Goal: Transaction & Acquisition: Purchase product/service

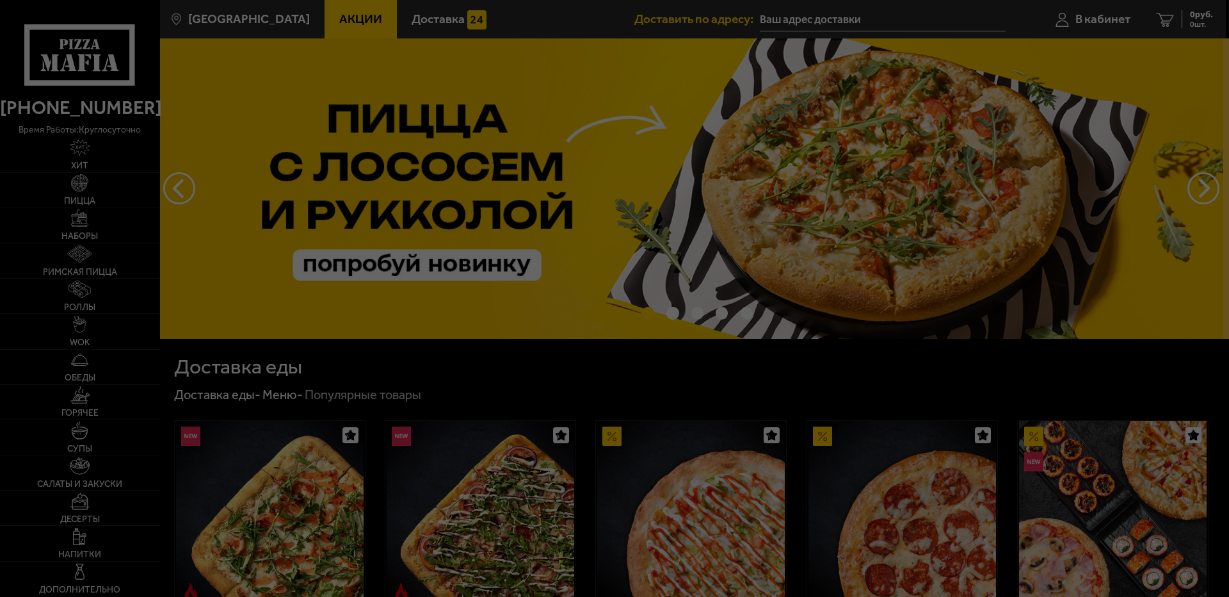
type input "[STREET_ADDRESS]"
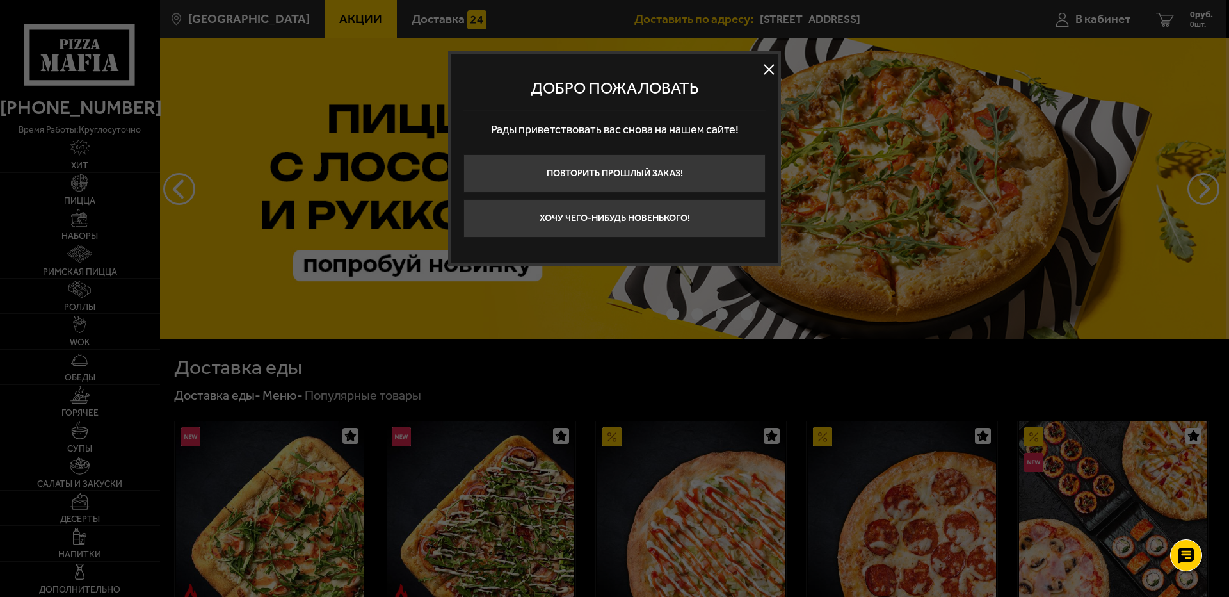
click at [763, 71] on button at bounding box center [768, 69] width 19 height 19
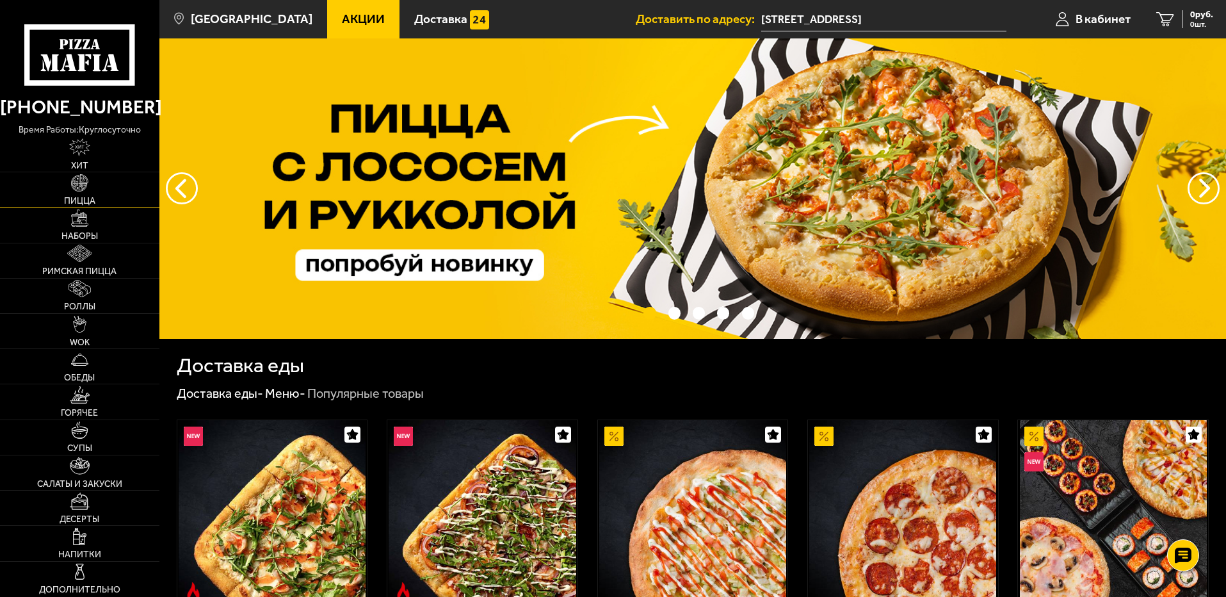
click at [79, 189] on img at bounding box center [79, 182] width 17 height 17
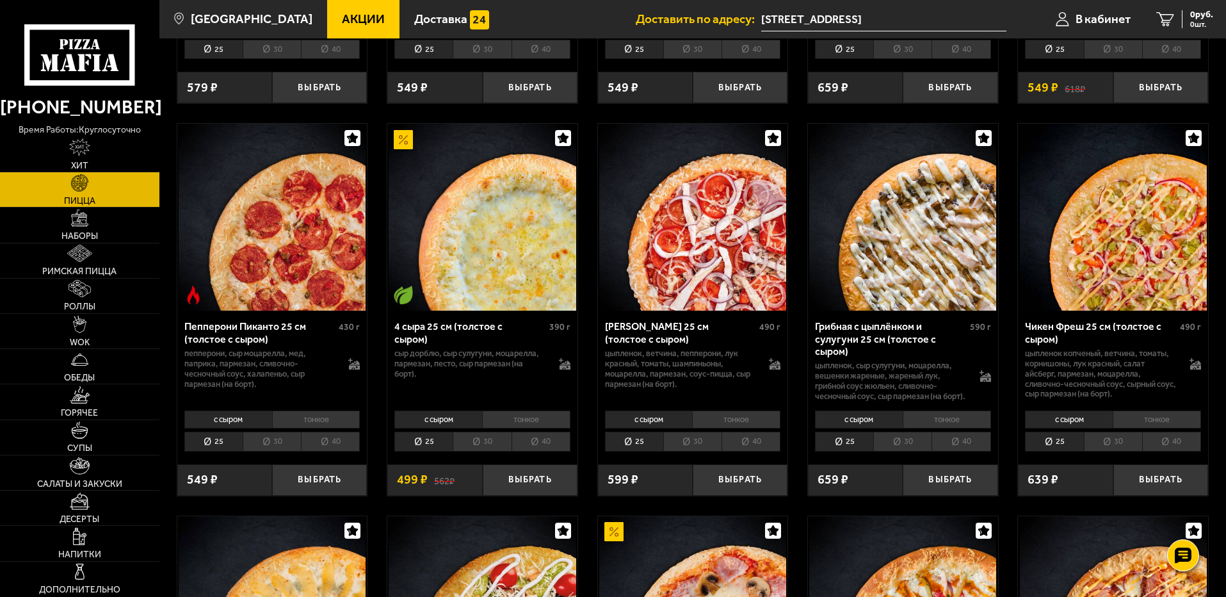
scroll to position [768, 0]
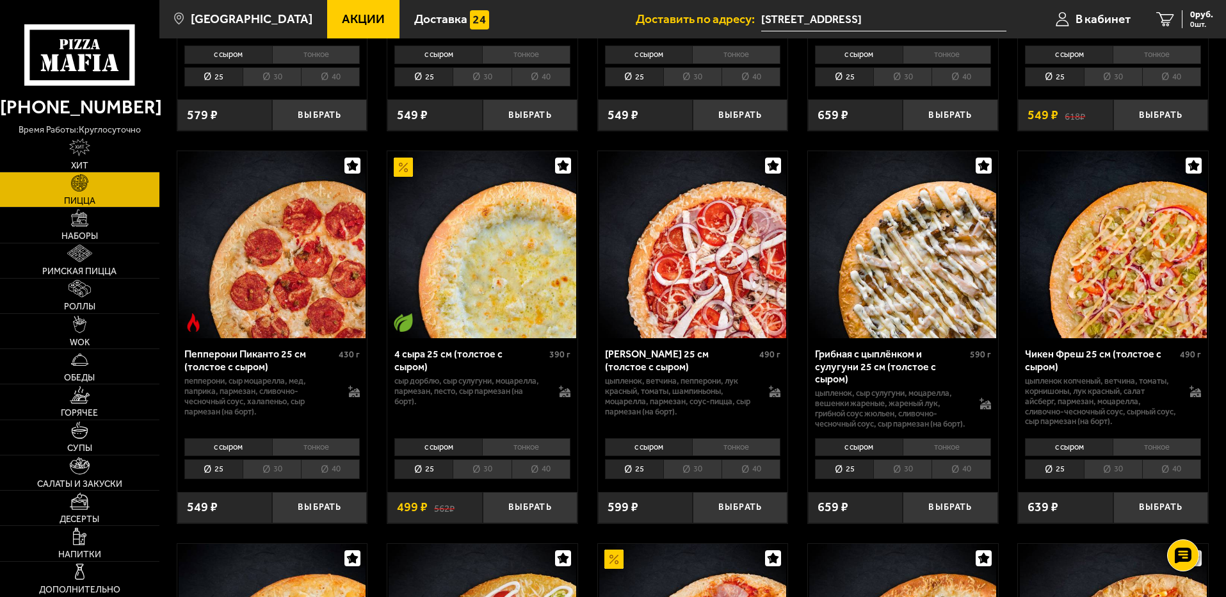
click at [968, 479] on li "40" at bounding box center [961, 469] width 59 height 20
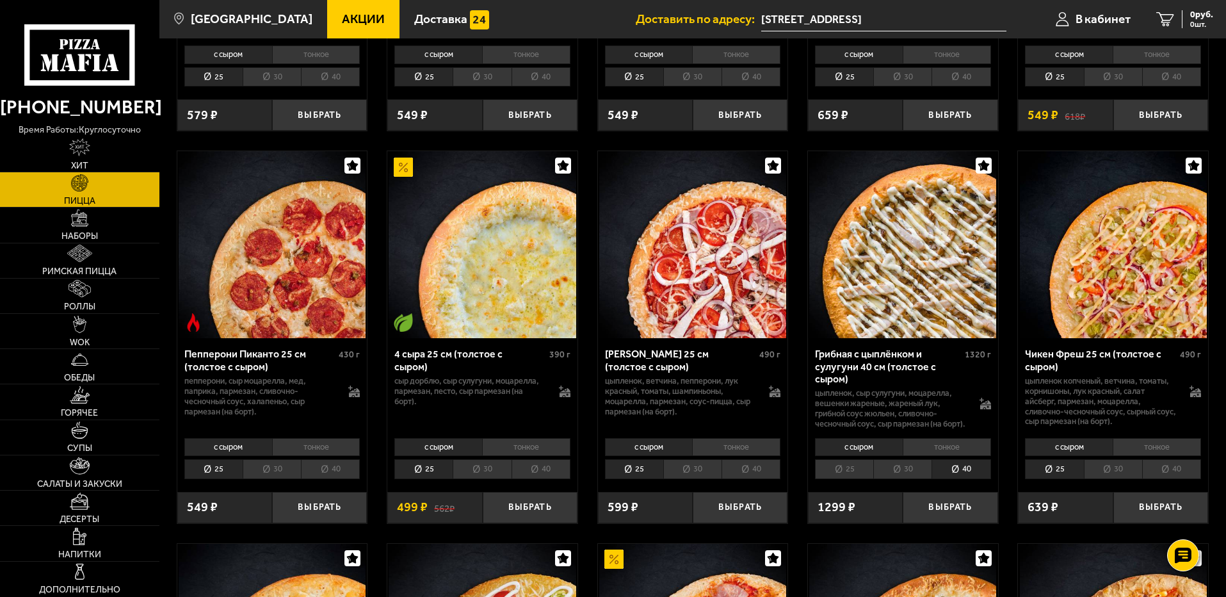
click at [941, 456] on li "тонкое" at bounding box center [947, 447] width 88 height 18
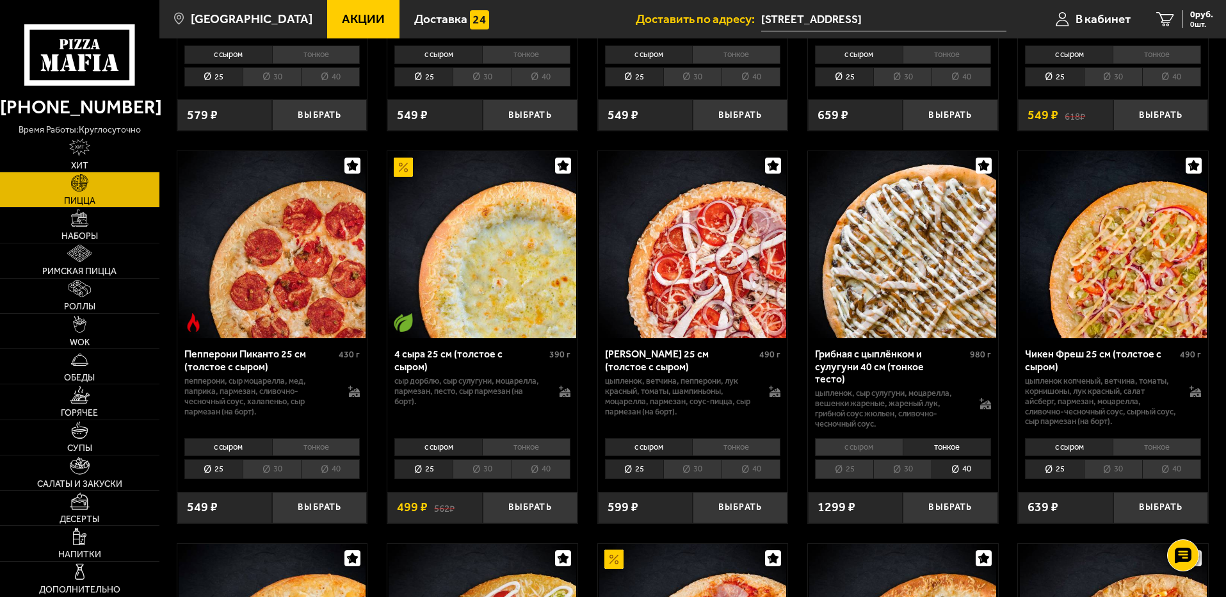
click at [871, 446] on li "с сыром" at bounding box center [859, 447] width 88 height 18
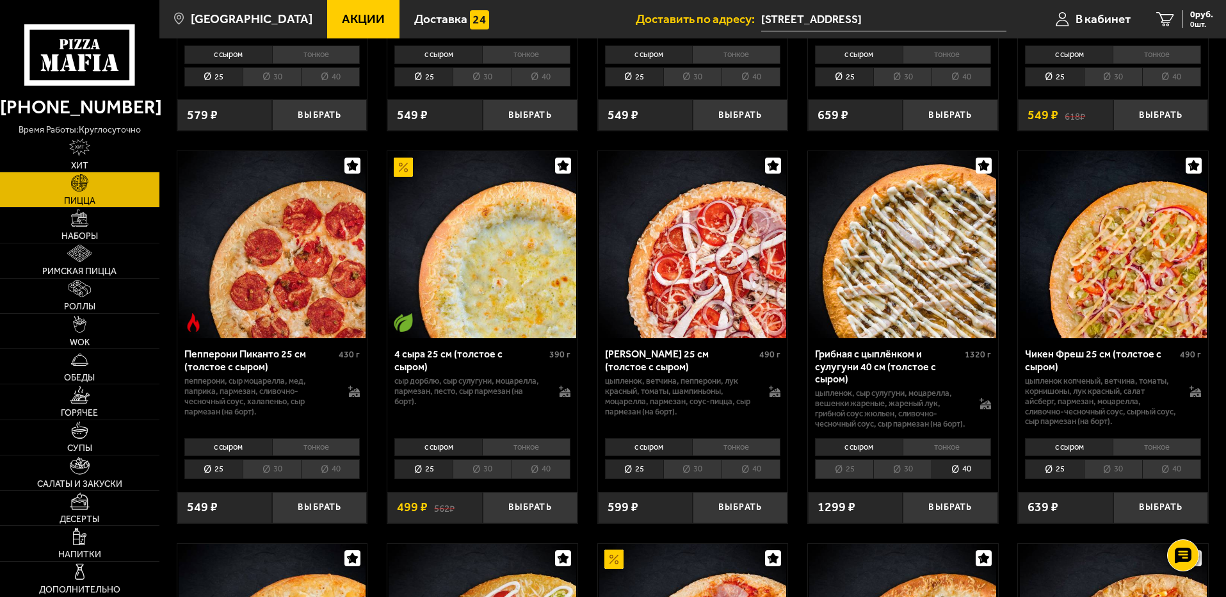
click at [752, 479] on li "40" at bounding box center [751, 469] width 59 height 20
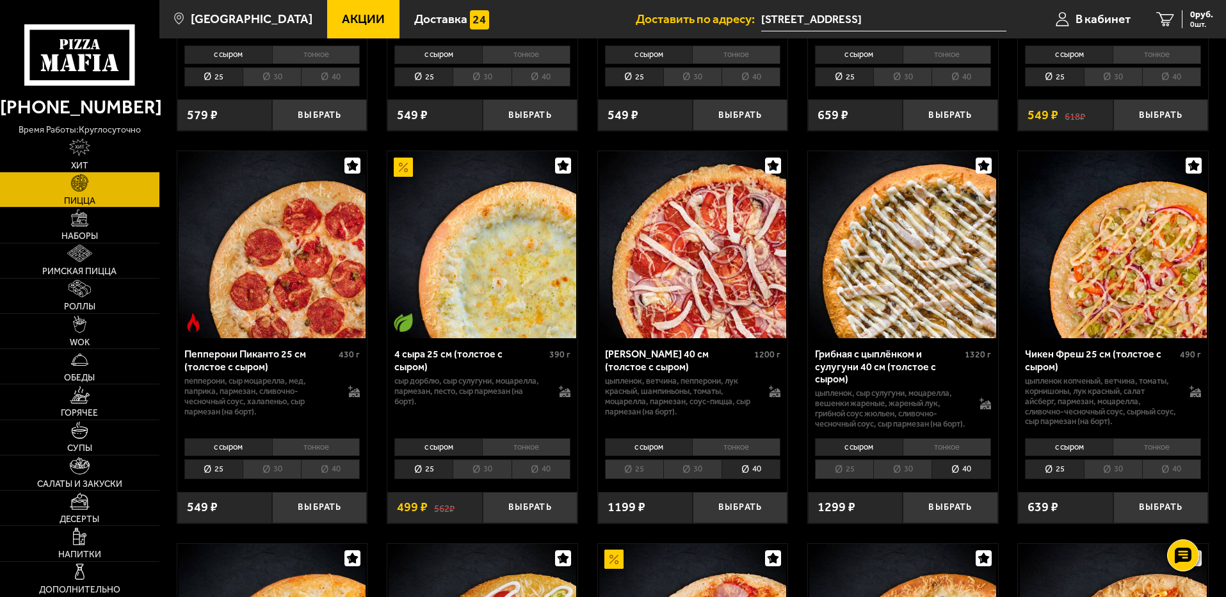
click at [1179, 479] on li "40" at bounding box center [1171, 469] width 59 height 20
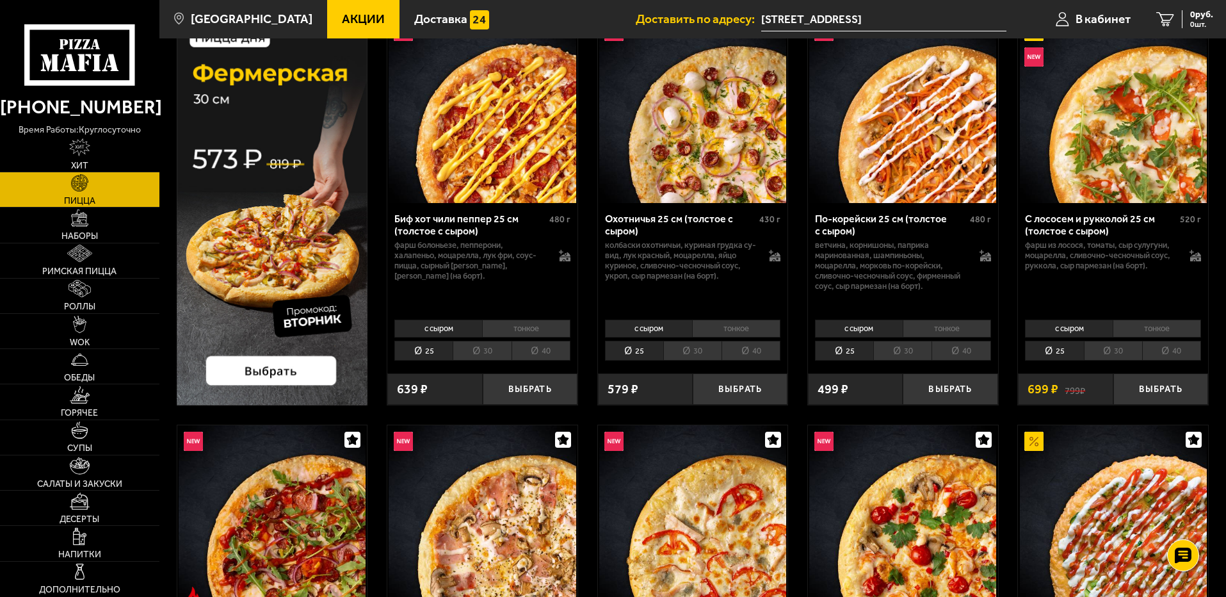
scroll to position [128, 0]
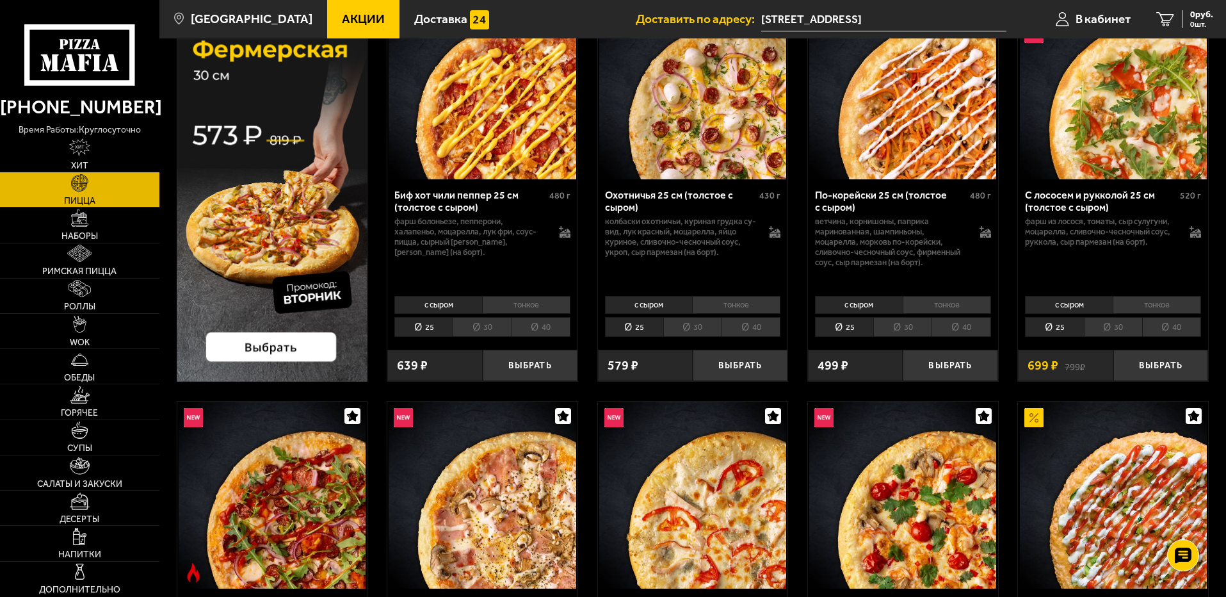
click at [1176, 324] on li "40" at bounding box center [1171, 327] width 59 height 20
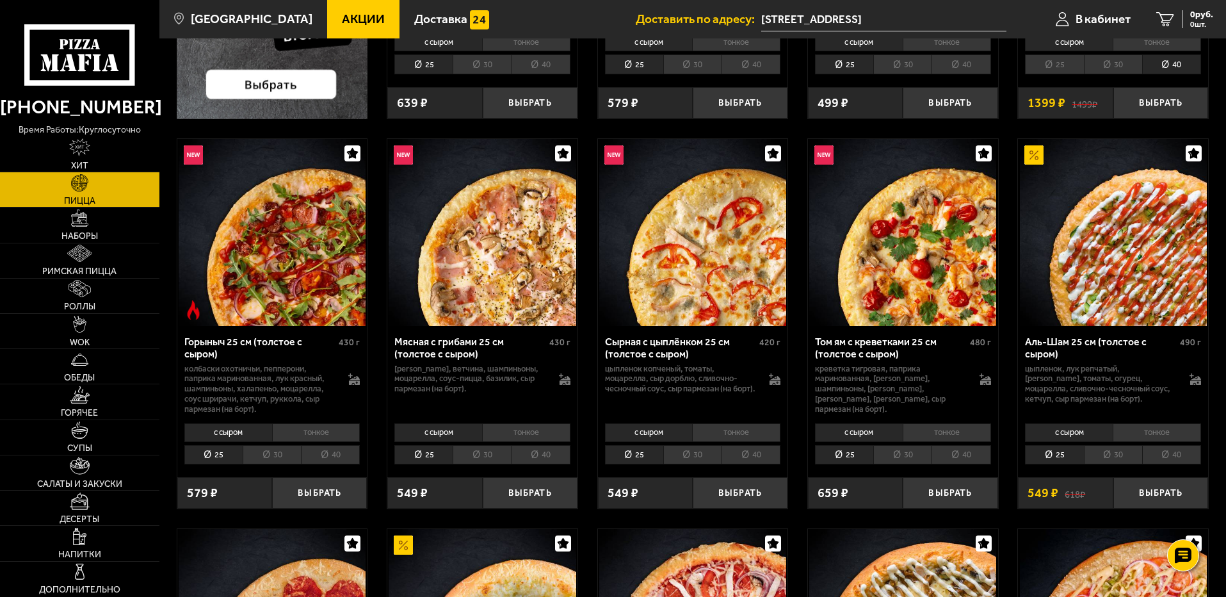
scroll to position [448, 0]
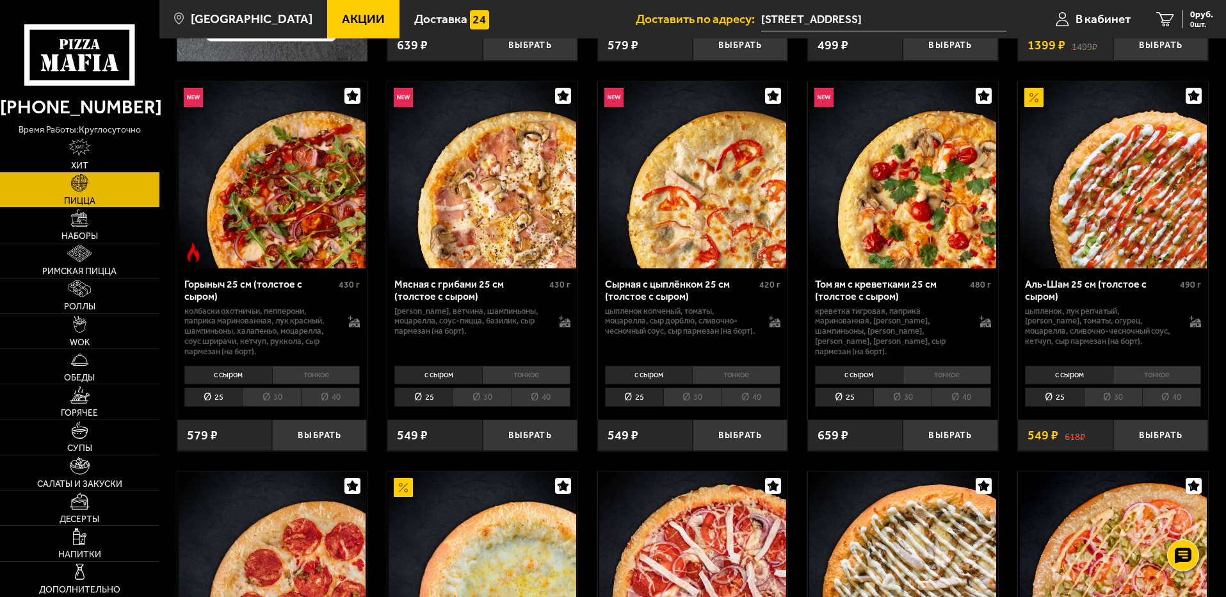
click at [1187, 401] on li "40" at bounding box center [1171, 397] width 59 height 20
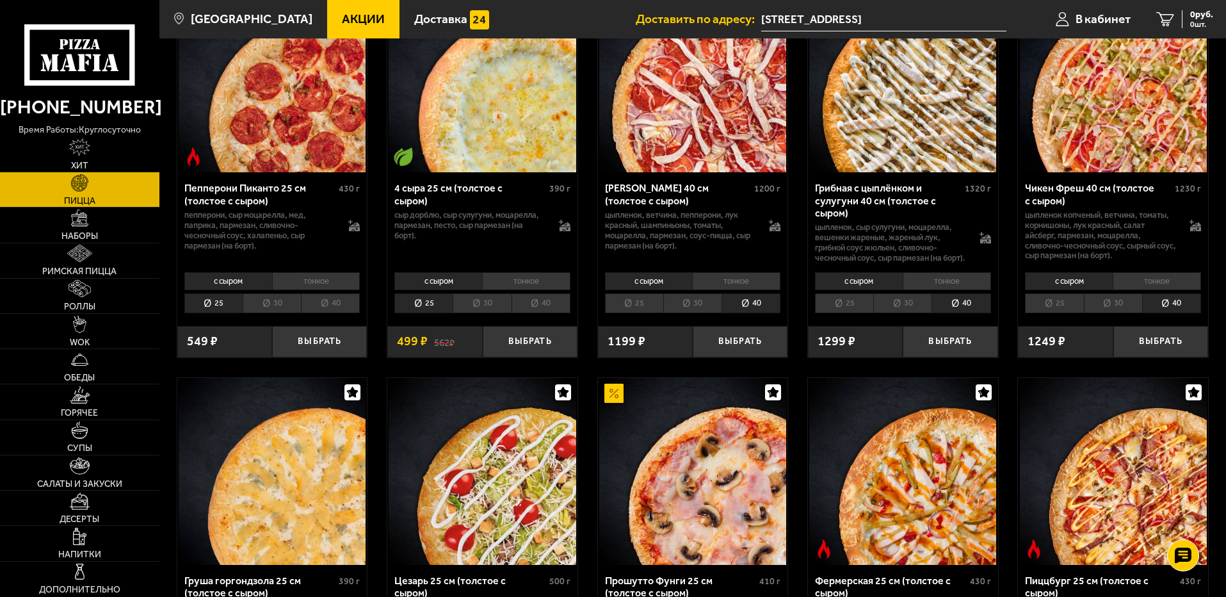
scroll to position [1153, 0]
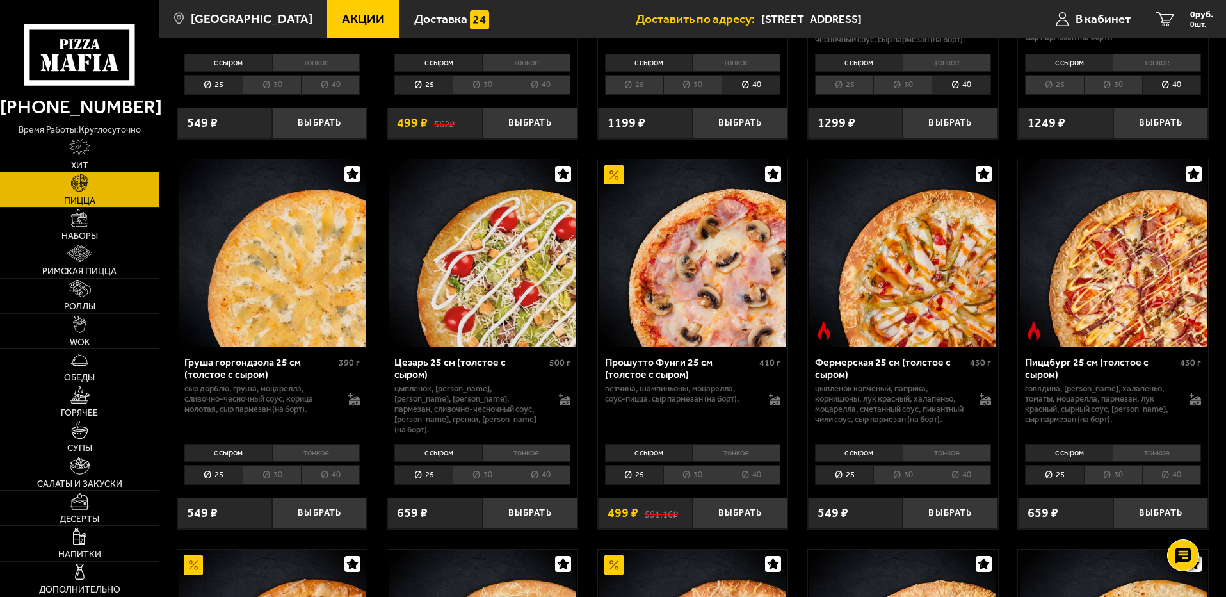
click at [977, 485] on li "40" at bounding box center [961, 475] width 59 height 20
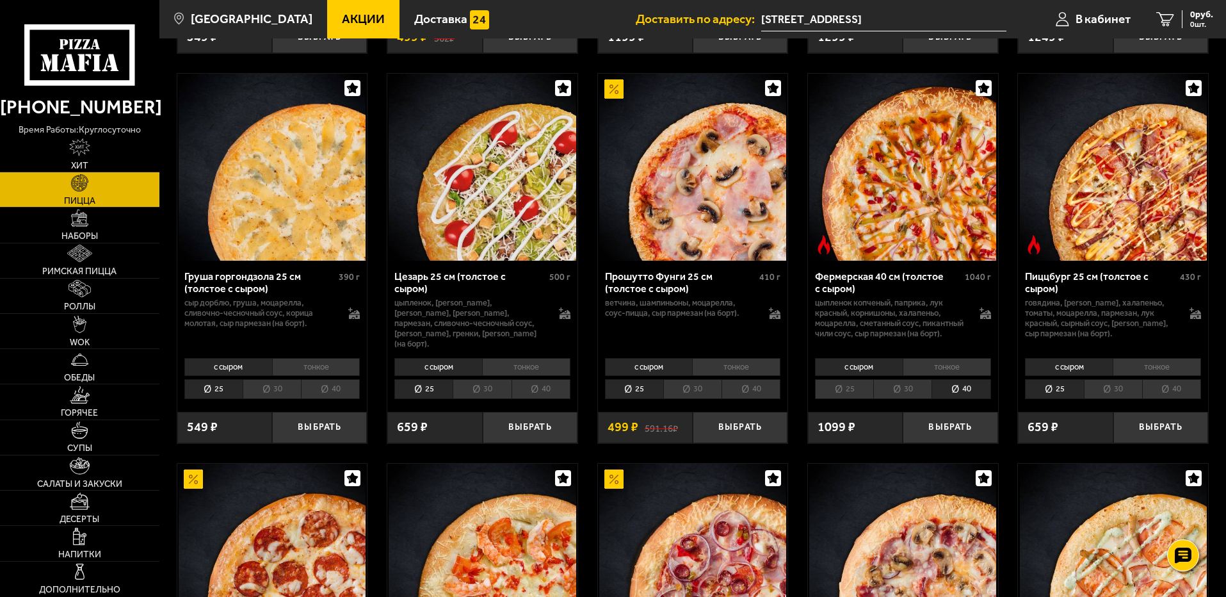
scroll to position [1281, 0]
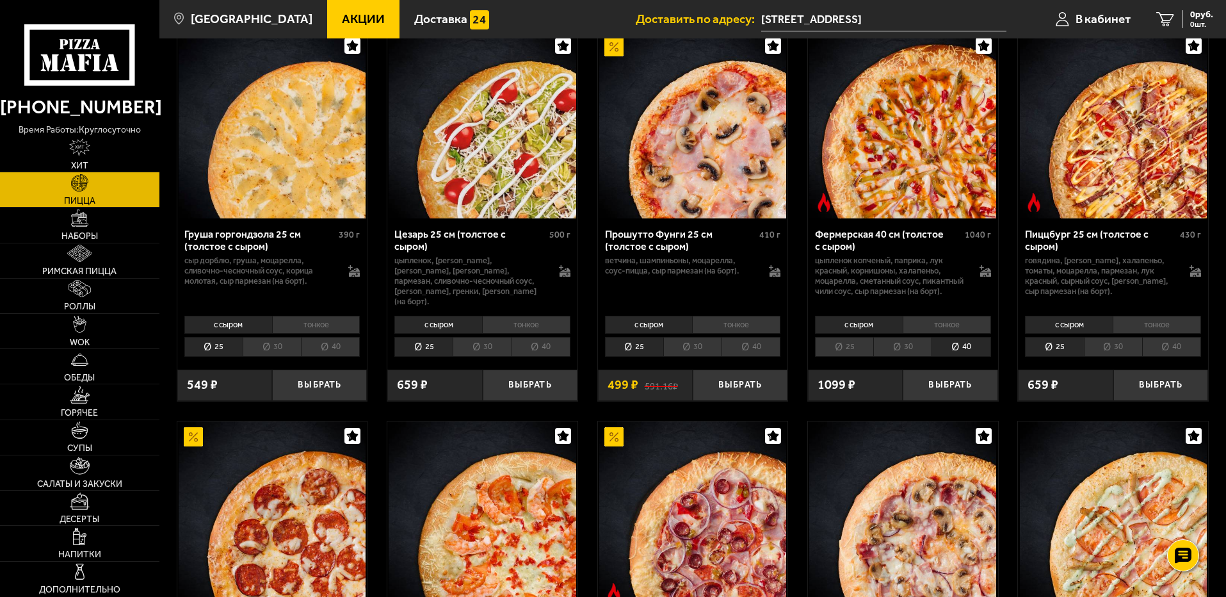
click at [1175, 357] on li "40" at bounding box center [1171, 347] width 59 height 20
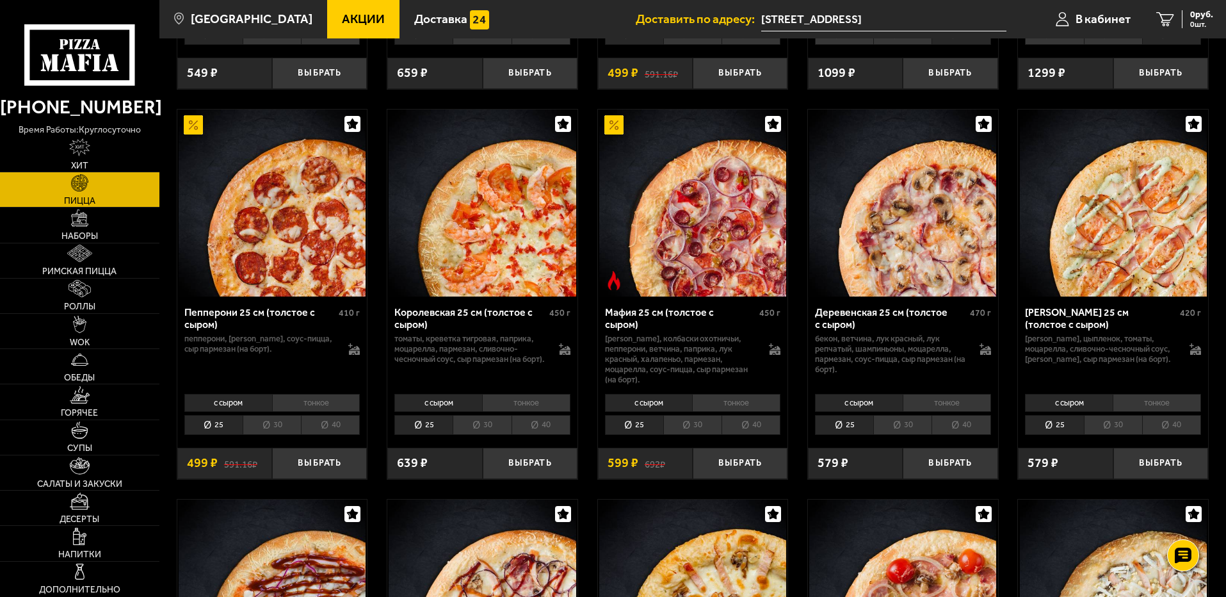
scroll to position [1601, 0]
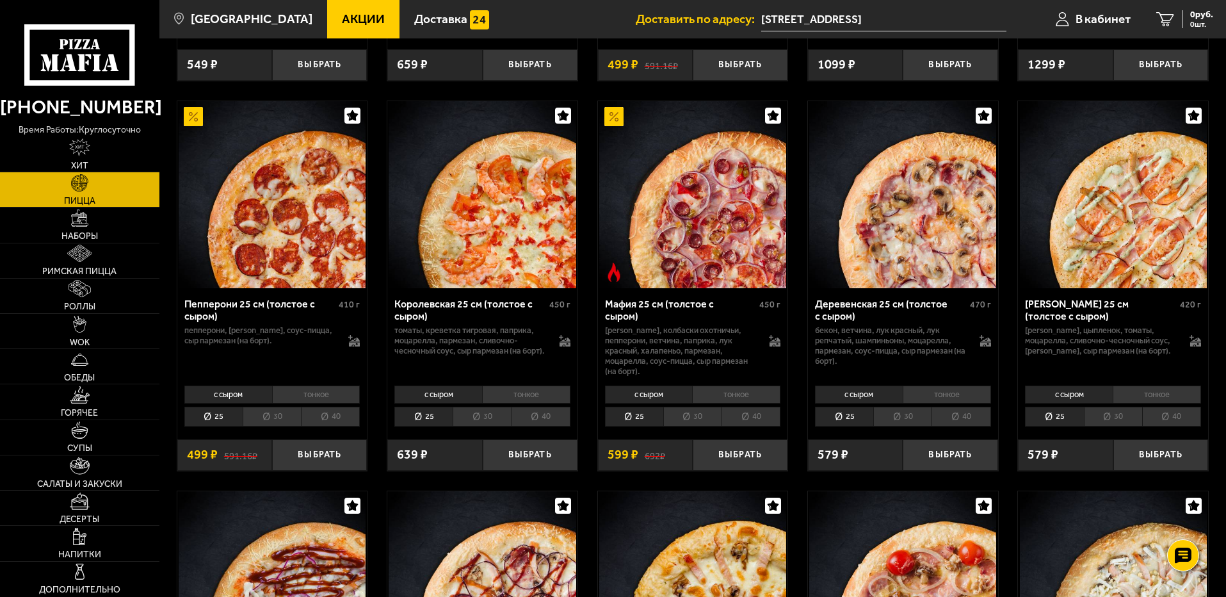
click at [342, 418] on li "40" at bounding box center [330, 417] width 59 height 20
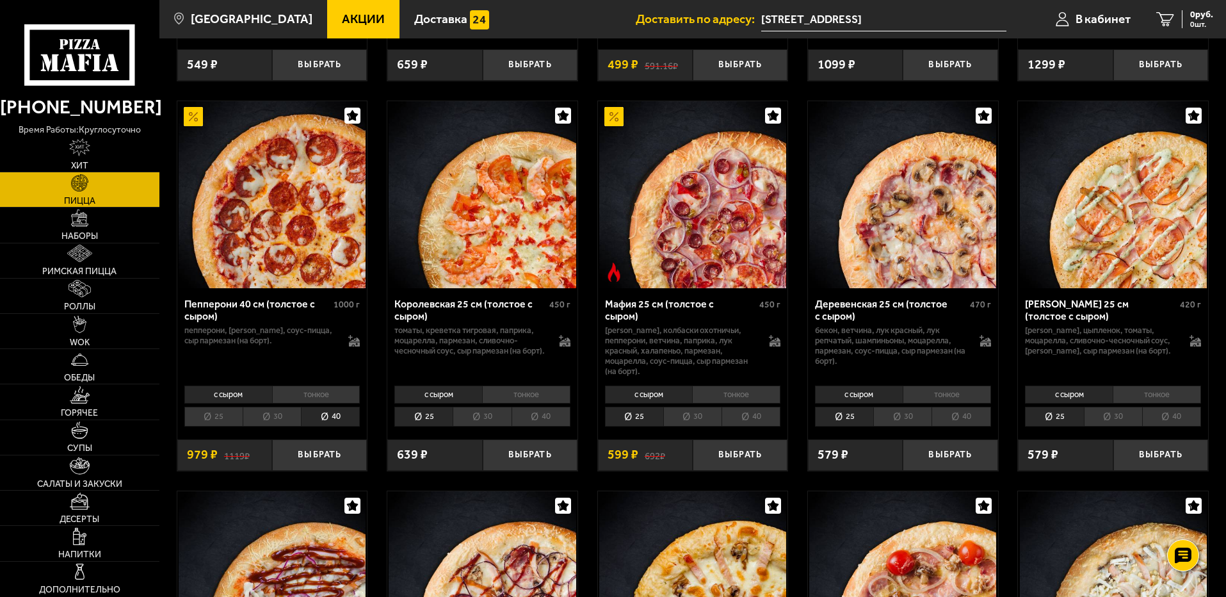
click at [547, 423] on li "40" at bounding box center [541, 417] width 59 height 20
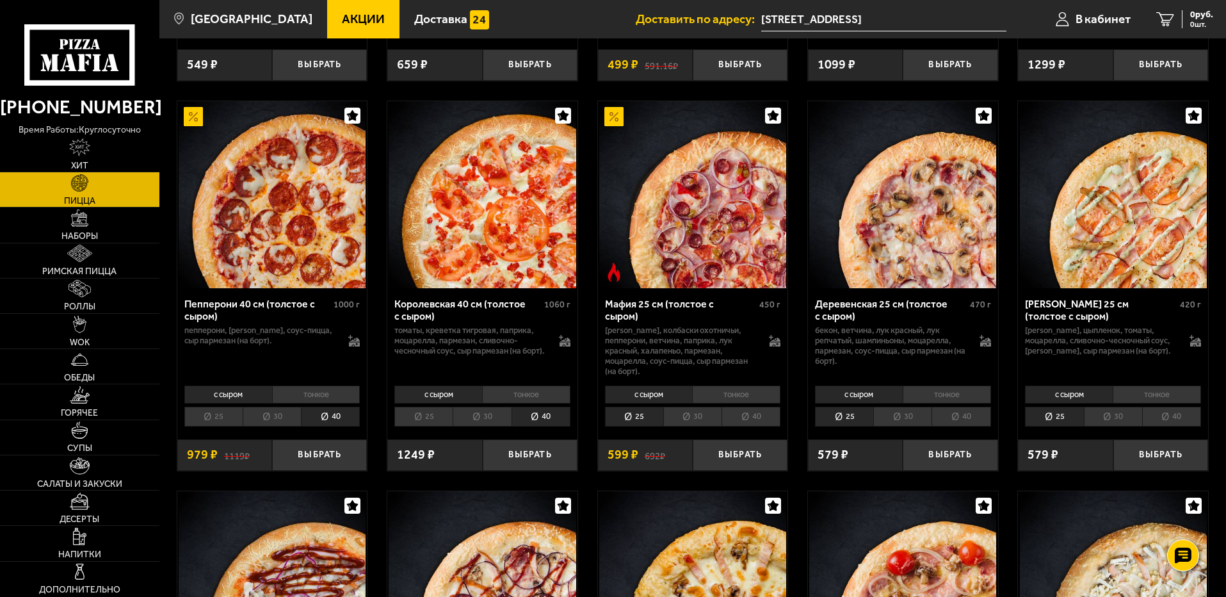
click at [760, 420] on li "40" at bounding box center [751, 417] width 59 height 20
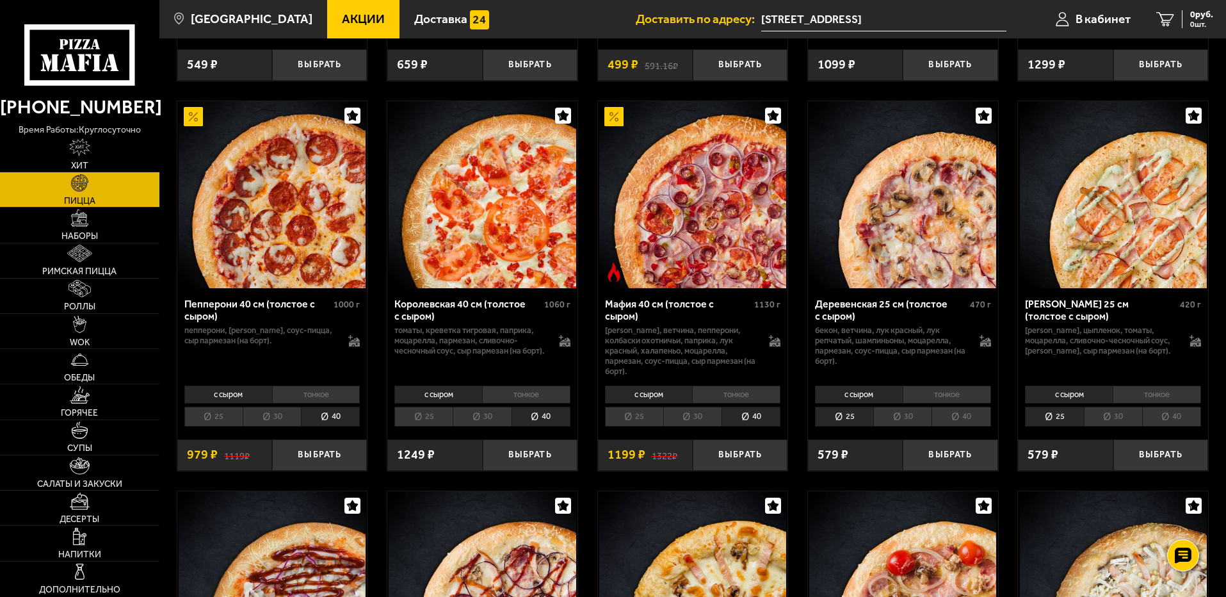
click at [968, 423] on li "40" at bounding box center [961, 417] width 59 height 20
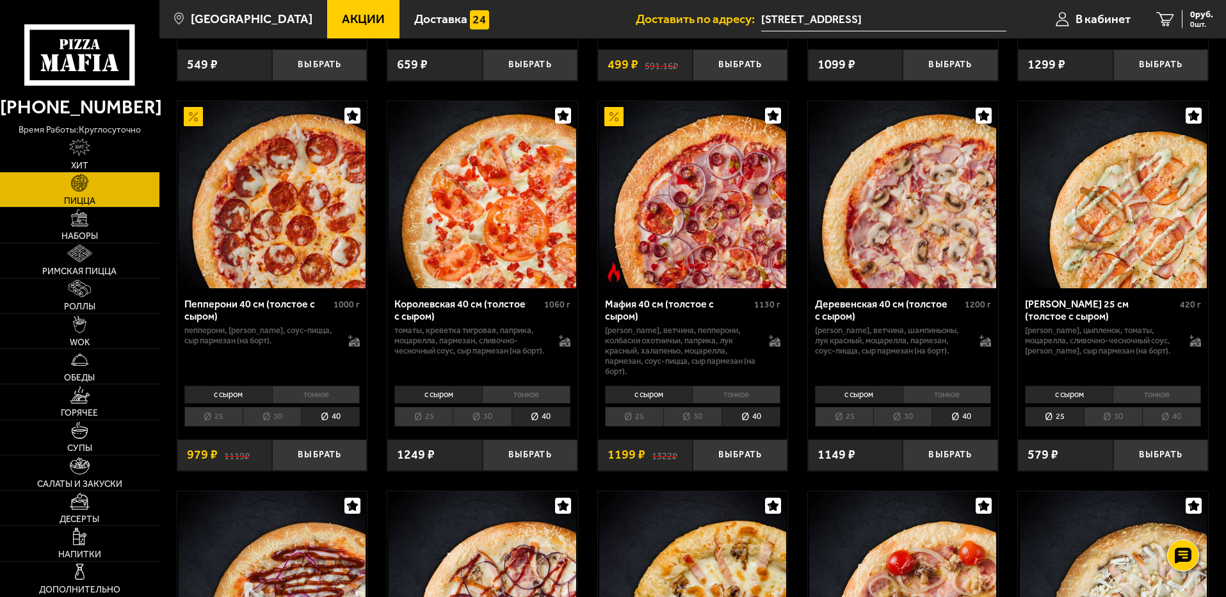
click at [1195, 417] on li "40" at bounding box center [1171, 417] width 59 height 20
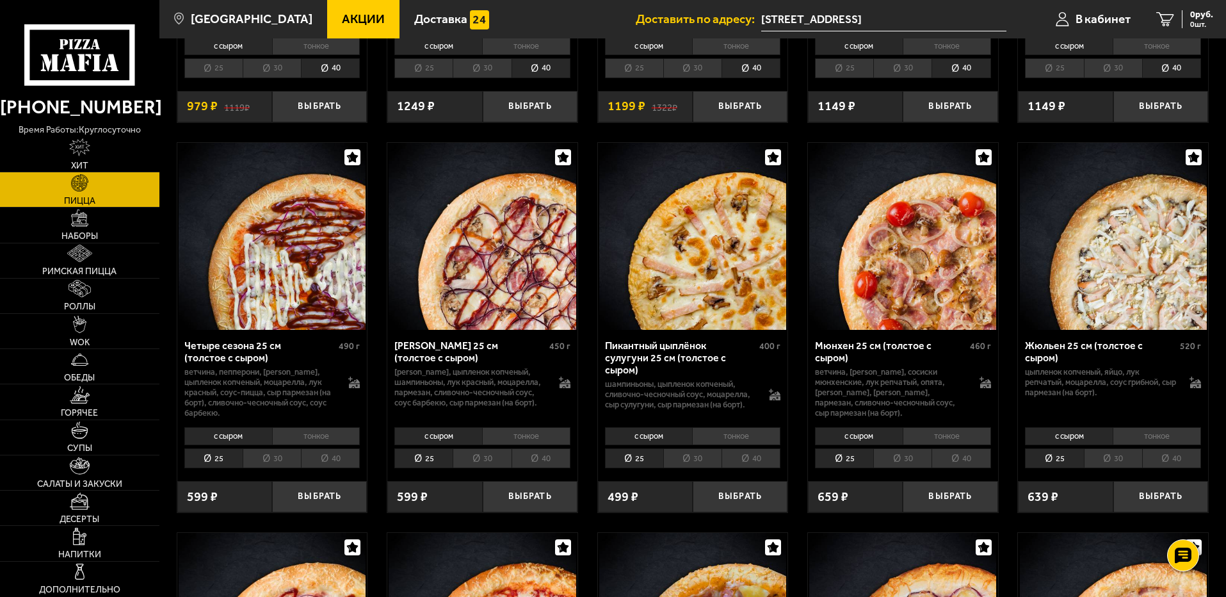
scroll to position [2049, 0]
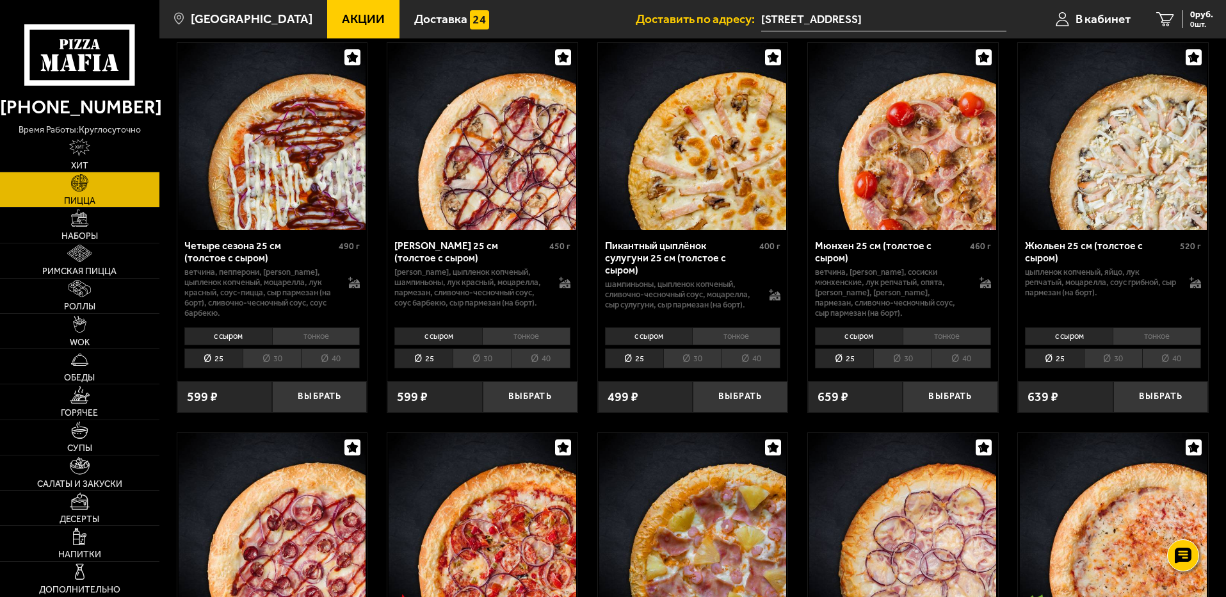
click at [1185, 362] on li "40" at bounding box center [1171, 358] width 59 height 20
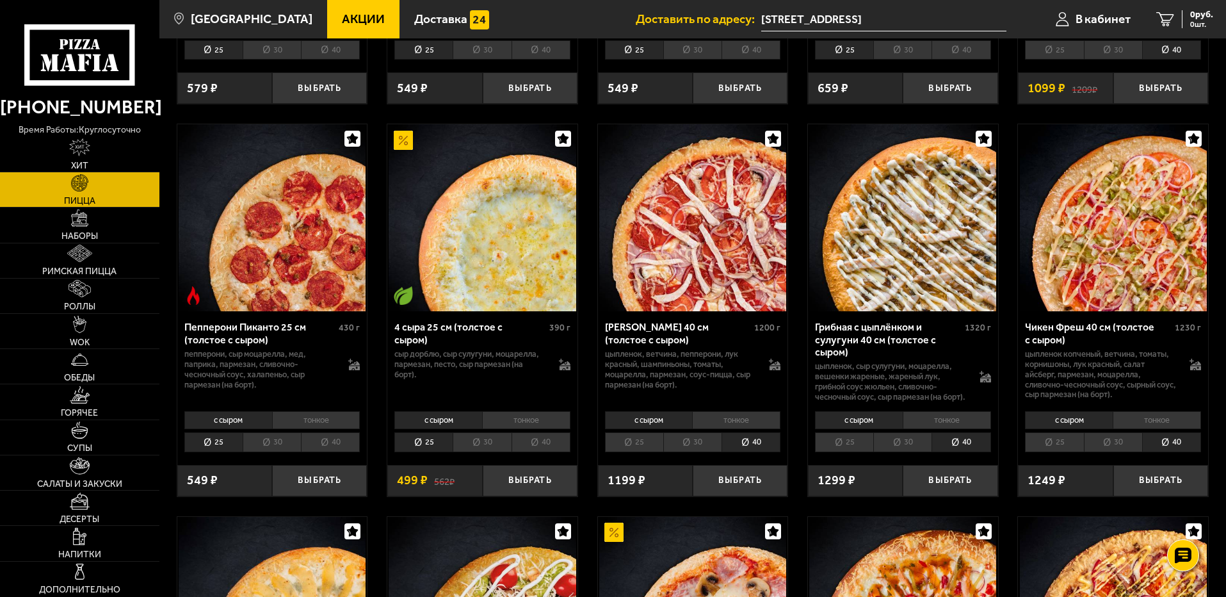
scroll to position [768, 0]
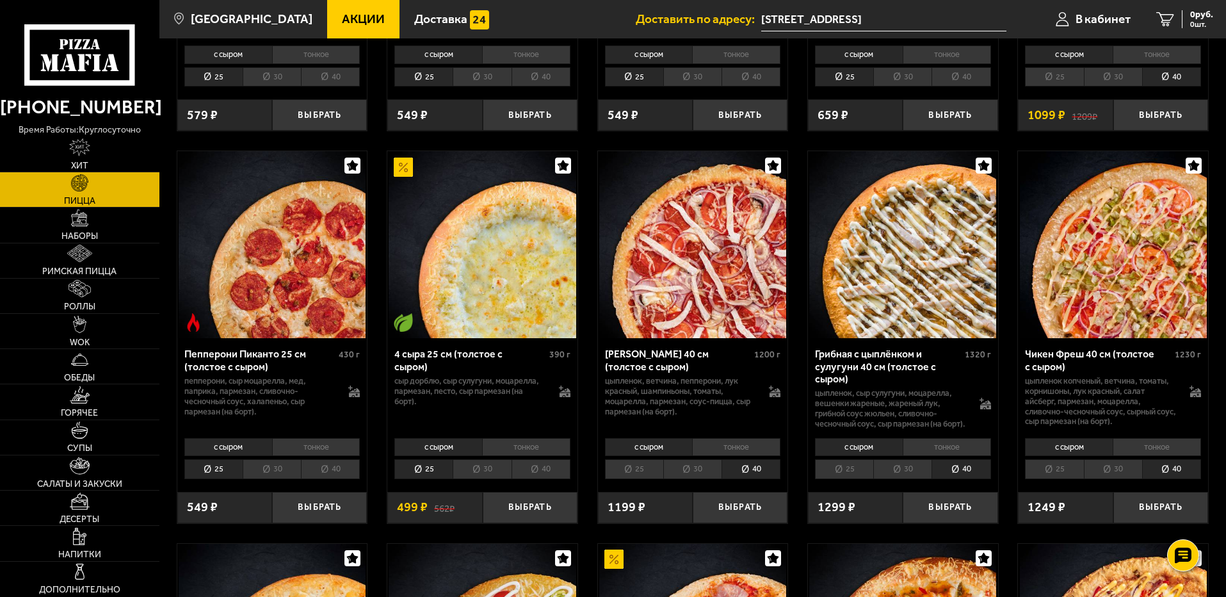
click at [948, 456] on li "тонкое" at bounding box center [947, 447] width 88 height 18
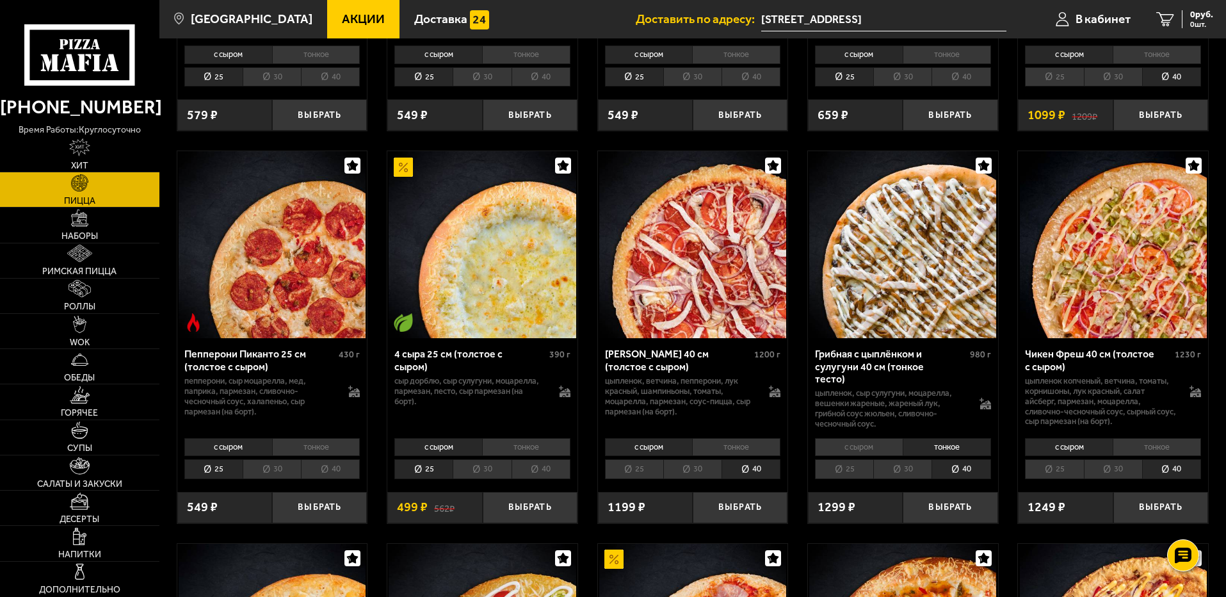
click at [871, 442] on li "с сыром" at bounding box center [859, 447] width 88 height 18
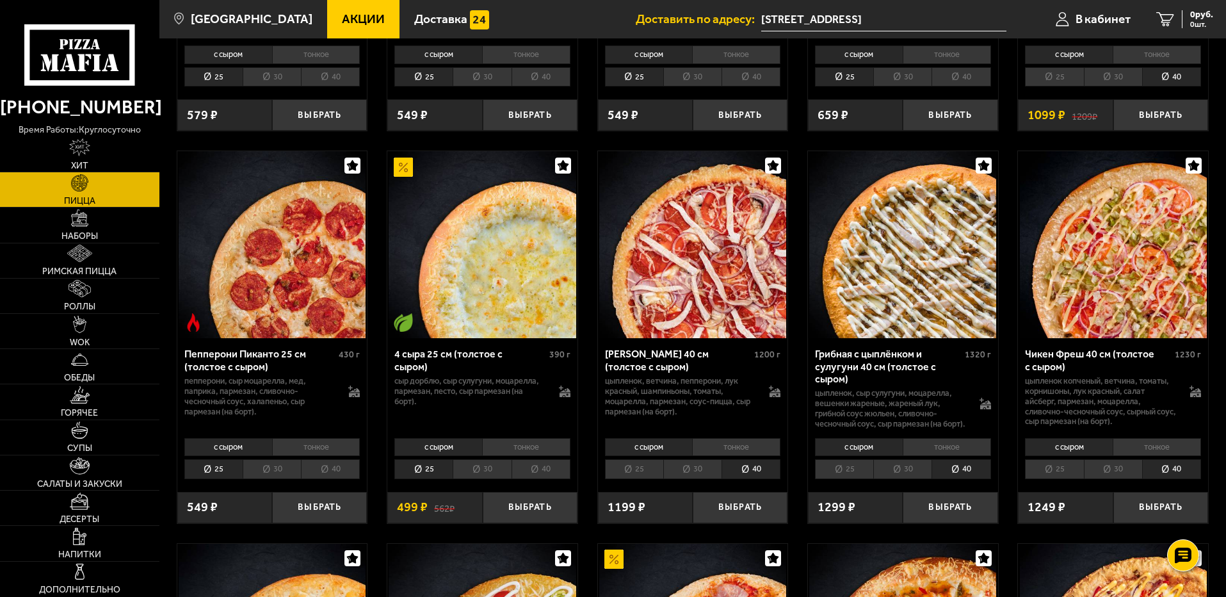
click at [950, 456] on li "тонкое" at bounding box center [947, 447] width 88 height 18
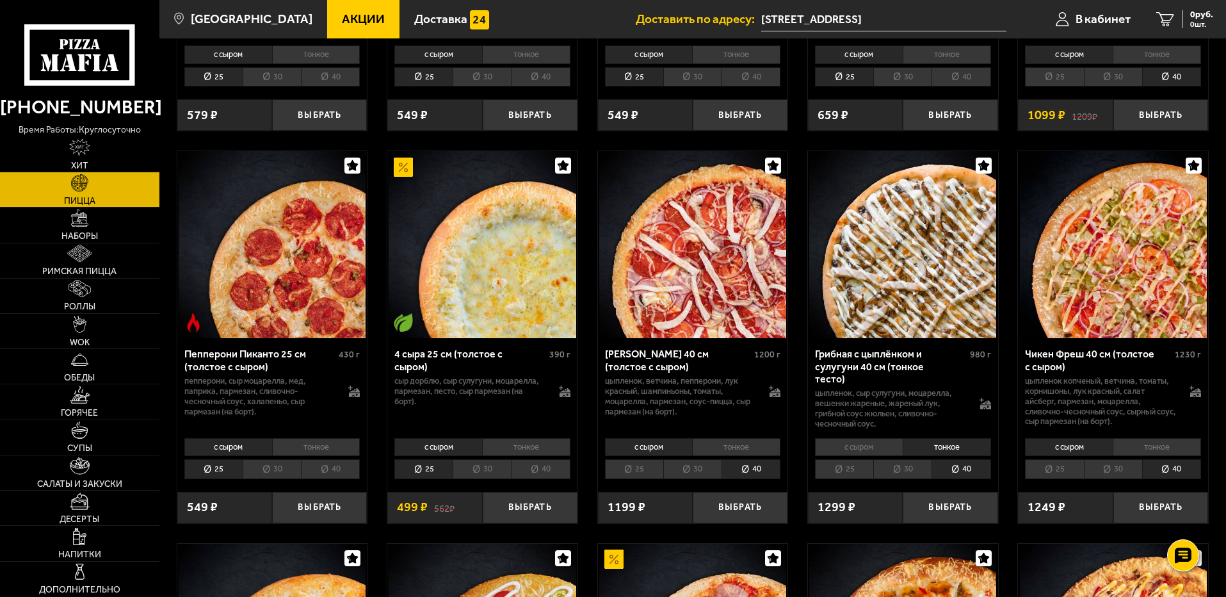
click at [875, 447] on li "с сыром" at bounding box center [859, 447] width 88 height 18
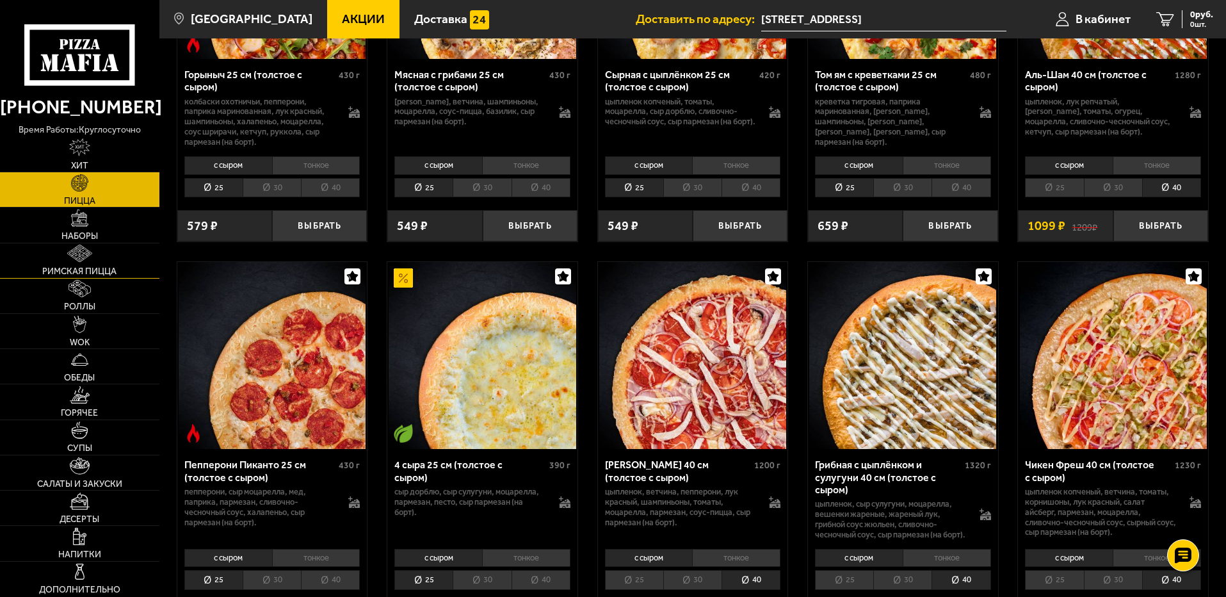
scroll to position [640, 0]
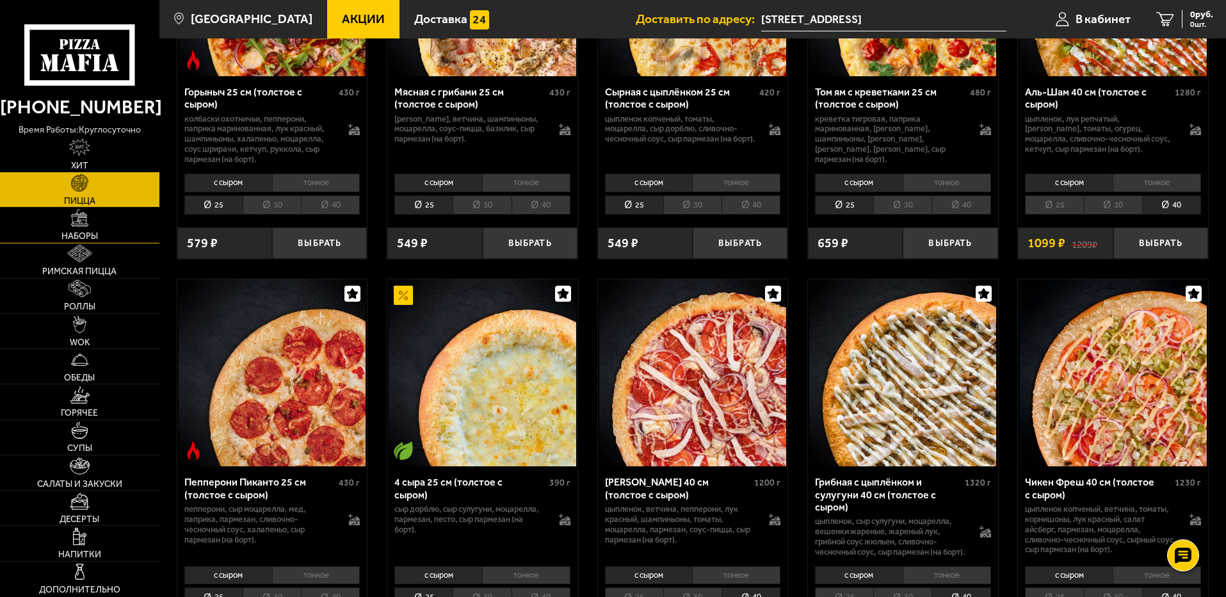
click at [85, 225] on img at bounding box center [79, 217] width 17 height 17
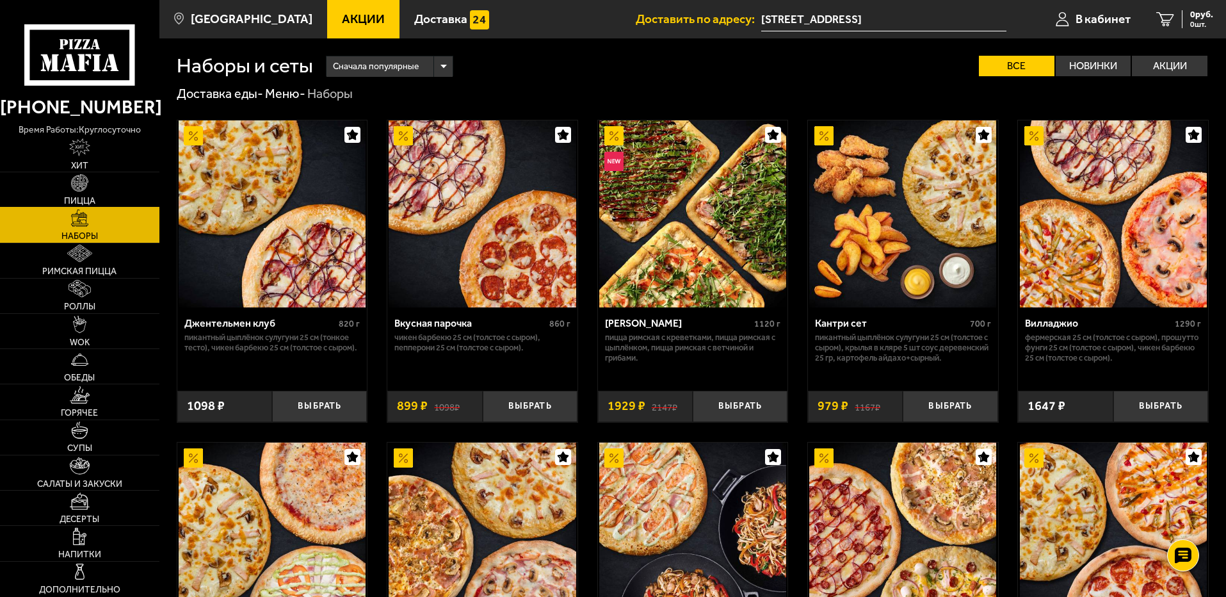
click at [99, 190] on link "Пицца" at bounding box center [79, 189] width 159 height 35
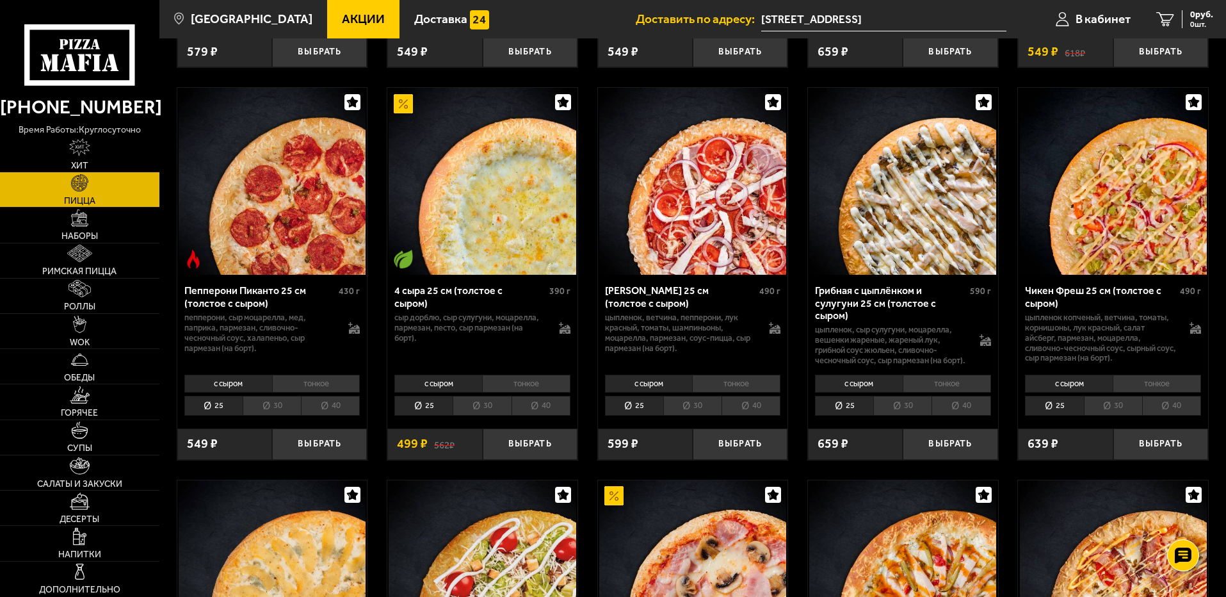
scroll to position [832, 0]
click at [960, 415] on li "40" at bounding box center [961, 405] width 59 height 20
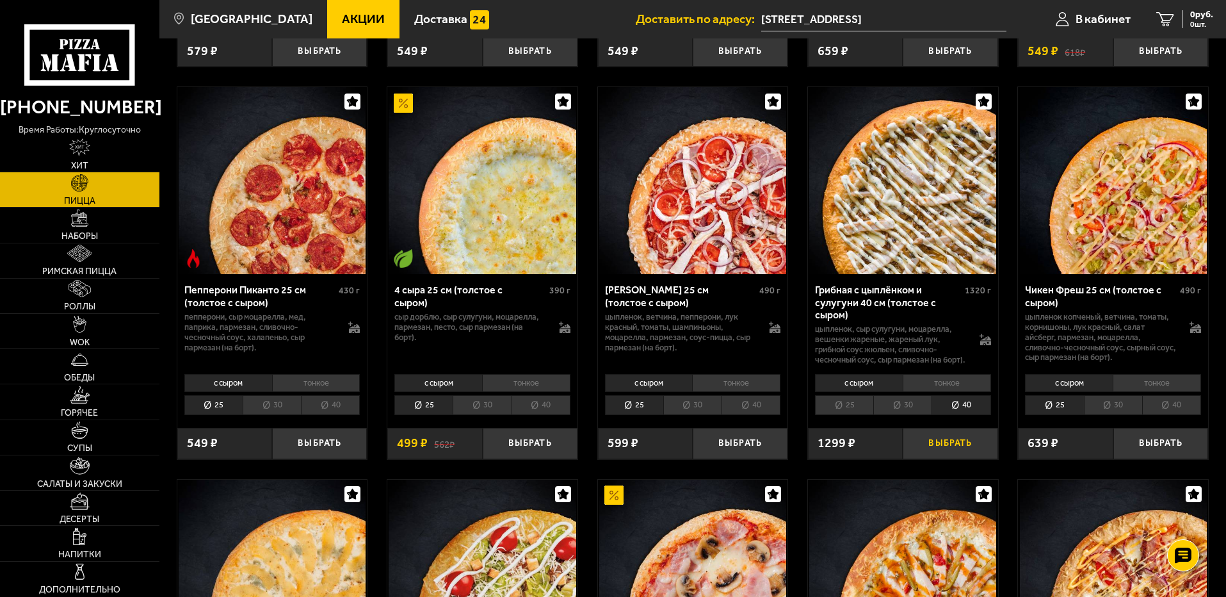
click at [943, 458] on button "Выбрать" at bounding box center [950, 443] width 95 height 31
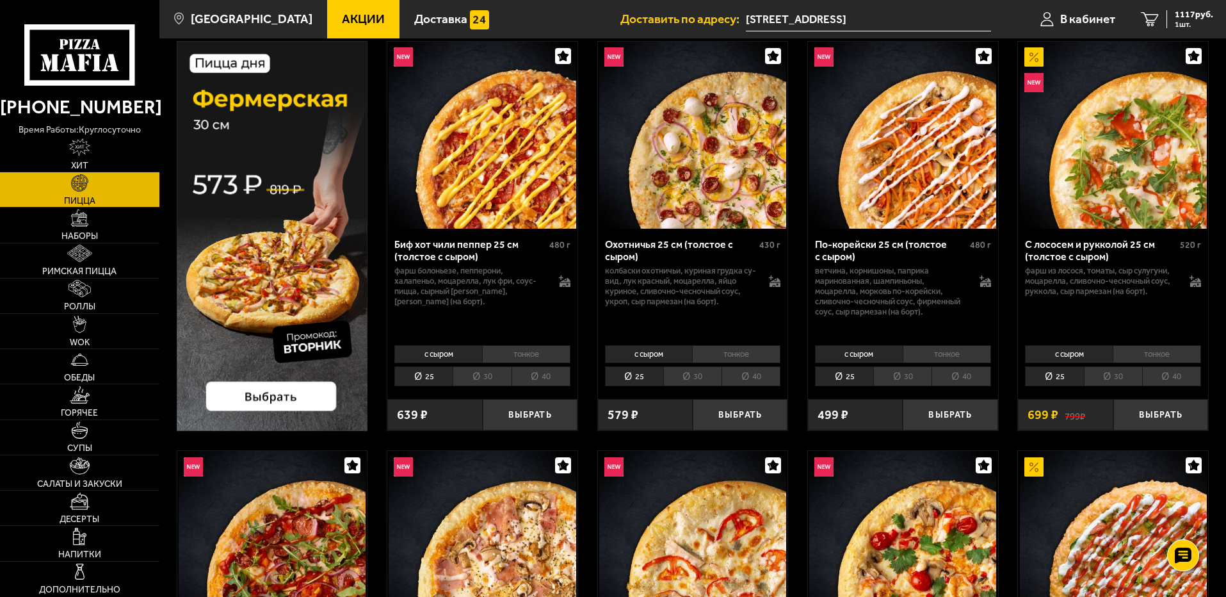
scroll to position [64, 0]
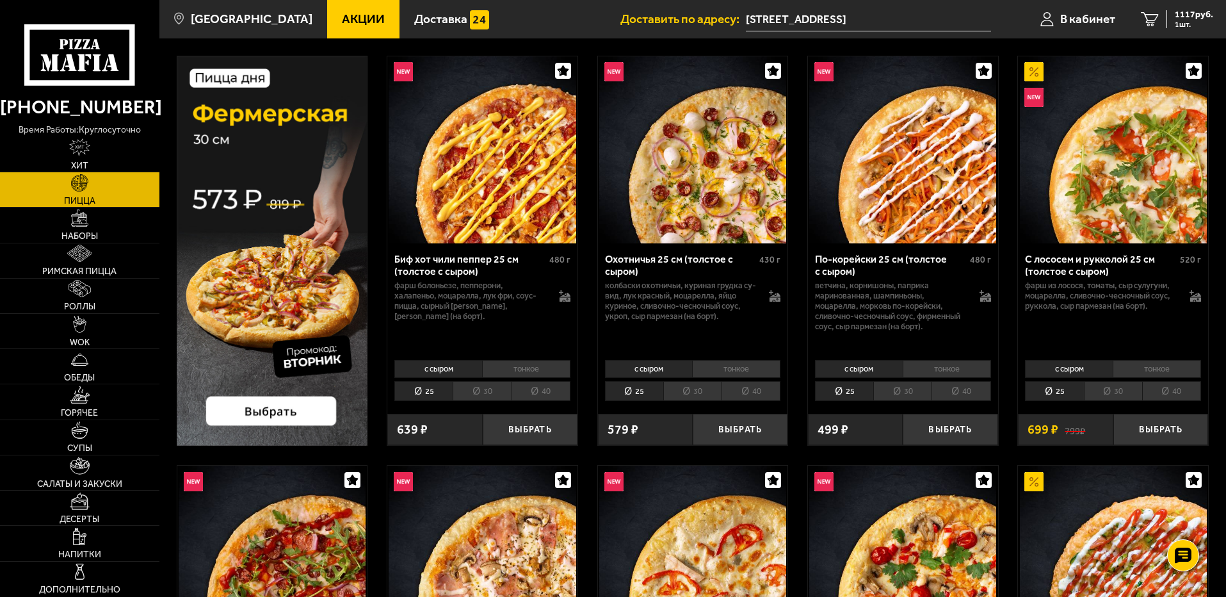
click at [1115, 386] on li "30" at bounding box center [1113, 391] width 58 height 20
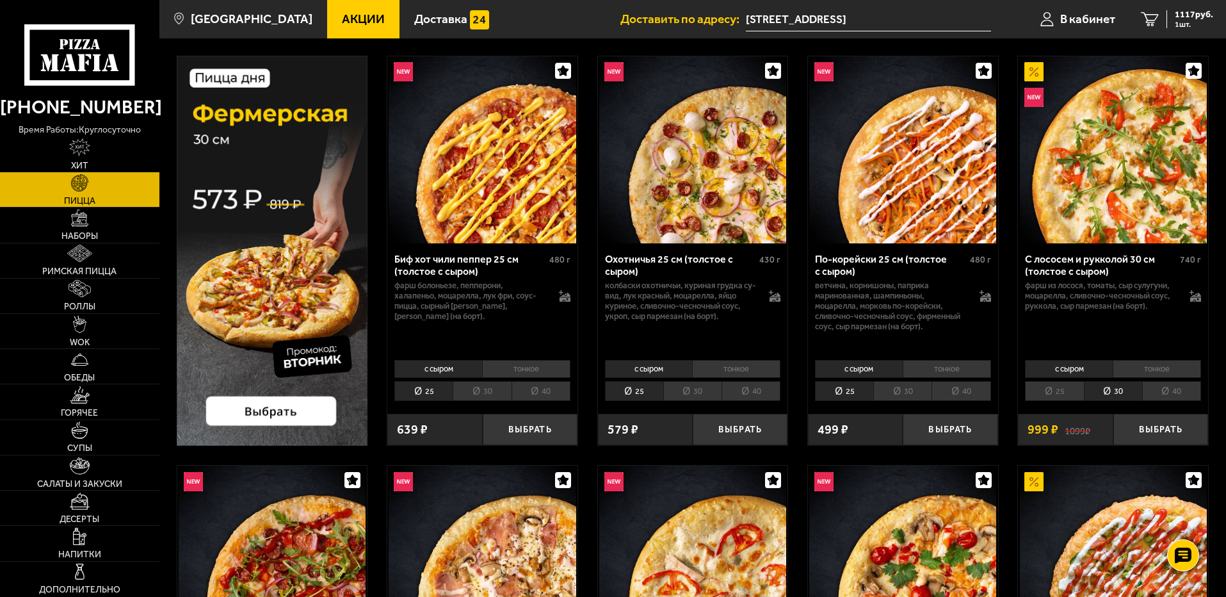
click at [475, 391] on li "30" at bounding box center [482, 391] width 58 height 20
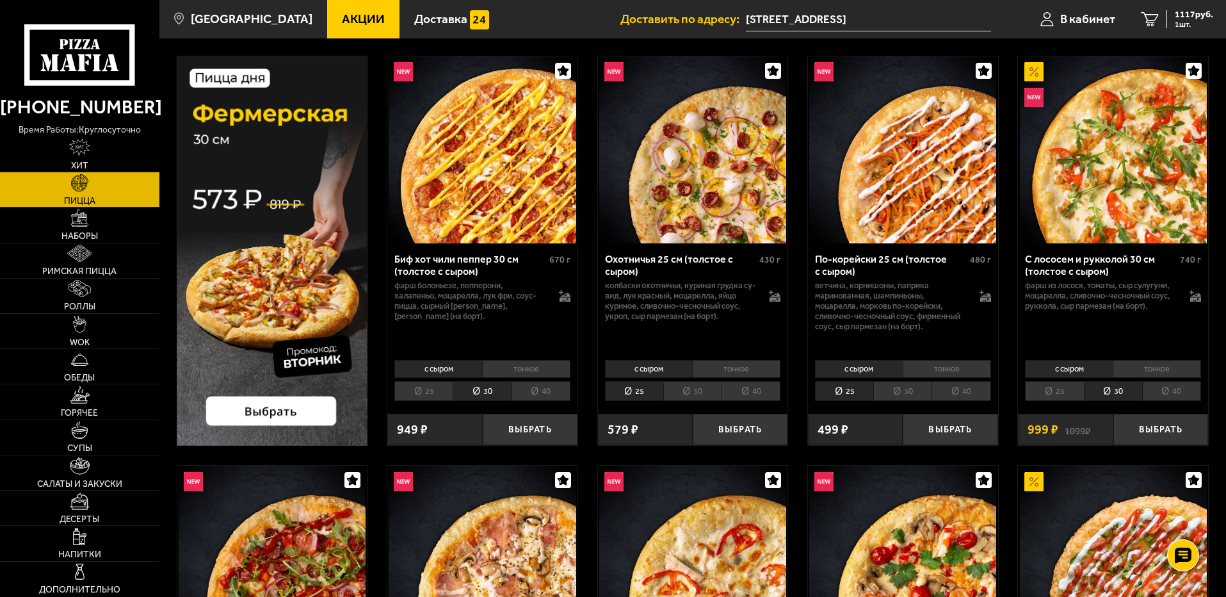
click at [699, 390] on li "30" at bounding box center [692, 391] width 58 height 20
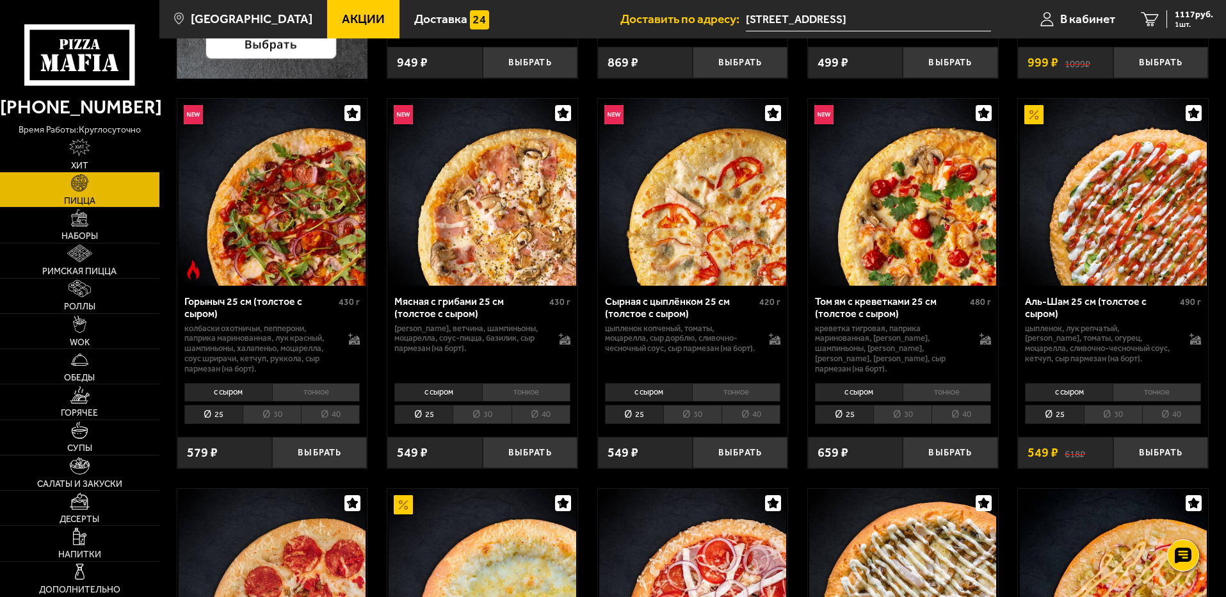
scroll to position [448, 0]
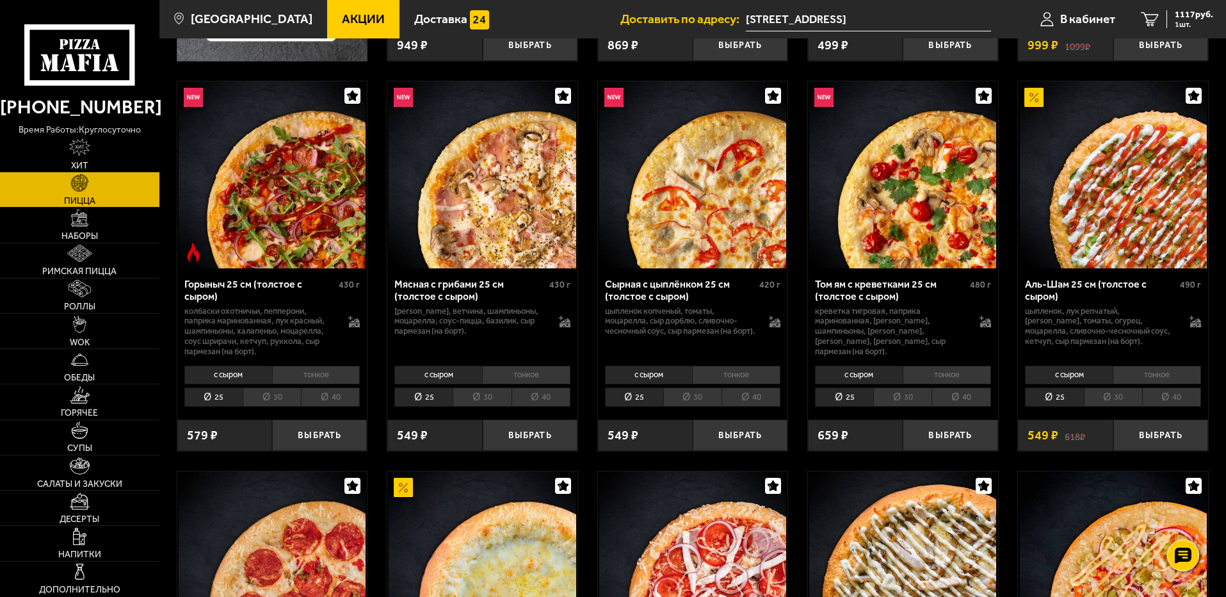
click at [684, 399] on li "30" at bounding box center [692, 397] width 58 height 20
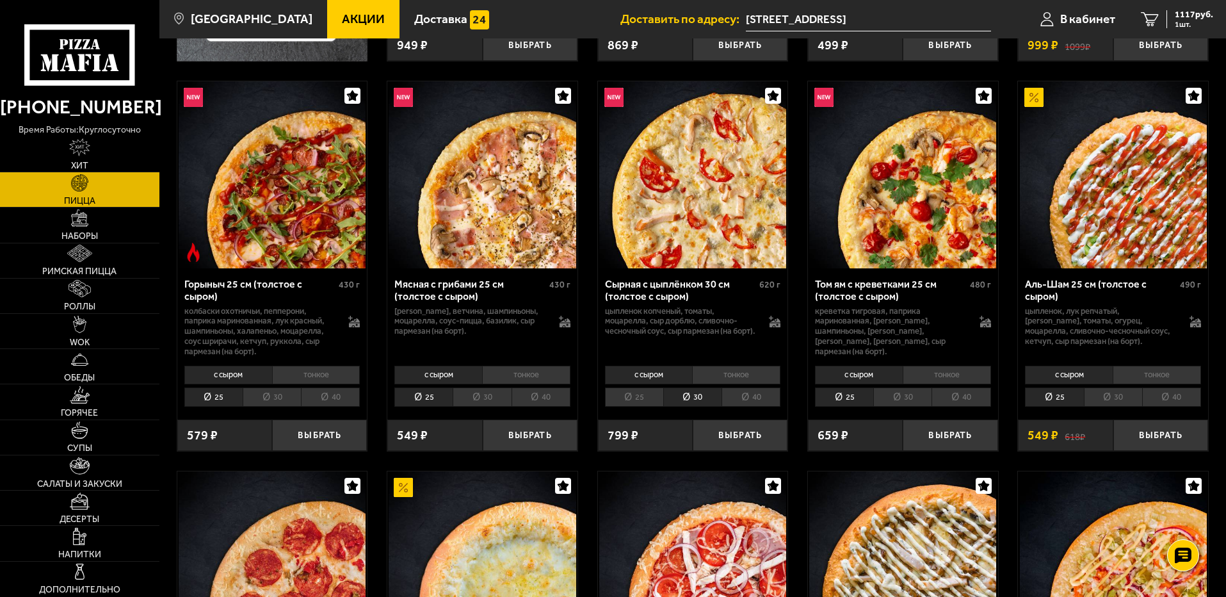
click at [478, 400] on li "30" at bounding box center [482, 397] width 58 height 20
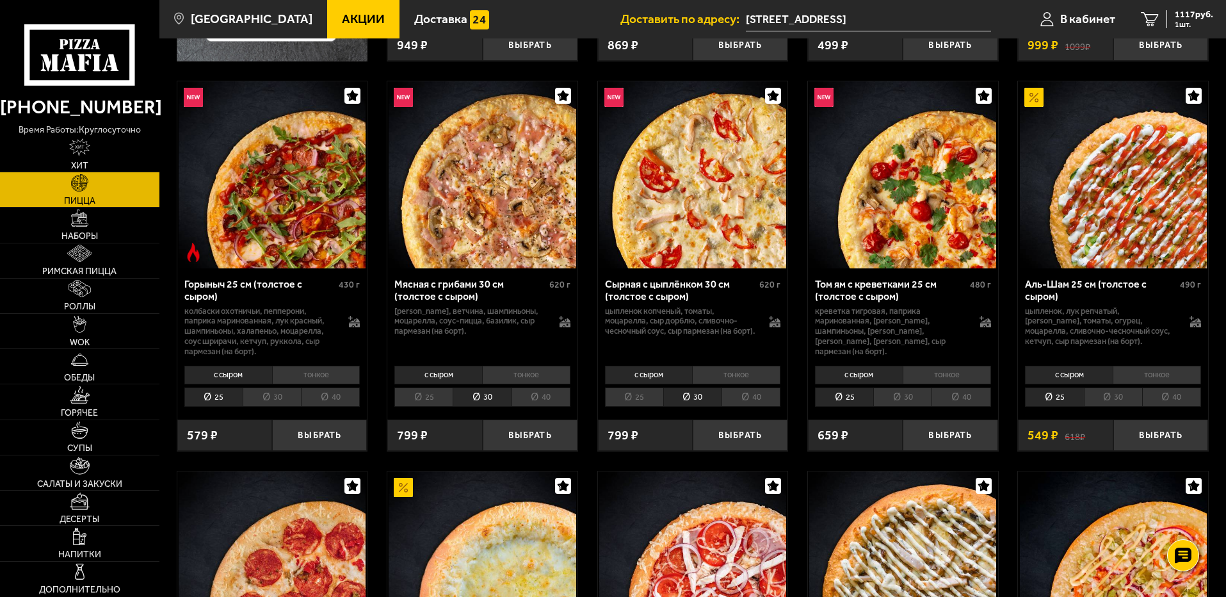
click at [245, 396] on li "30" at bounding box center [272, 397] width 58 height 20
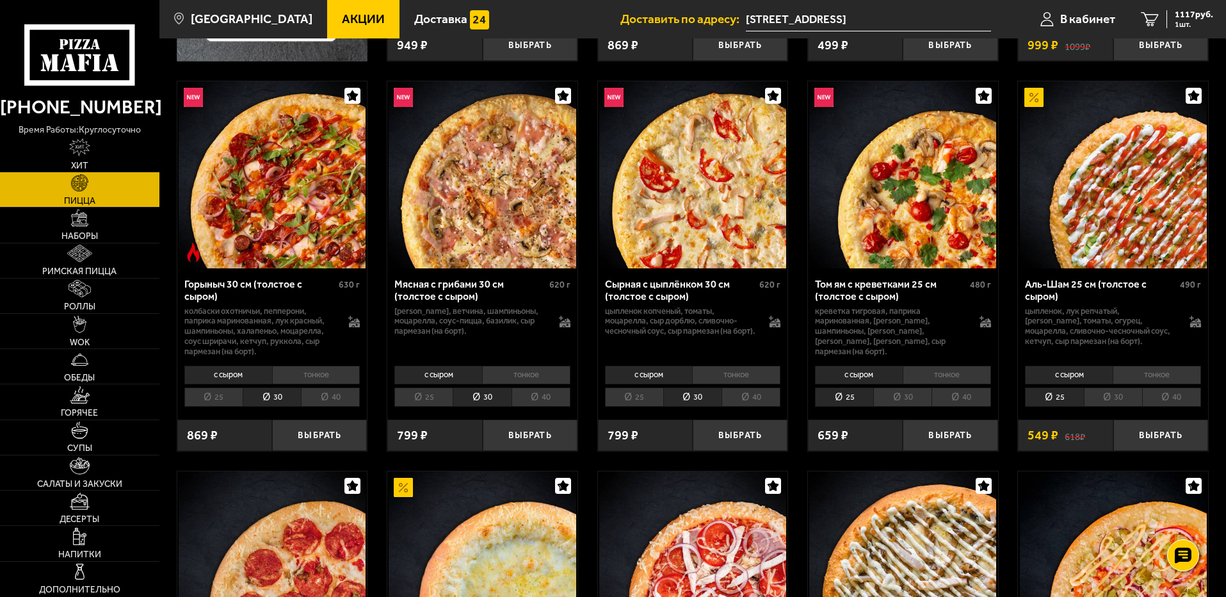
click at [903, 400] on li "30" at bounding box center [902, 397] width 58 height 20
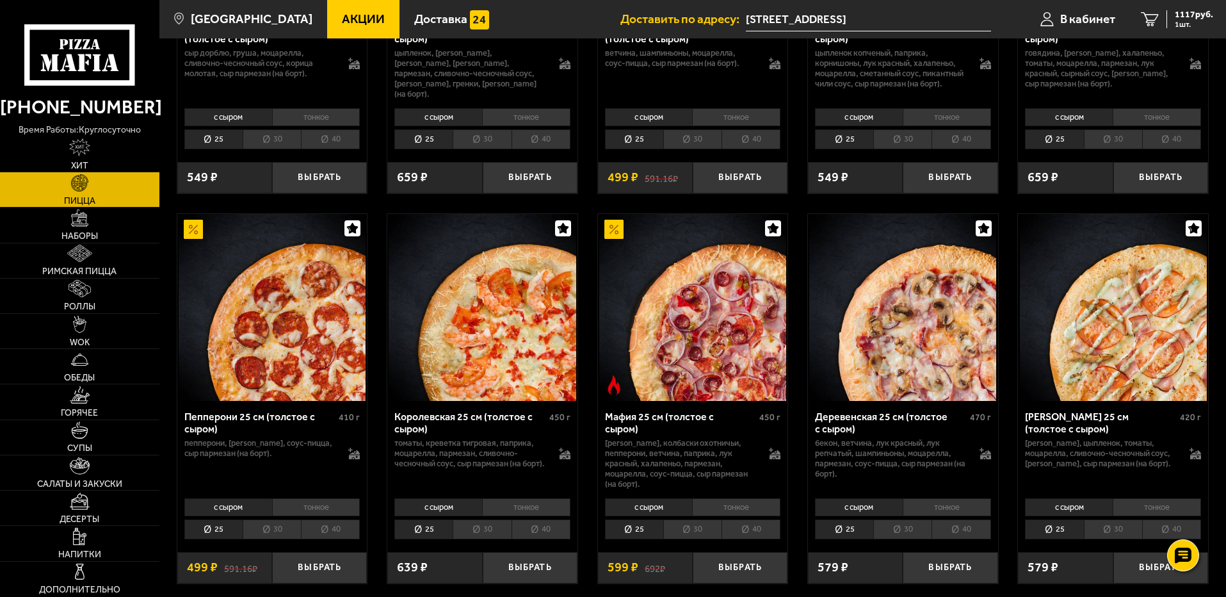
scroll to position [1537, 0]
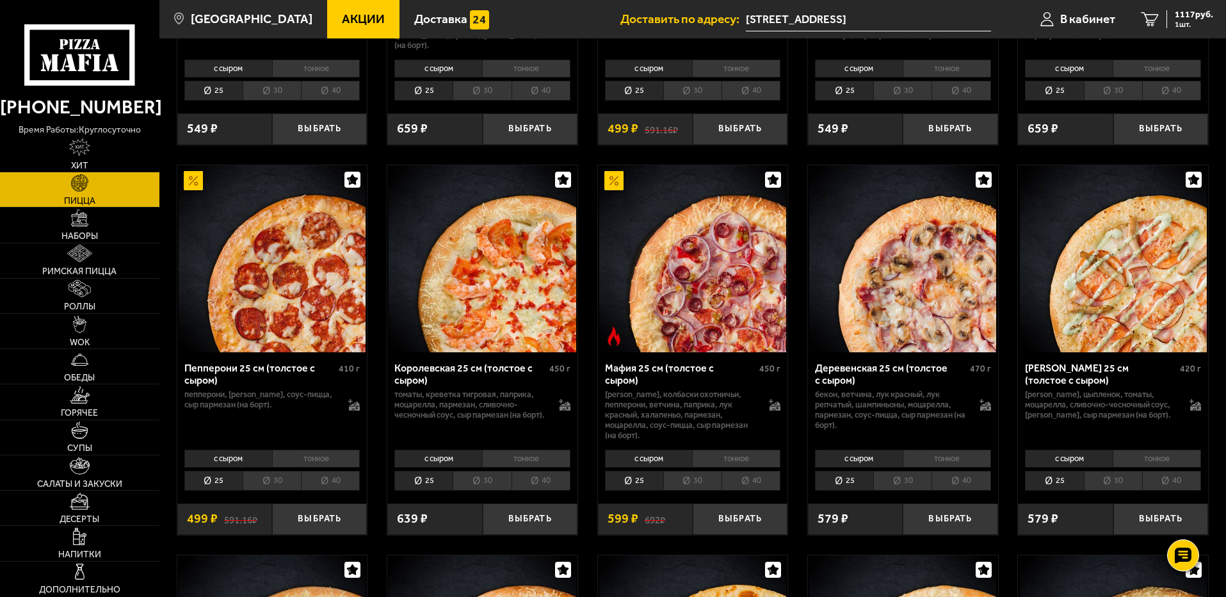
click at [698, 483] on li "30" at bounding box center [692, 481] width 58 height 20
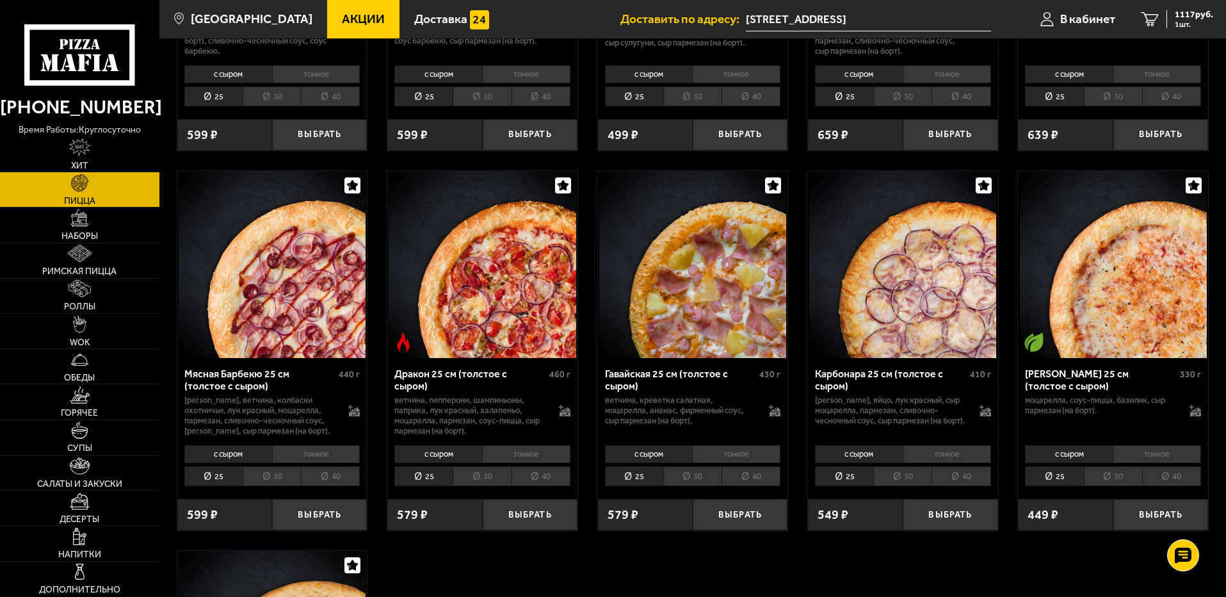
scroll to position [2305, 0]
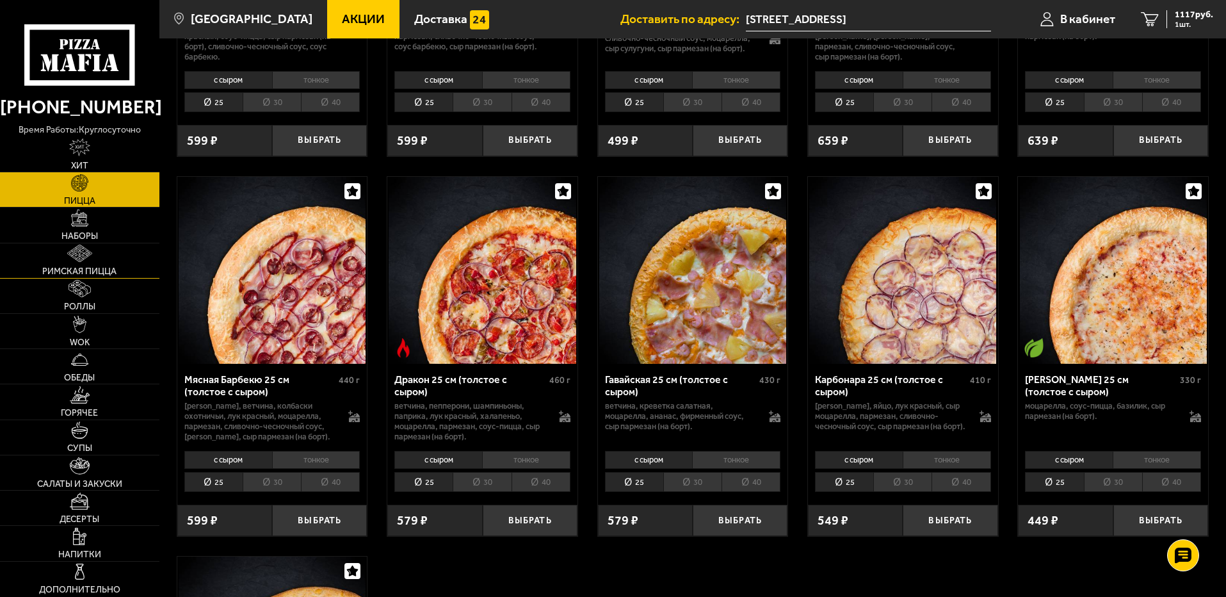
click at [48, 254] on link "Римская пицца" at bounding box center [79, 260] width 159 height 35
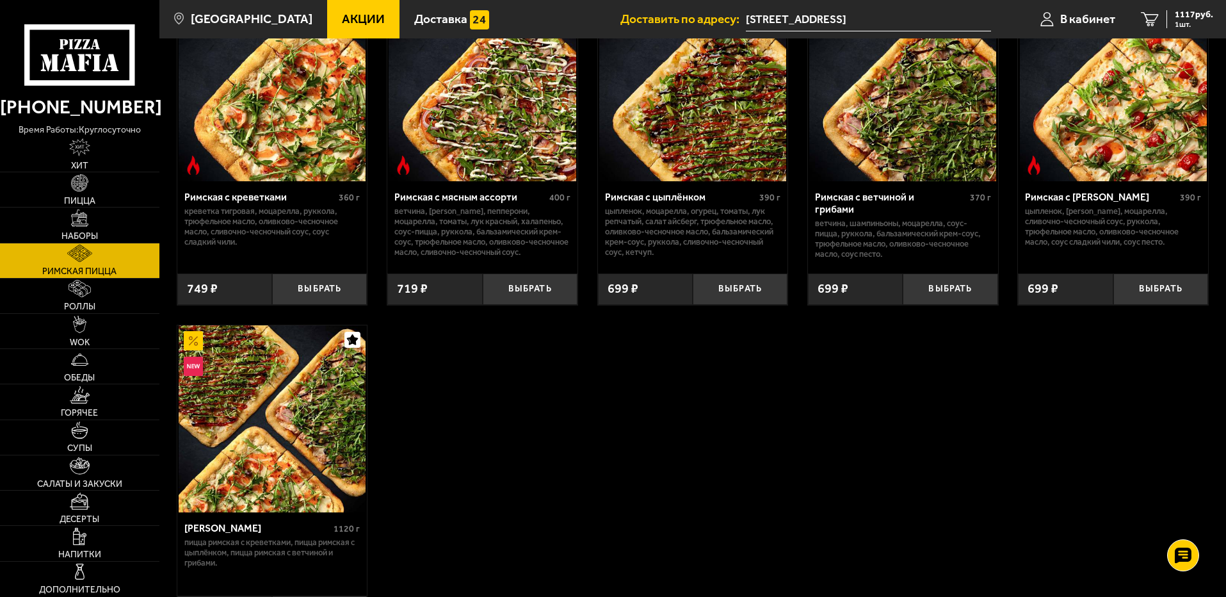
scroll to position [192, 0]
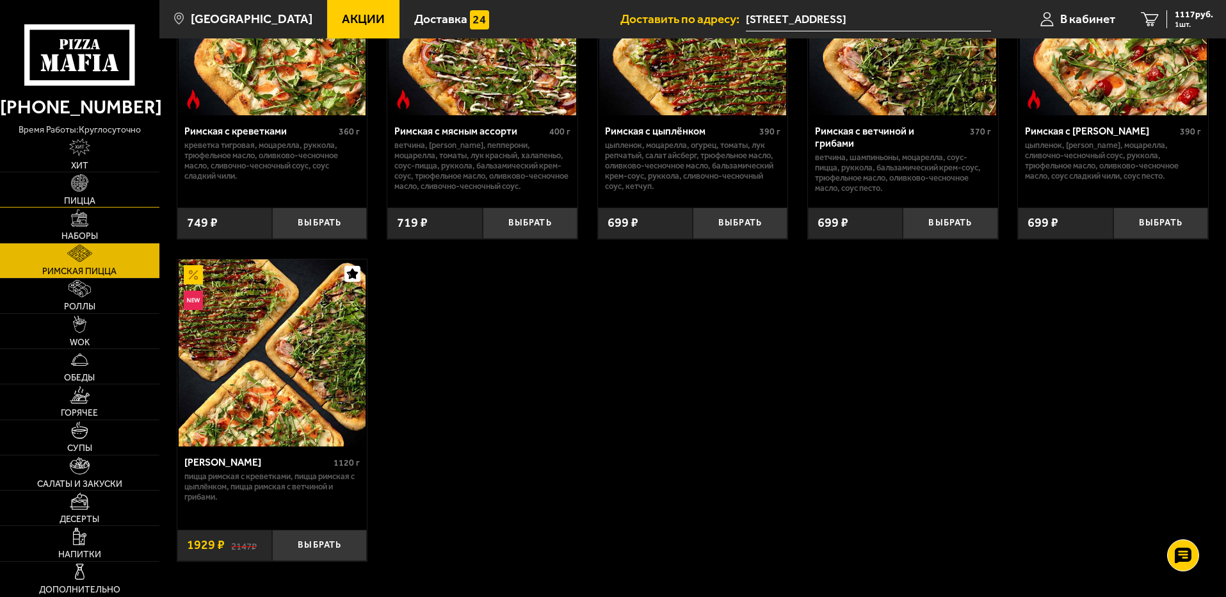
click at [95, 192] on link "Пицца" at bounding box center [79, 189] width 159 height 35
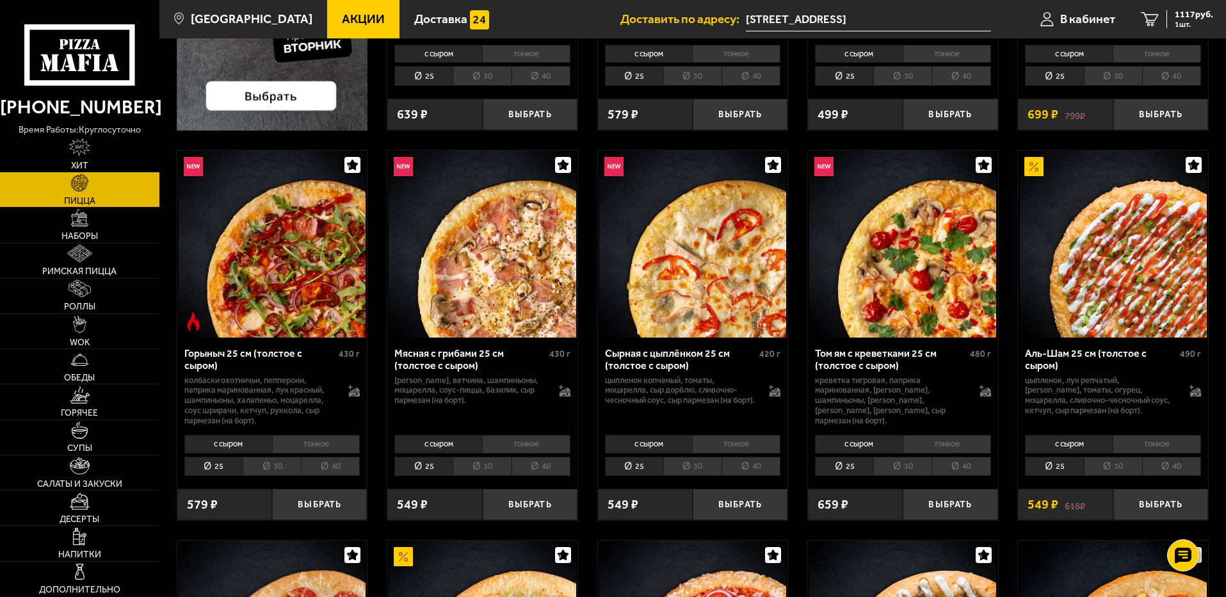
scroll to position [384, 0]
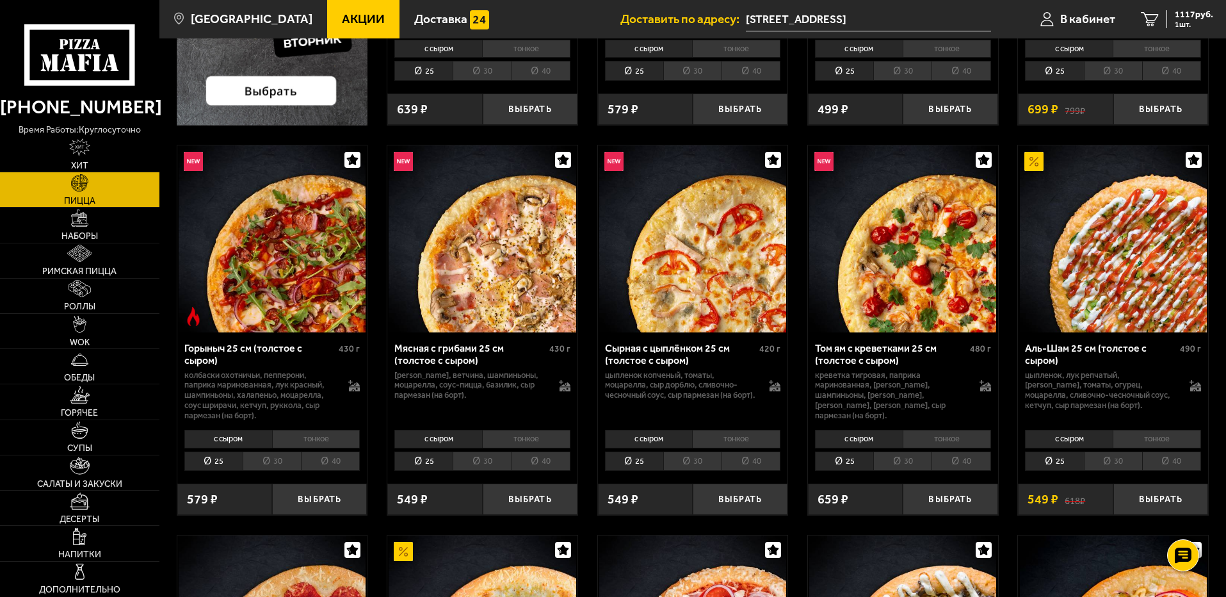
click at [264, 465] on li "30" at bounding box center [272, 461] width 58 height 20
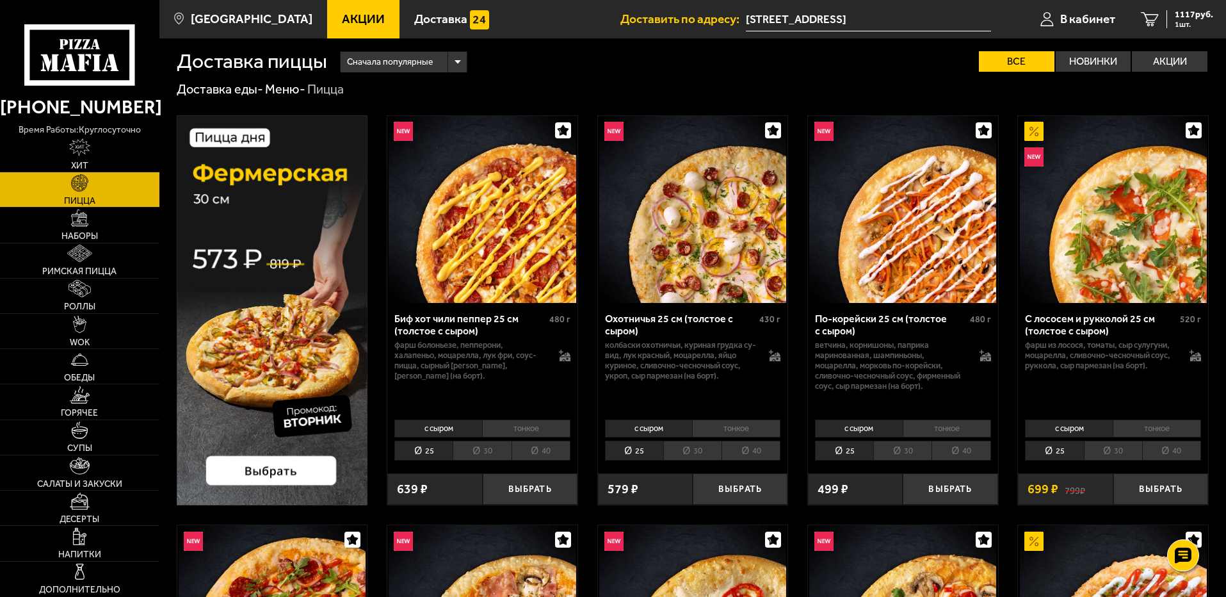
scroll to position [0, 0]
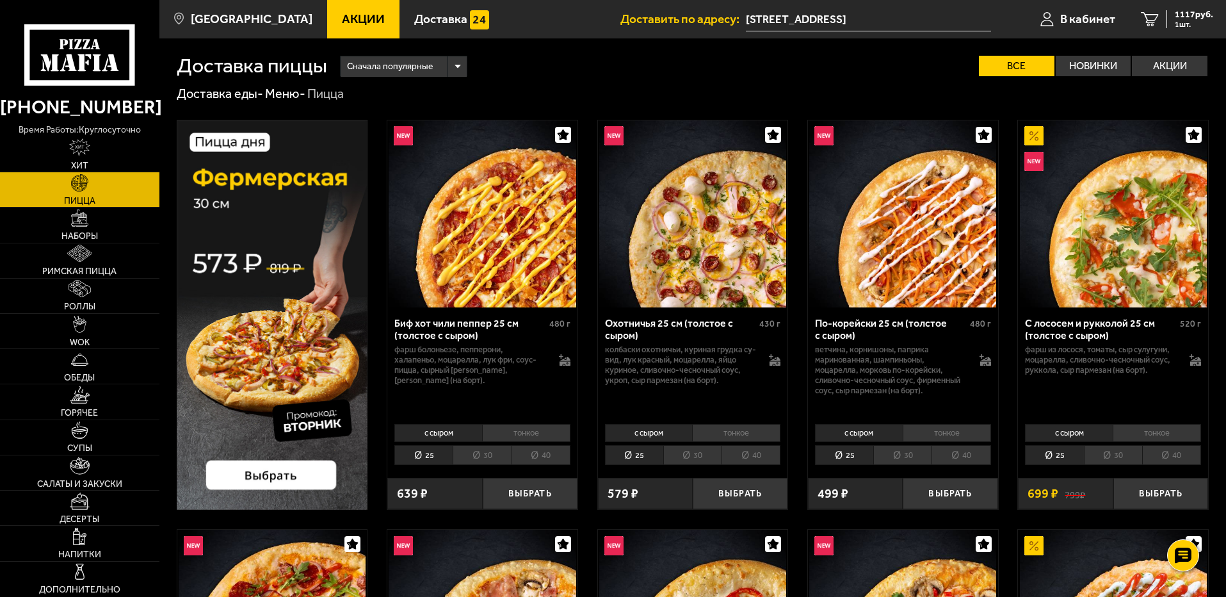
click at [1112, 454] on li "30" at bounding box center [1113, 455] width 58 height 20
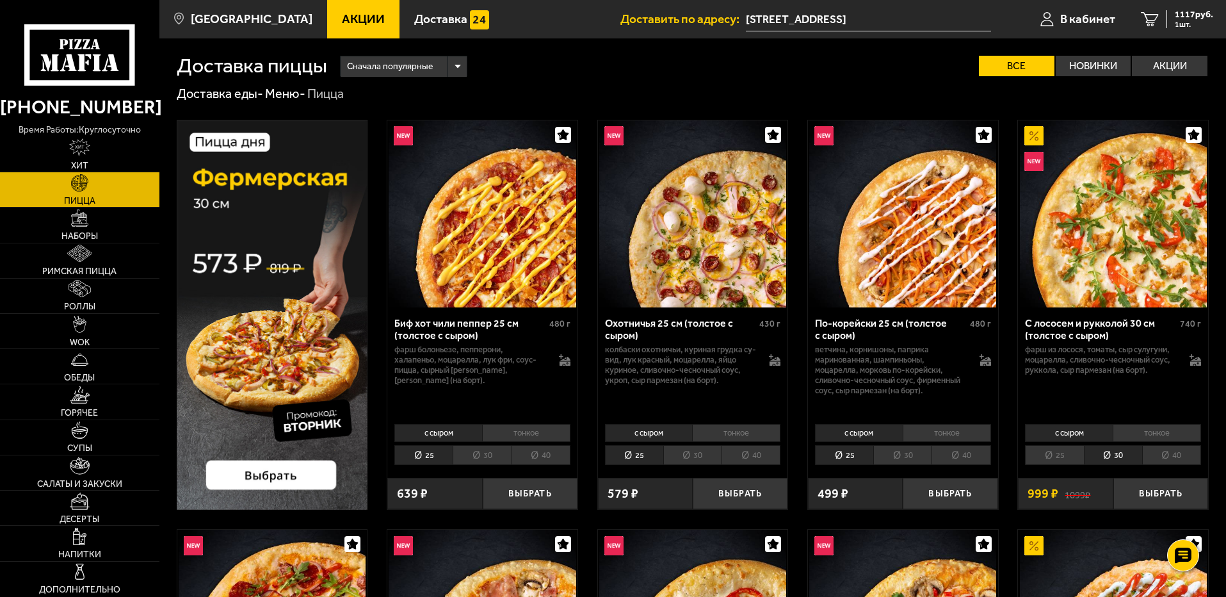
click at [1063, 457] on li "25" at bounding box center [1054, 455] width 58 height 20
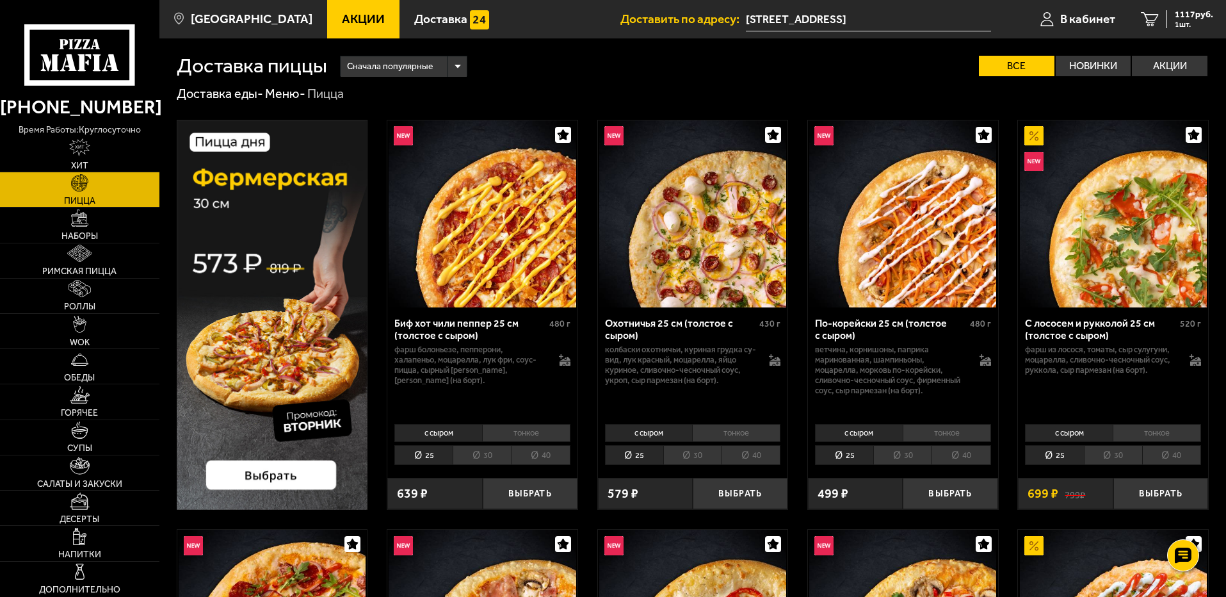
click at [912, 459] on li "30" at bounding box center [902, 455] width 58 height 20
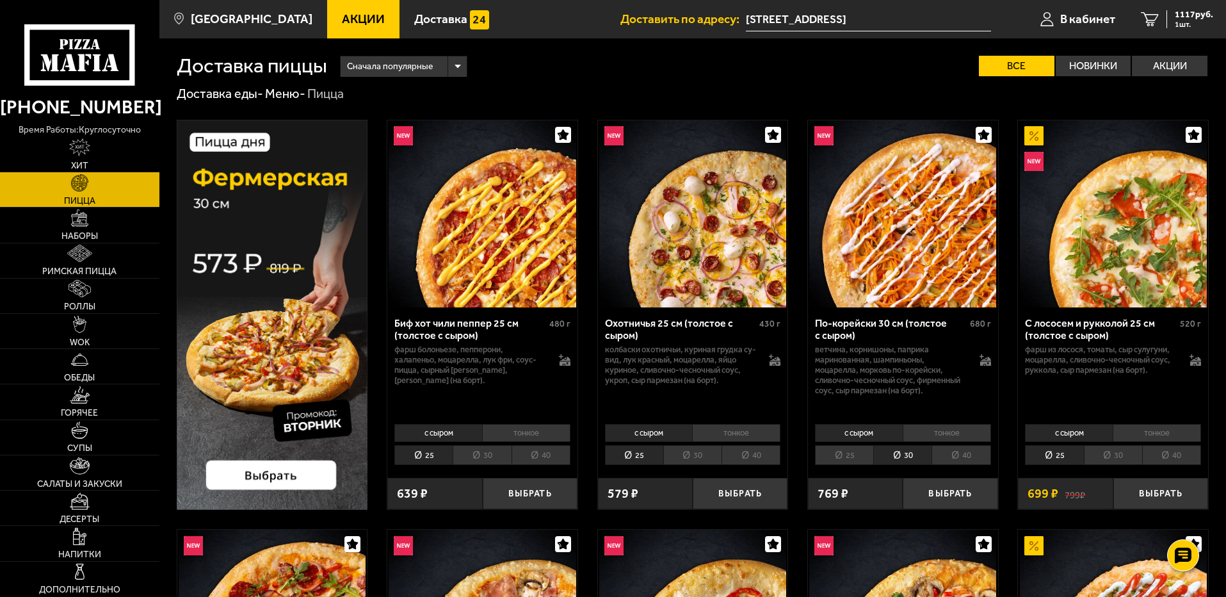
click at [473, 449] on li "30" at bounding box center [482, 455] width 58 height 20
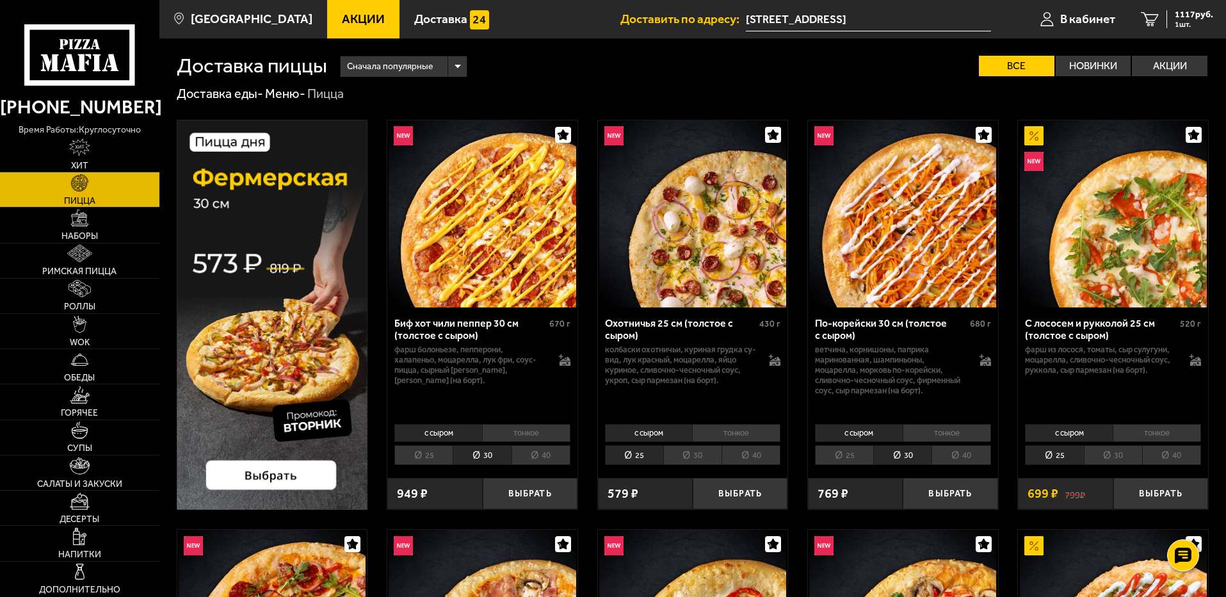
click at [698, 455] on li "30" at bounding box center [692, 455] width 58 height 20
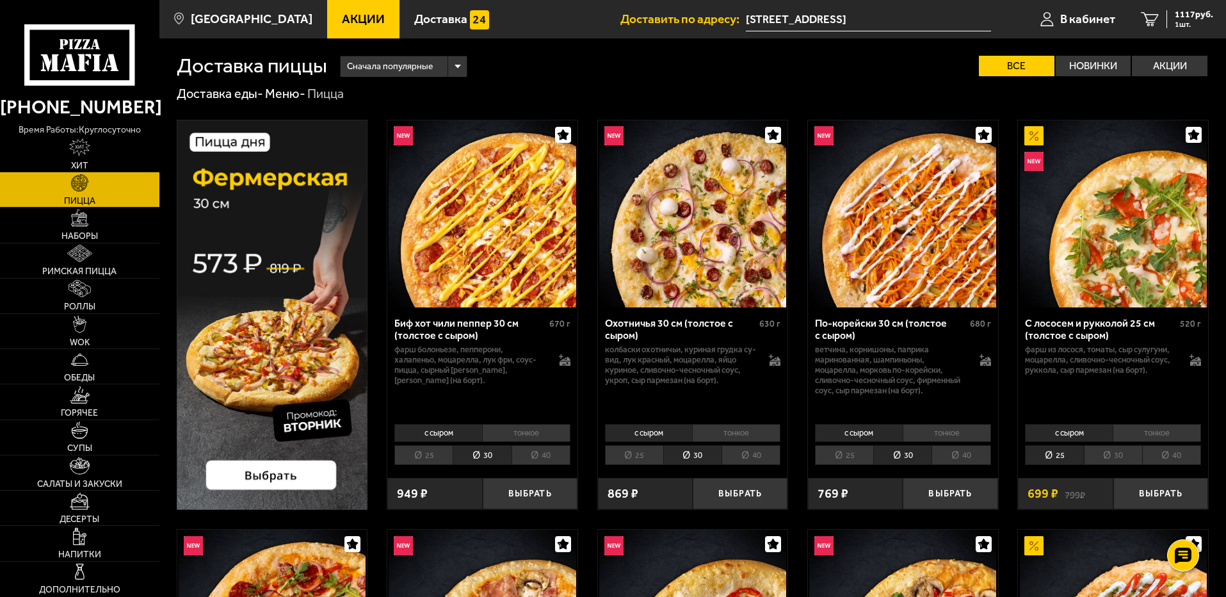
click at [733, 432] on li "тонкое" at bounding box center [736, 433] width 88 height 18
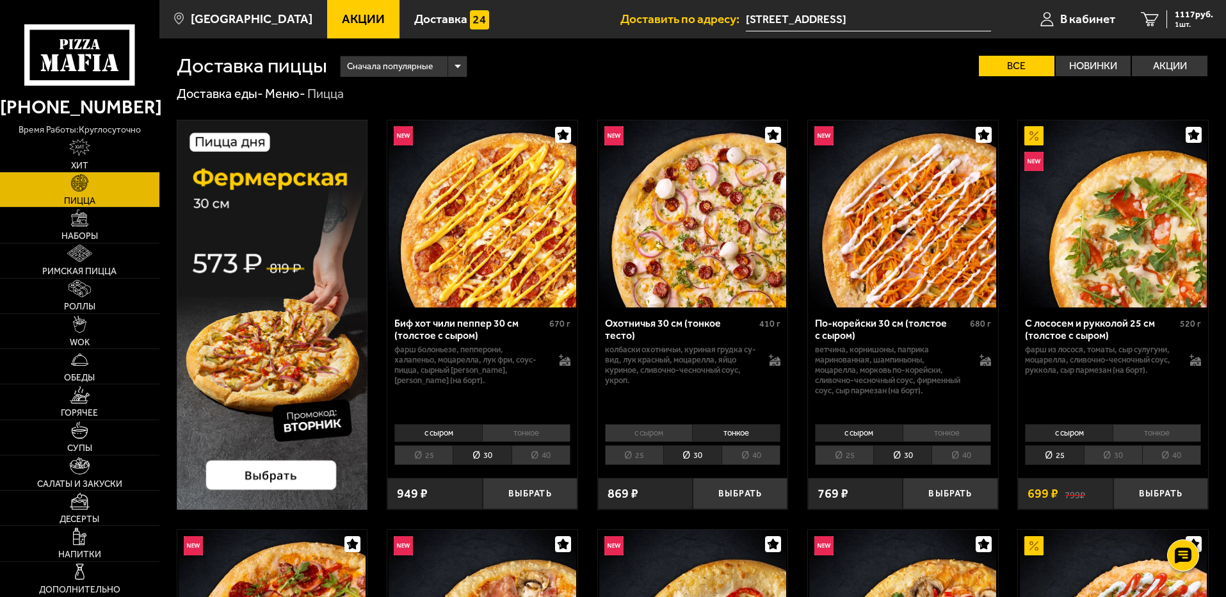
click at [681, 428] on li "с сыром" at bounding box center [649, 433] width 88 height 18
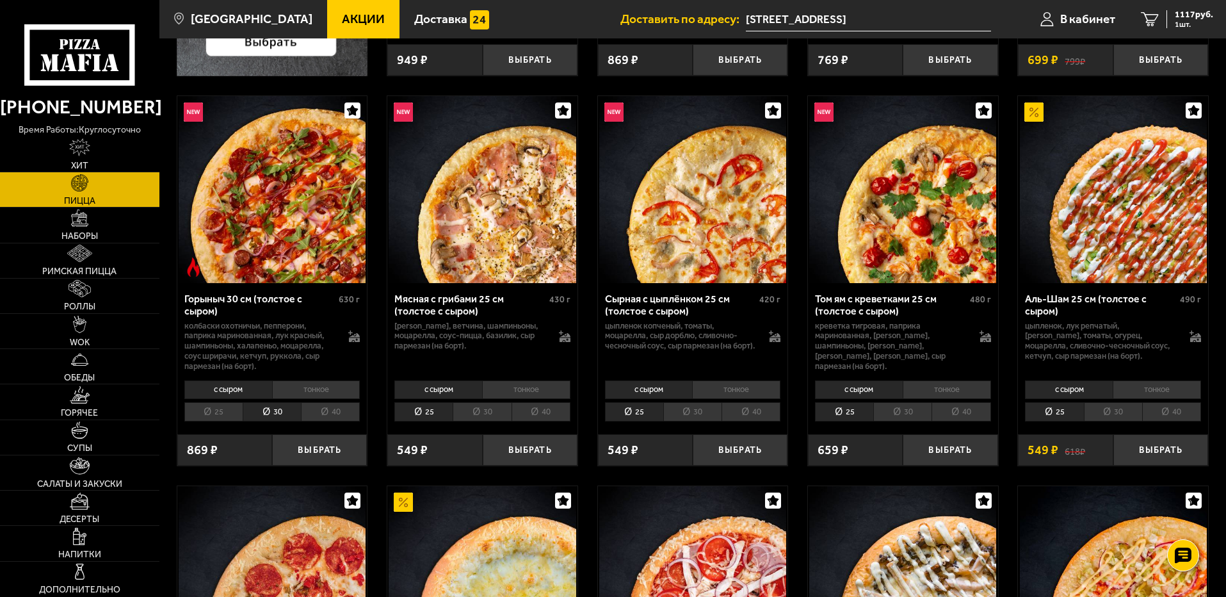
scroll to position [448, 0]
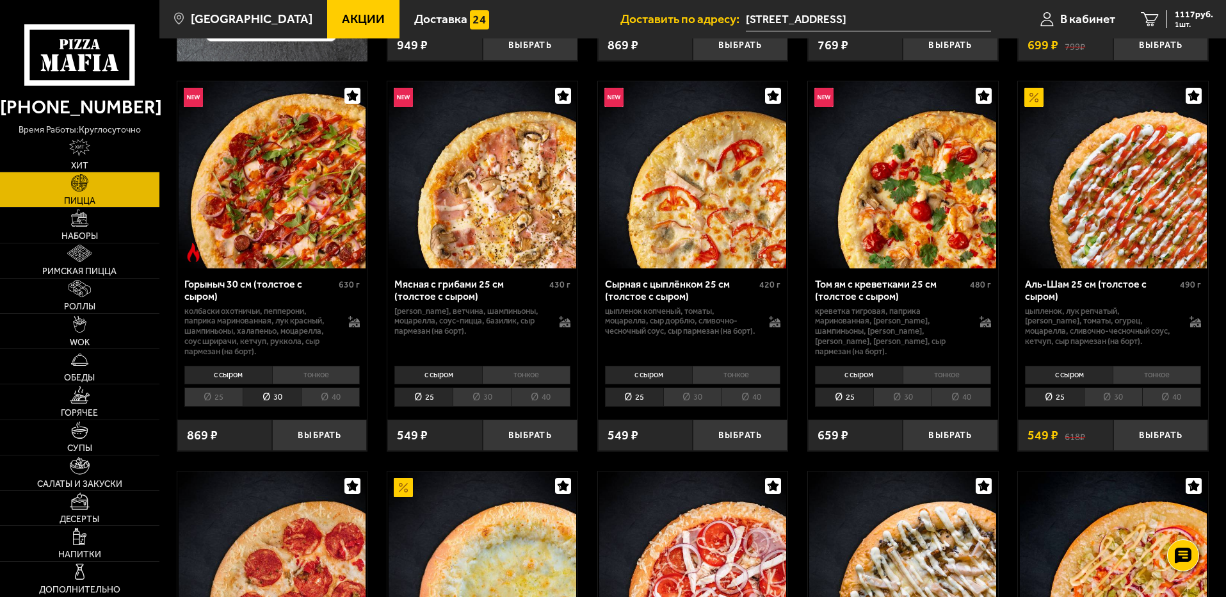
click at [480, 403] on li "30" at bounding box center [482, 397] width 58 height 20
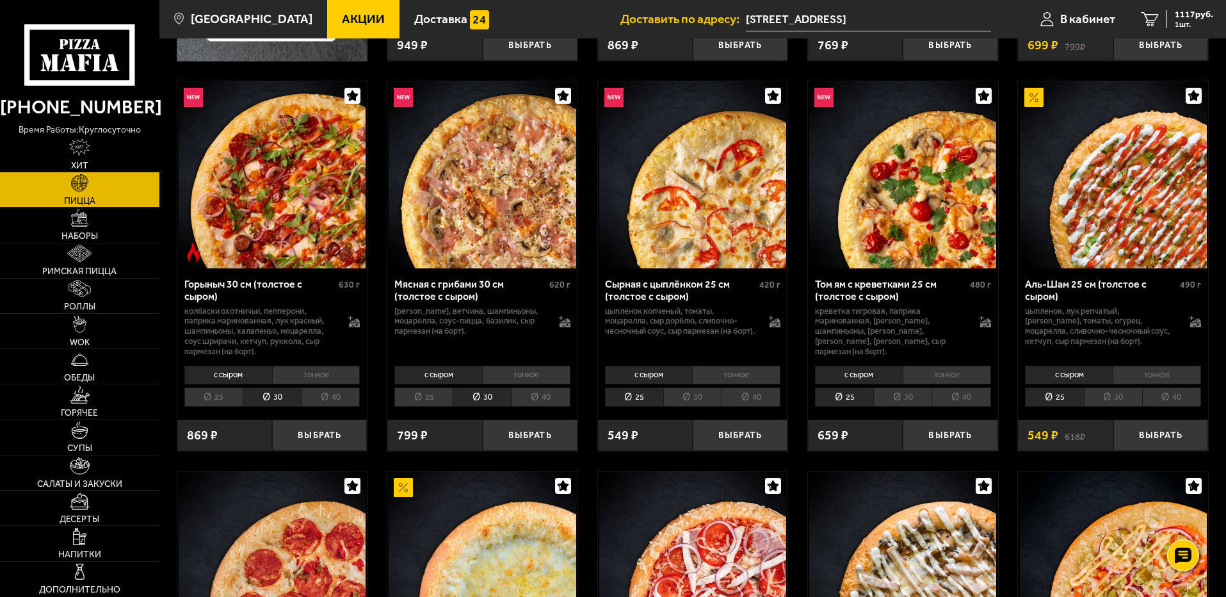
click at [702, 398] on li "30" at bounding box center [692, 397] width 58 height 20
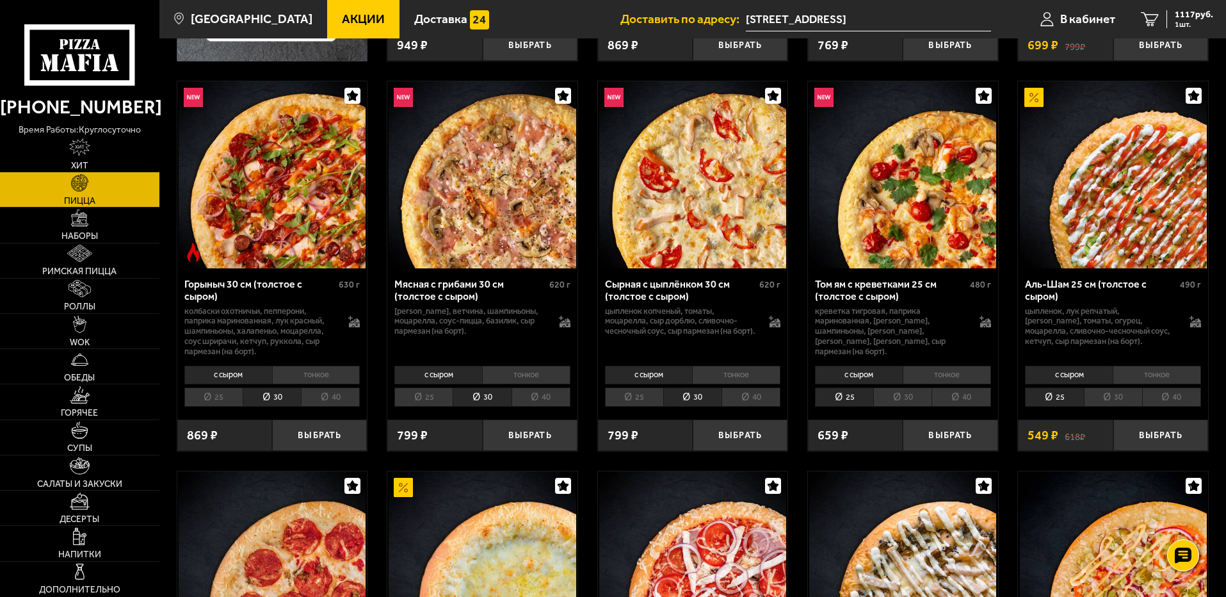
click at [913, 403] on li "30" at bounding box center [902, 397] width 58 height 20
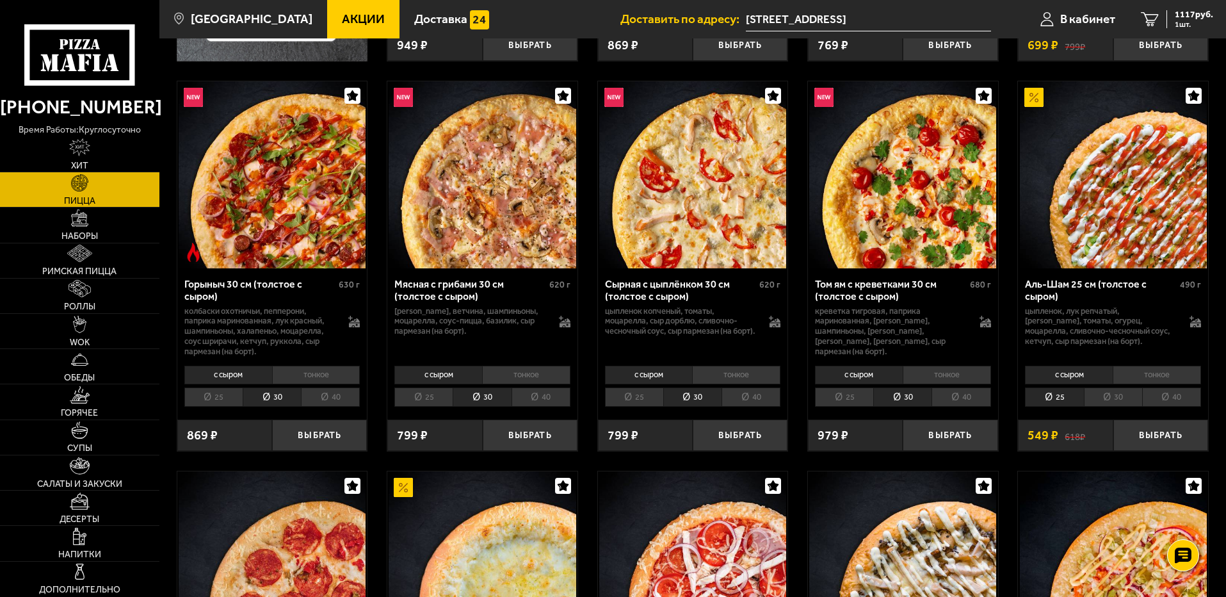
click at [1115, 405] on li "30" at bounding box center [1113, 397] width 58 height 20
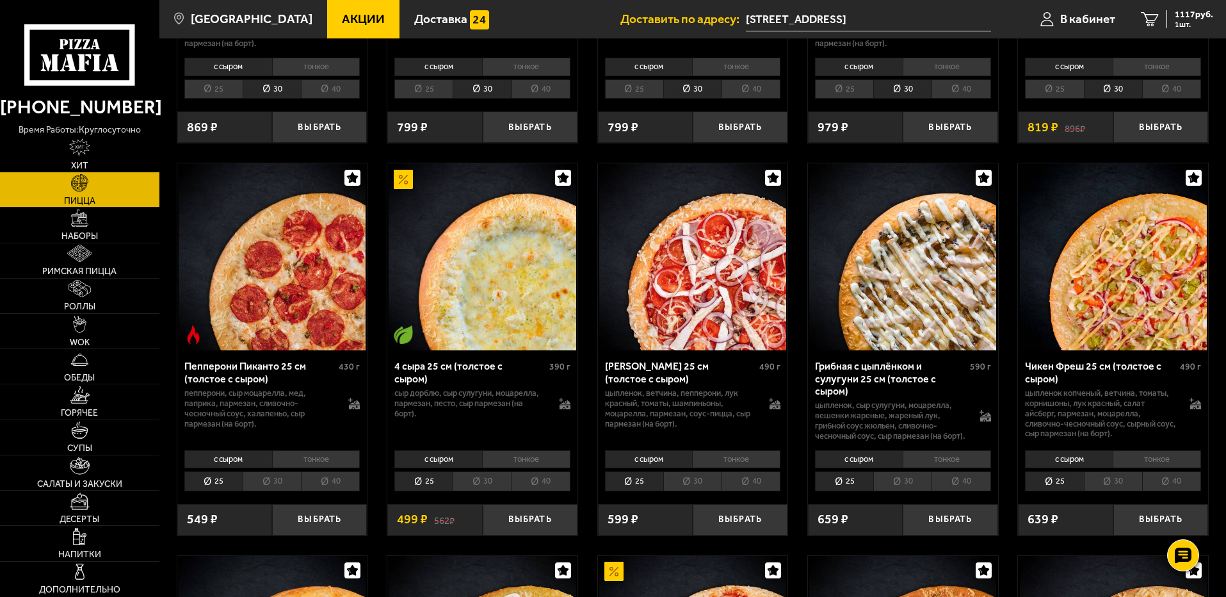
scroll to position [832, 0]
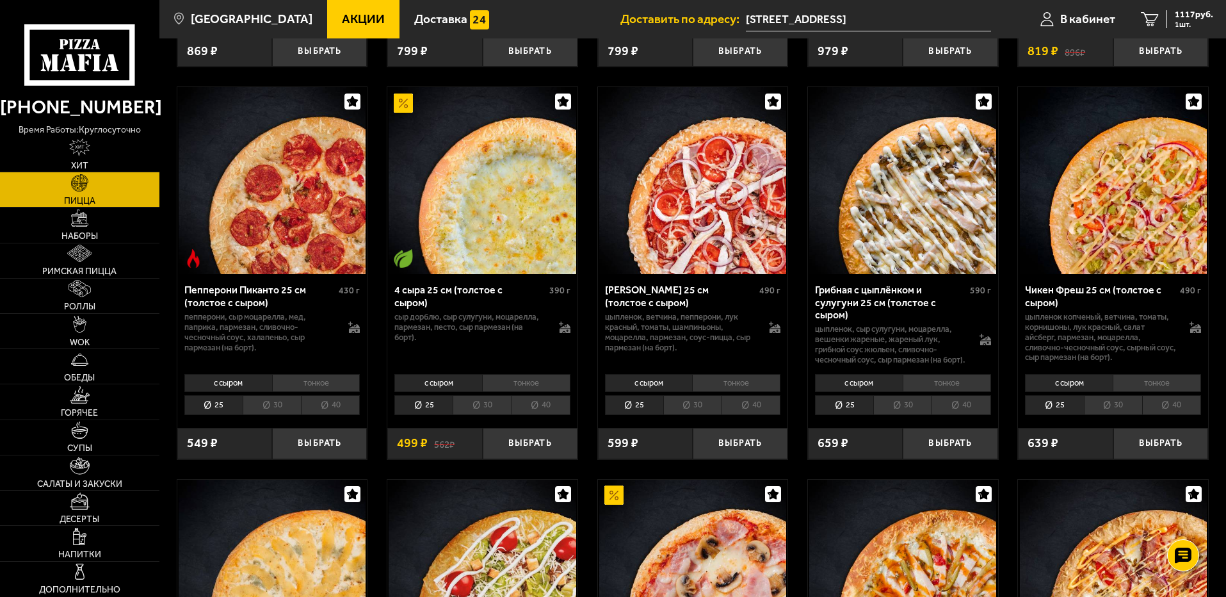
click at [484, 413] on li "30" at bounding box center [482, 405] width 58 height 20
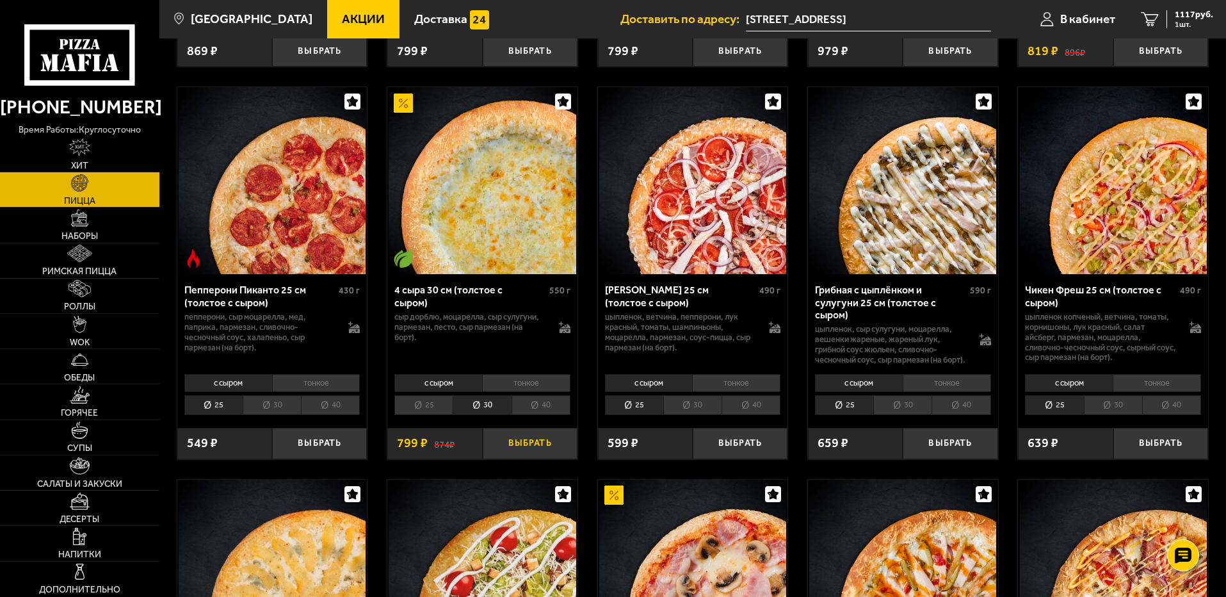
click at [526, 458] on button "Выбрать" at bounding box center [530, 443] width 95 height 31
click at [1171, 15] on div "1916 руб. 2 шт." at bounding box center [1190, 19] width 47 height 18
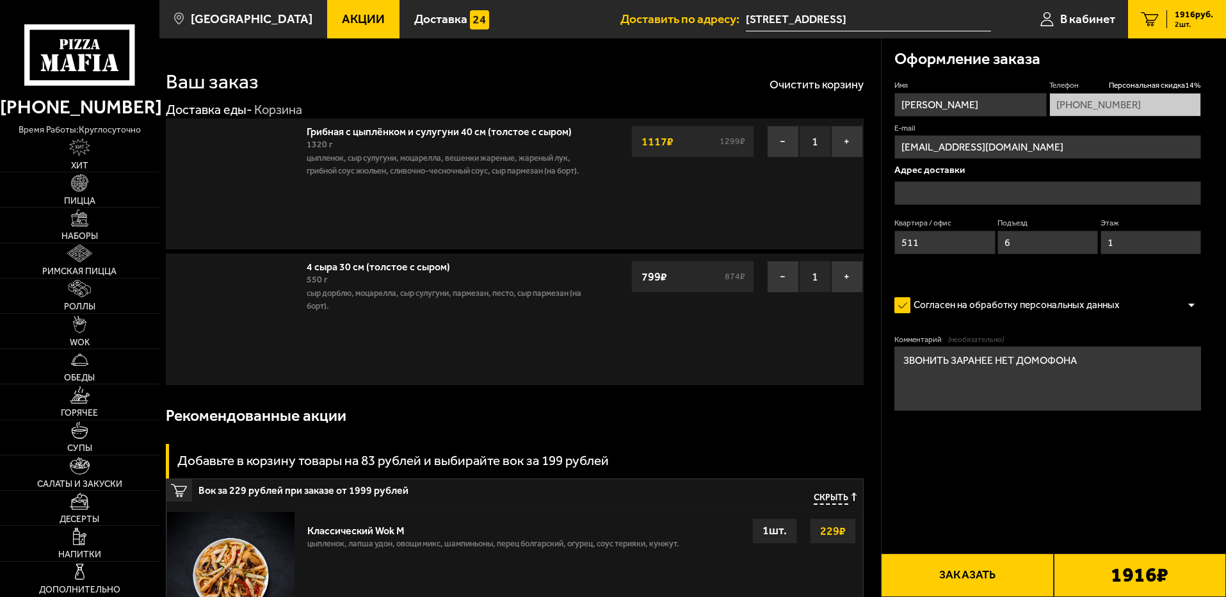
type input "[STREET_ADDRESS]"
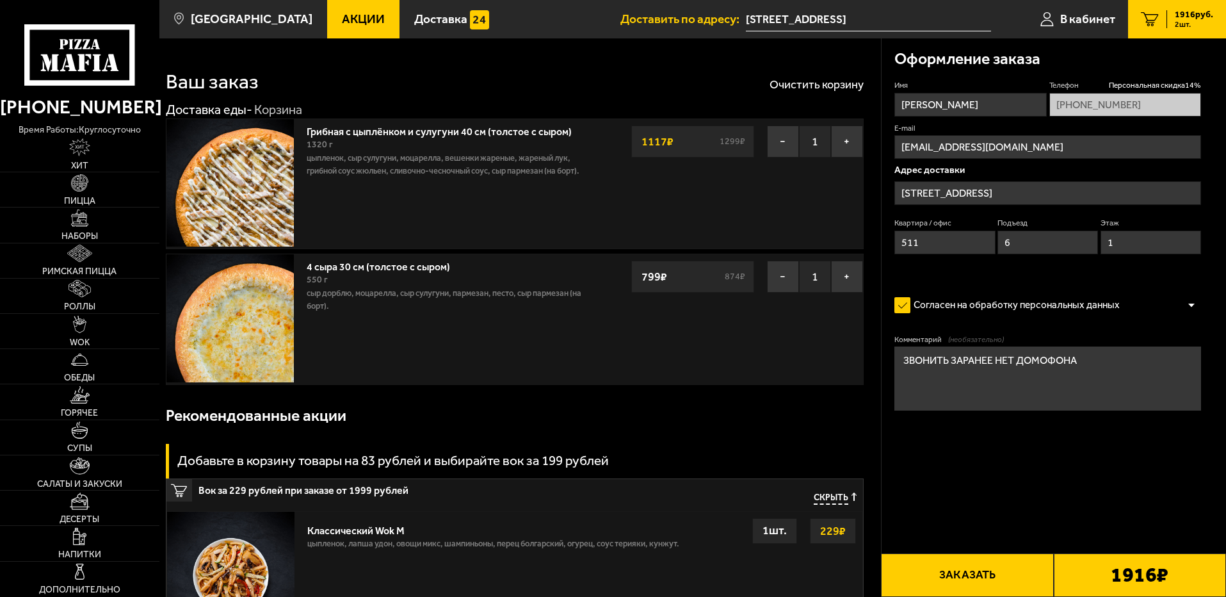
click at [992, 359] on textarea "ЗВОНИТЬ ЗАРАНЕЕ НЕТ ДОМОФОНА" at bounding box center [1048, 378] width 307 height 64
click at [1065, 364] on textarea "ЗВОНИТЬ НЕТ ДОМОФОНА" at bounding box center [1048, 378] width 307 height 64
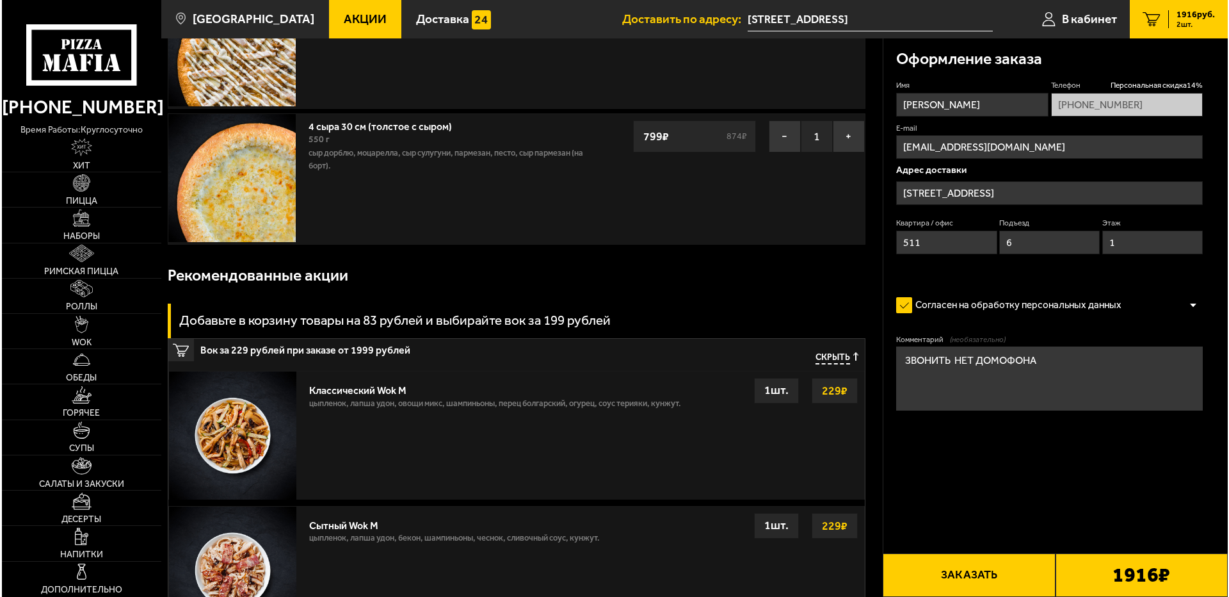
scroll to position [192, 0]
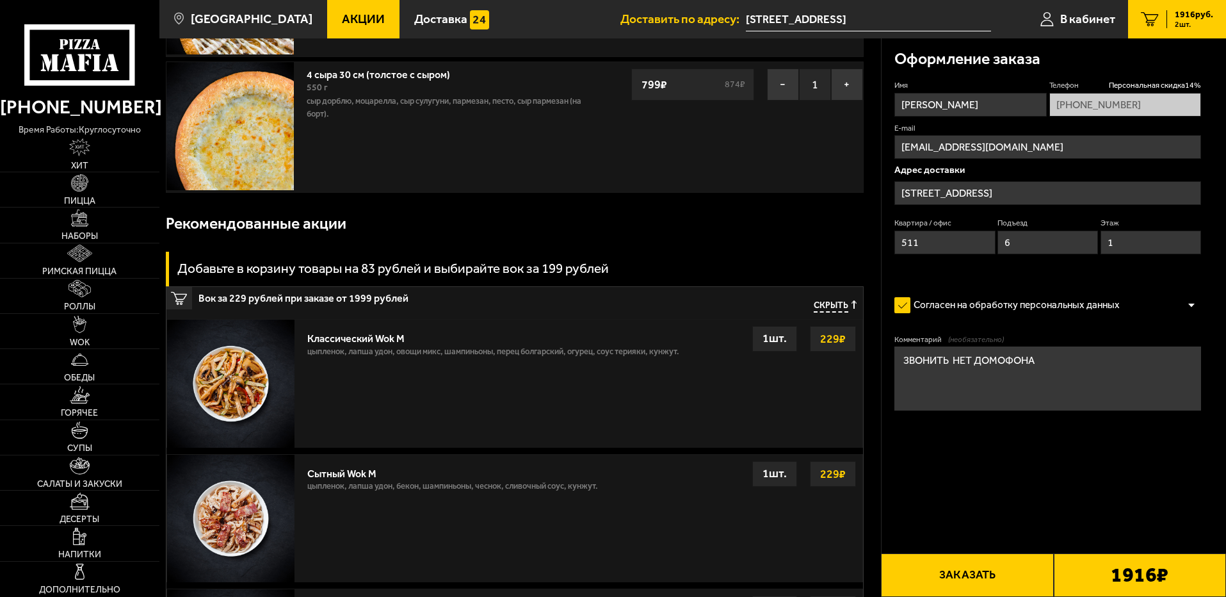
type textarea "ЗВОНИТЬ НЕТ ДОМОФОНА"
click at [958, 580] on button "Заказать" at bounding box center [967, 575] width 172 height 44
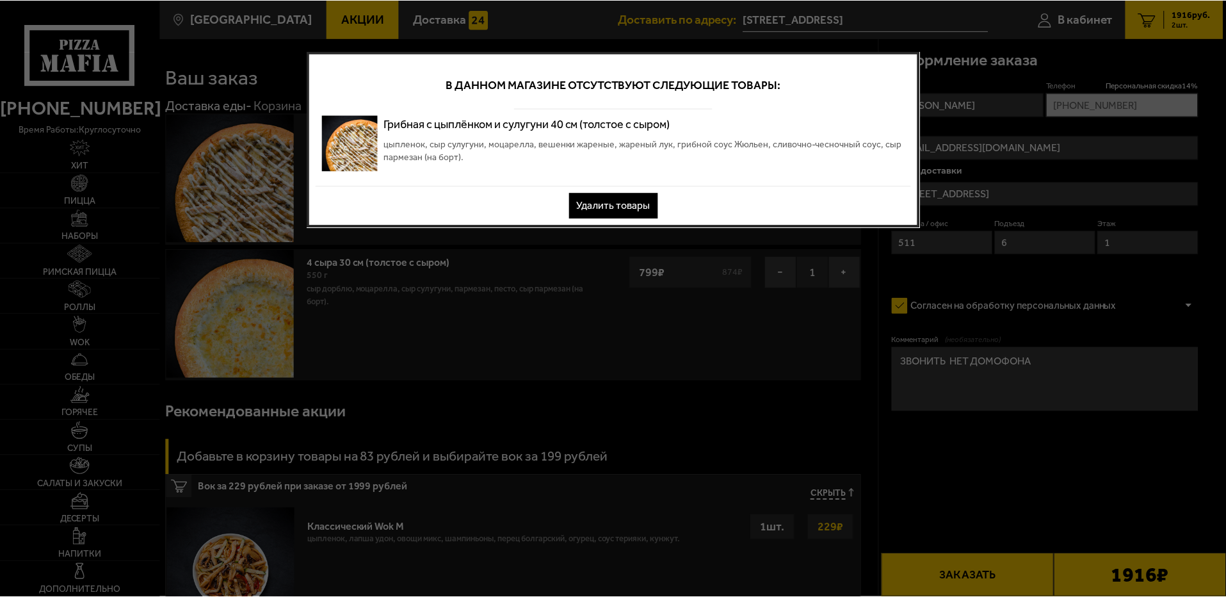
scroll to position [0, 0]
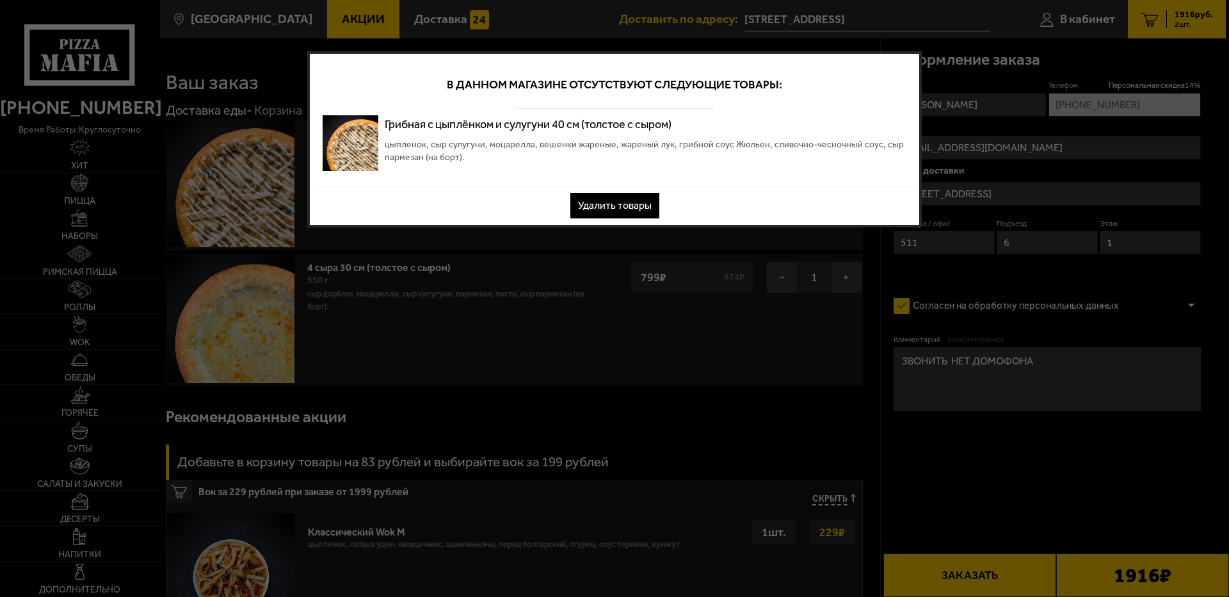
click at [619, 207] on button "Удалить товары" at bounding box center [615, 206] width 89 height 26
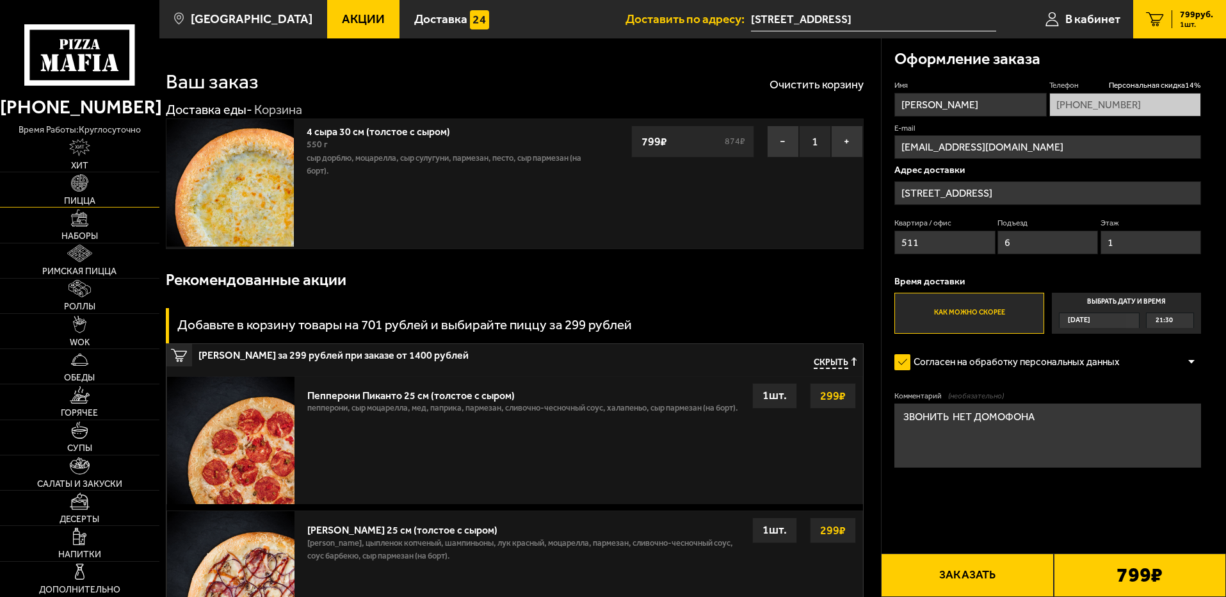
click at [79, 186] on img at bounding box center [79, 182] width 17 height 17
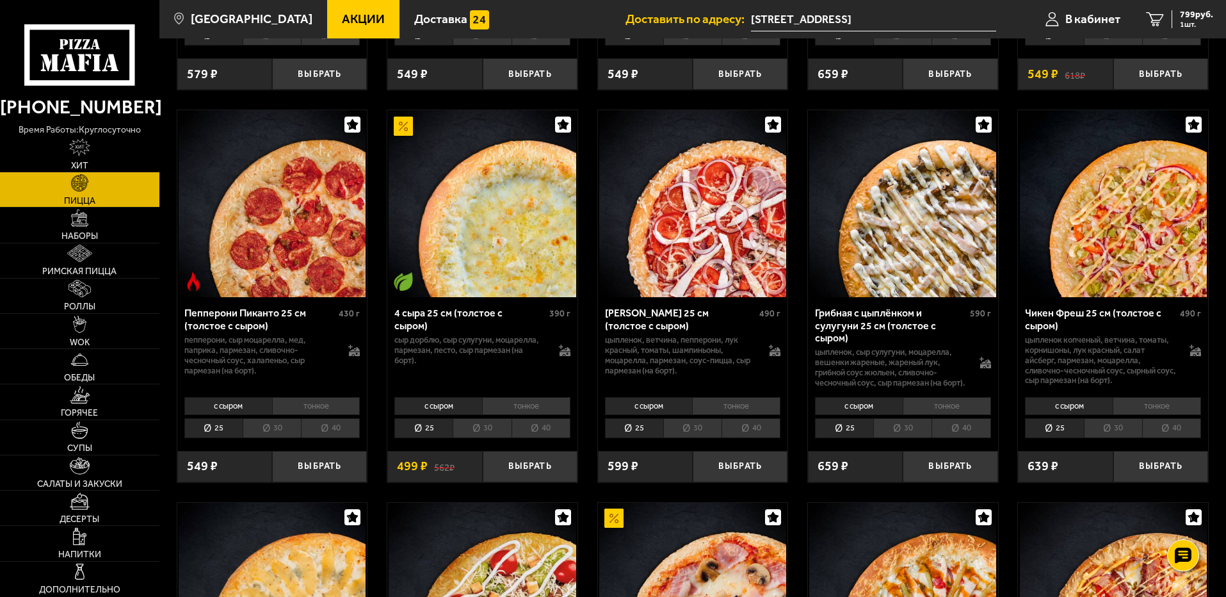
scroll to position [832, 0]
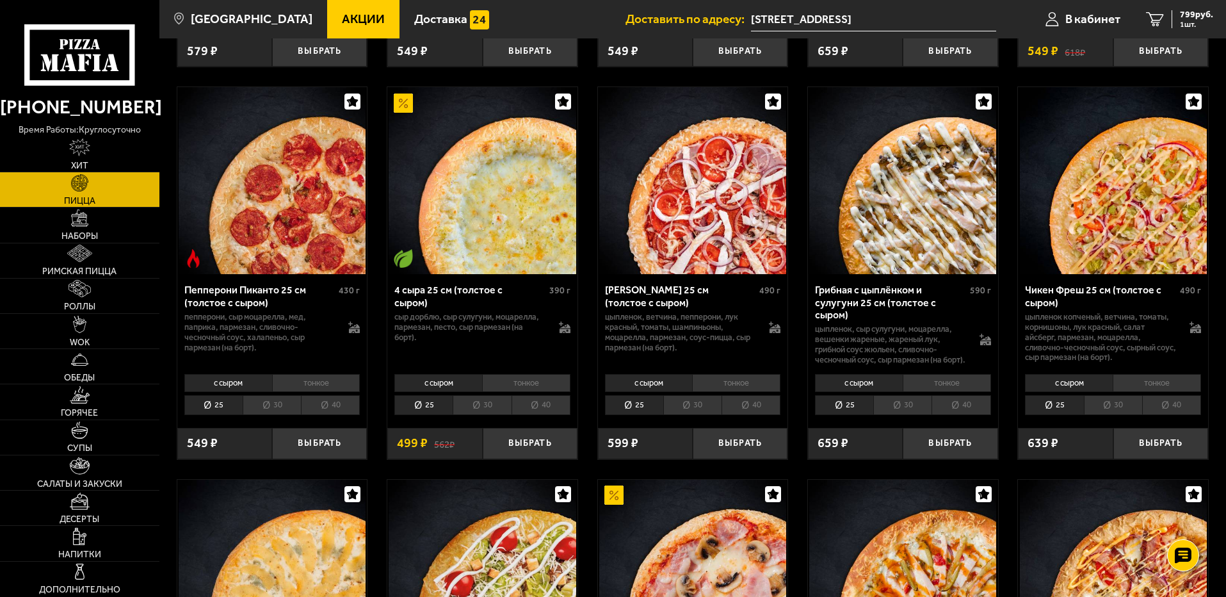
click at [750, 415] on li "40" at bounding box center [751, 405] width 59 height 20
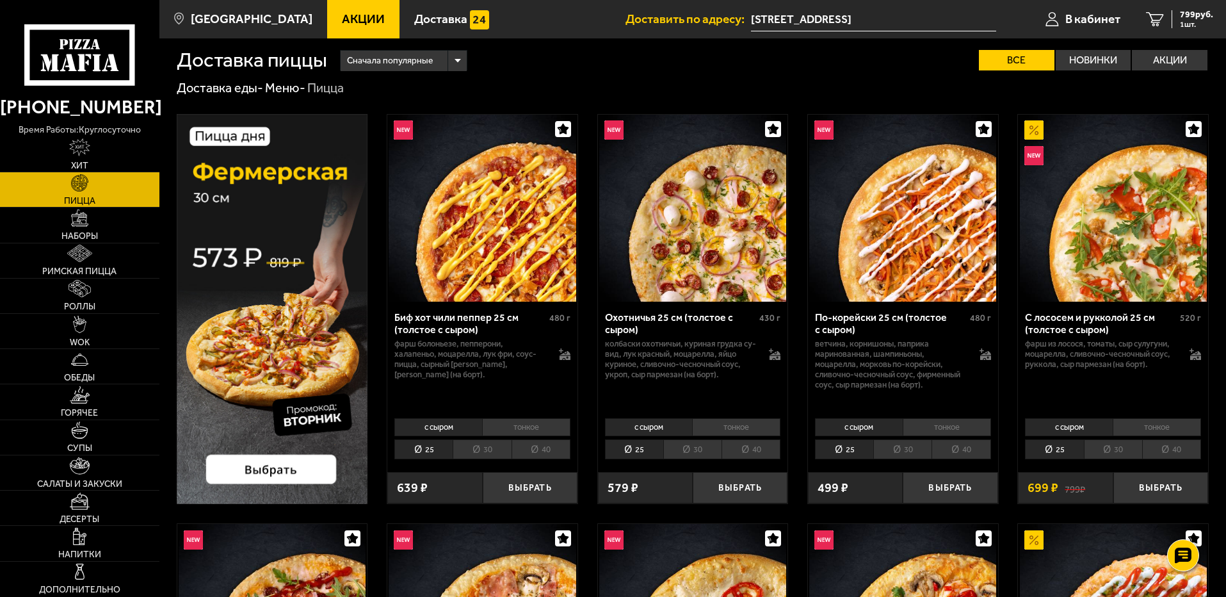
scroll to position [0, 0]
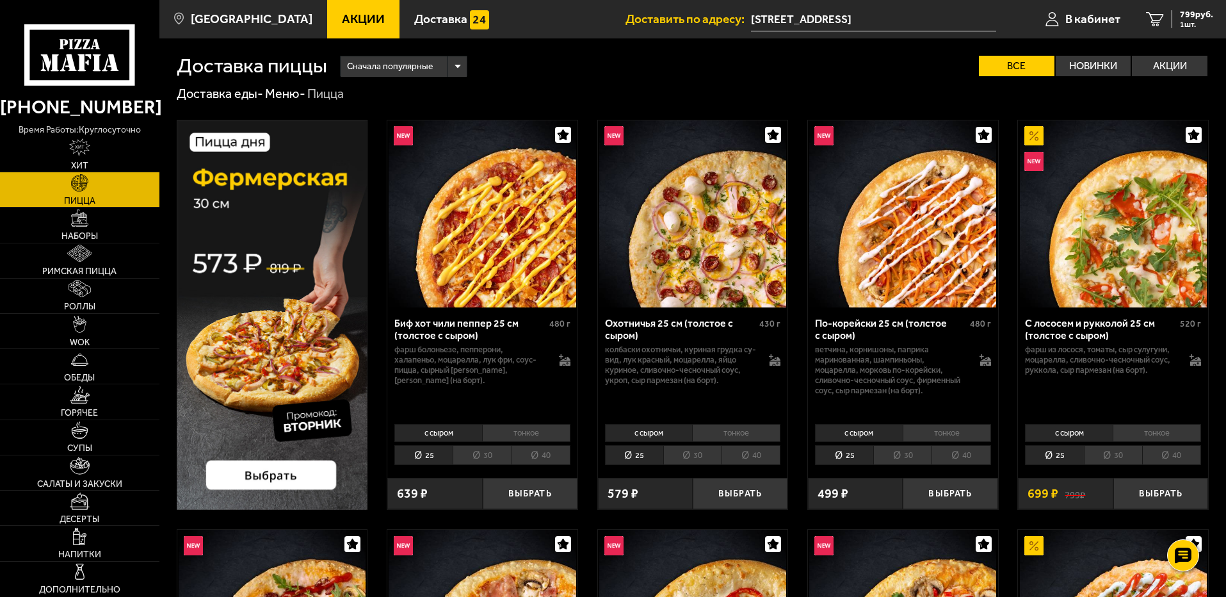
click at [1178, 454] on li "40" at bounding box center [1171, 455] width 59 height 20
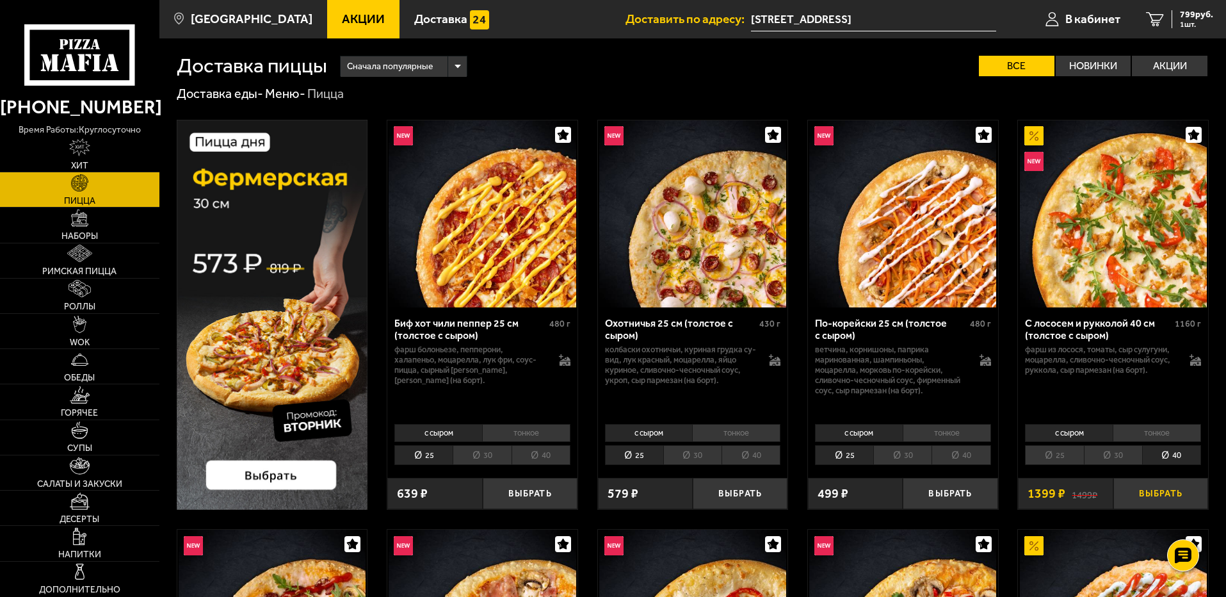
click at [1163, 495] on button "Выбрать" at bounding box center [1161, 493] width 95 height 31
click at [1164, 28] on link "2 2198 руб. 2 шт." at bounding box center [1177, 19] width 98 height 38
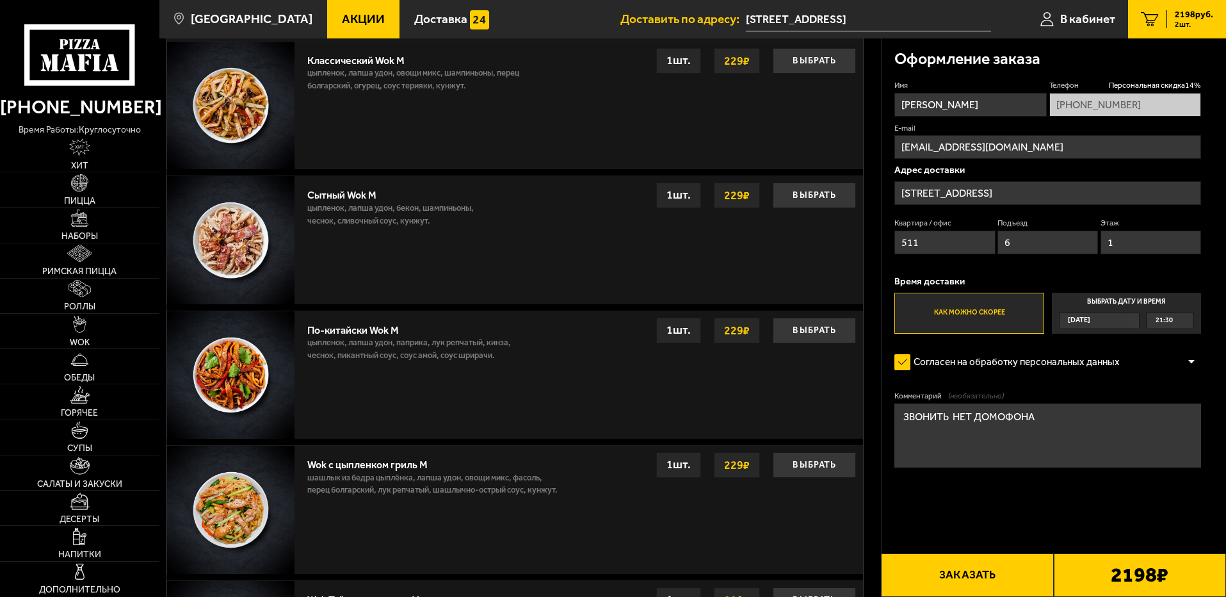
scroll to position [646, 0]
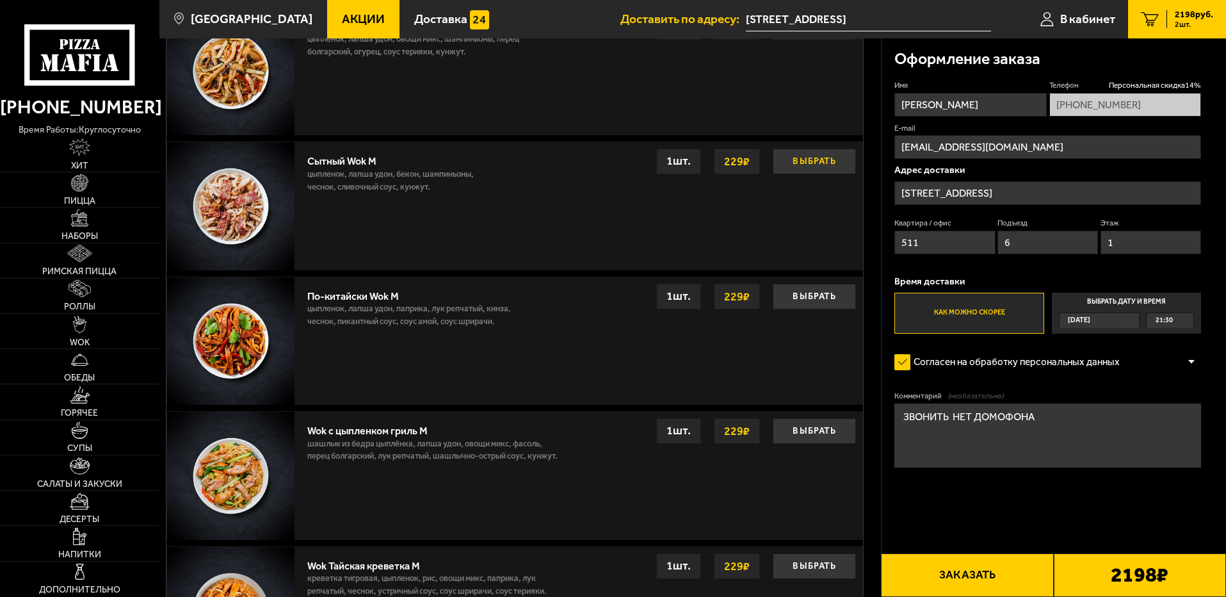
click at [810, 162] on button "Выбрать" at bounding box center [814, 162] width 83 height 26
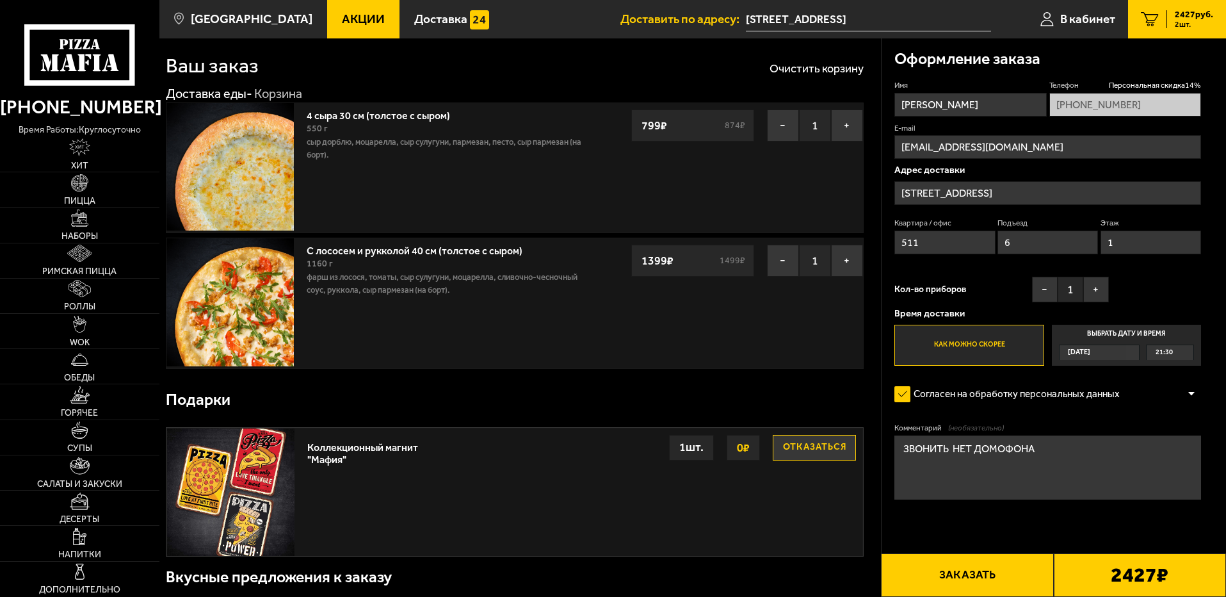
scroll to position [0, 0]
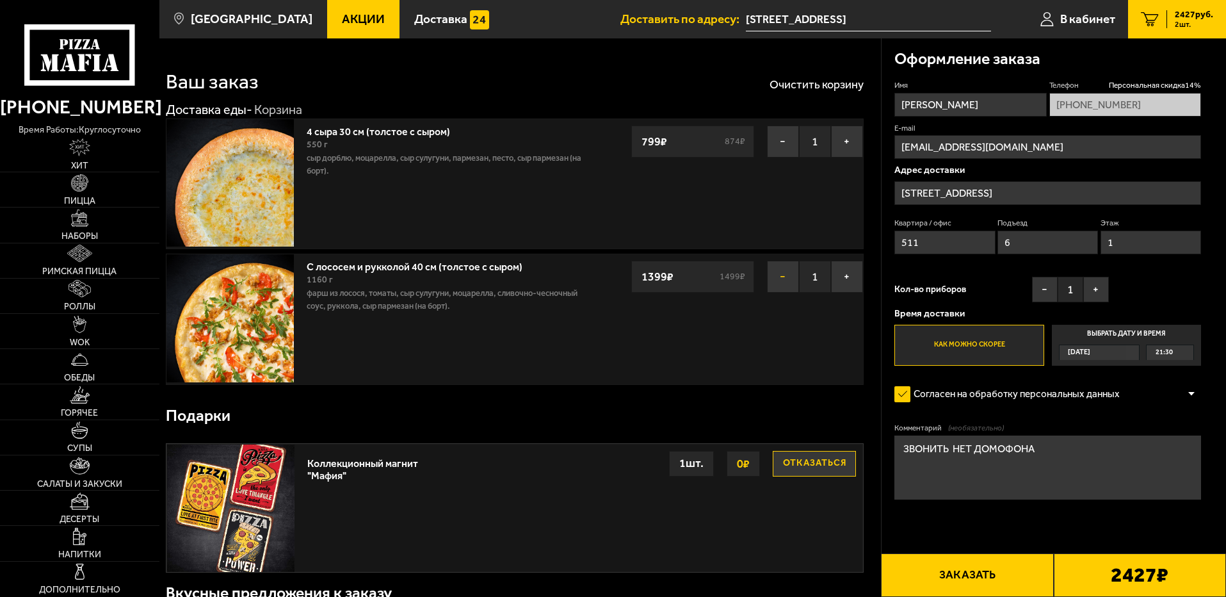
click at [776, 279] on button "−" at bounding box center [783, 277] width 32 height 32
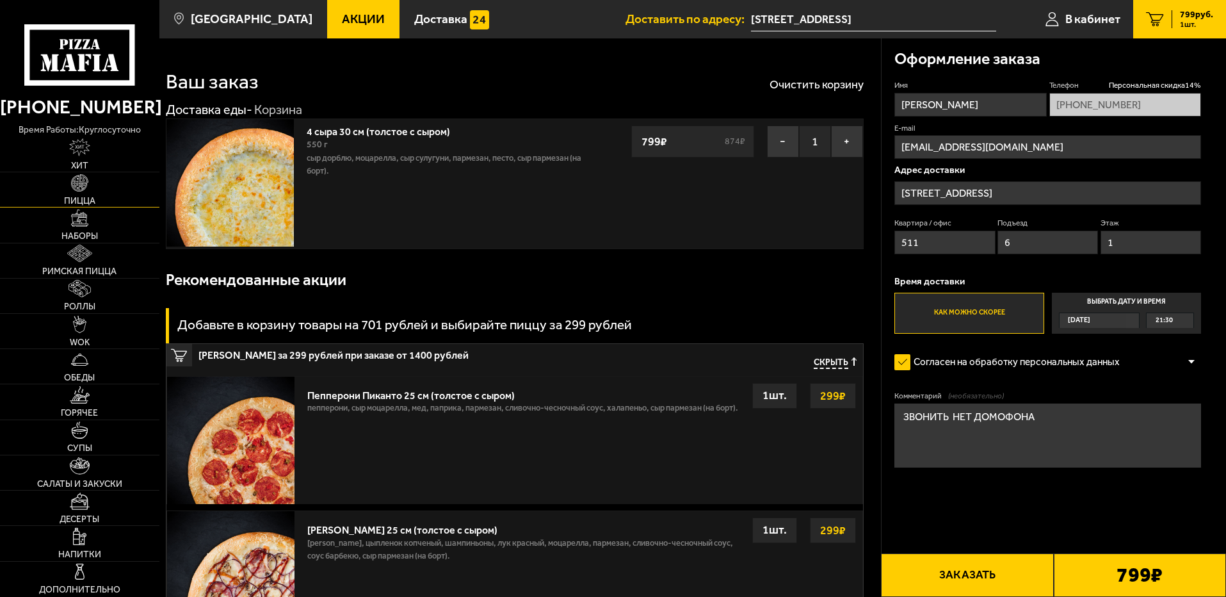
click at [86, 190] on img at bounding box center [79, 182] width 17 height 17
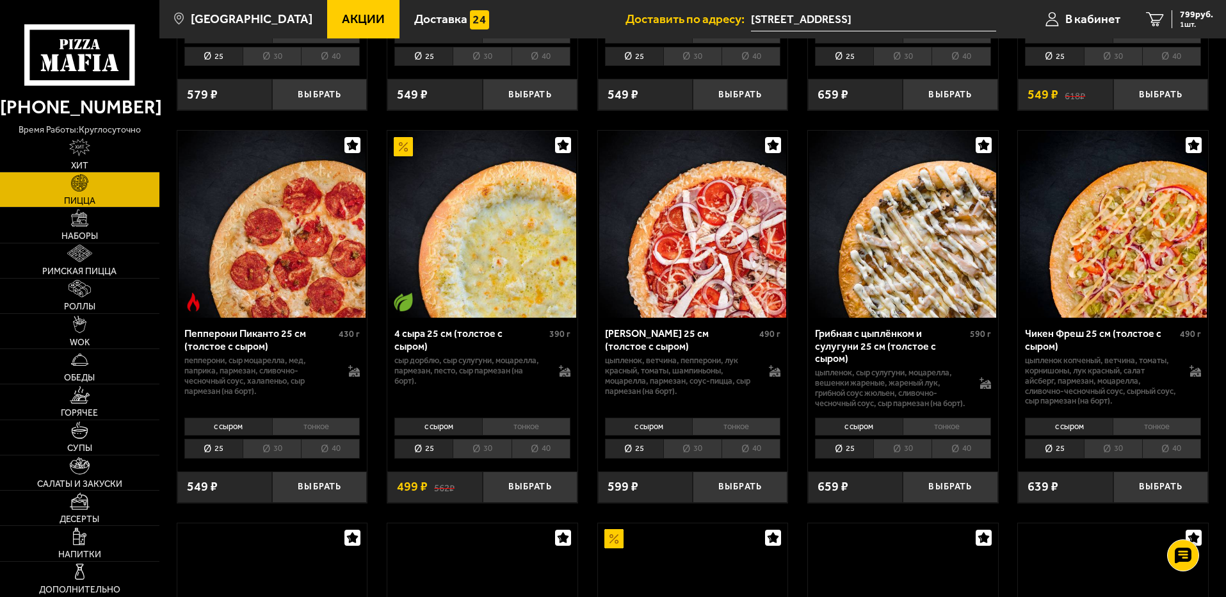
scroll to position [832, 0]
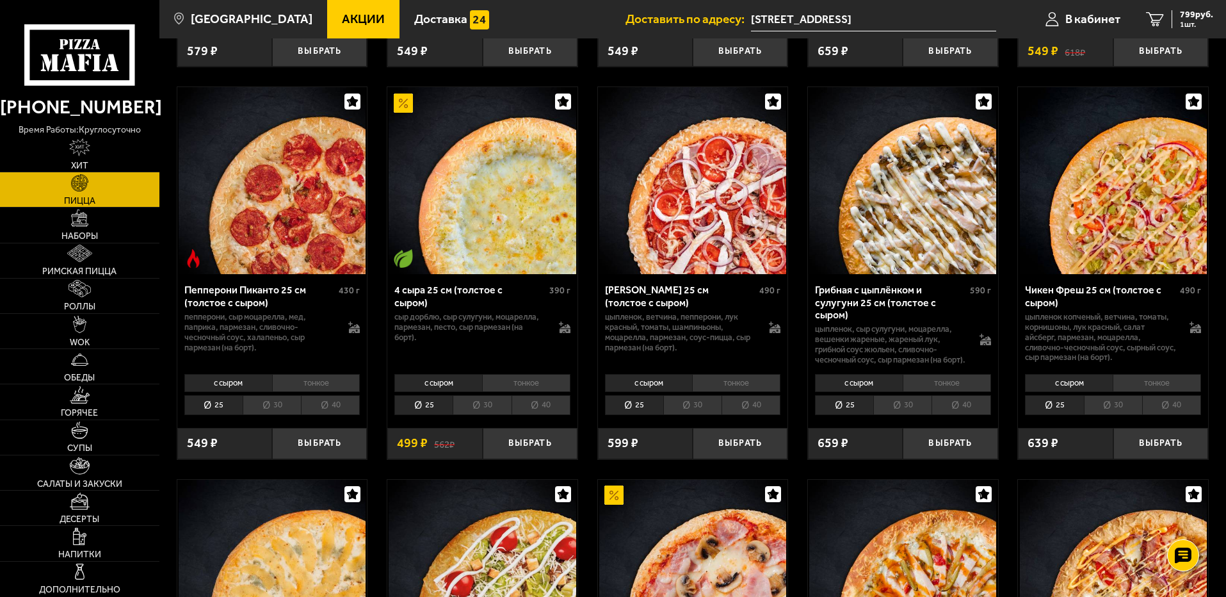
click at [535, 414] on li "40" at bounding box center [541, 405] width 59 height 20
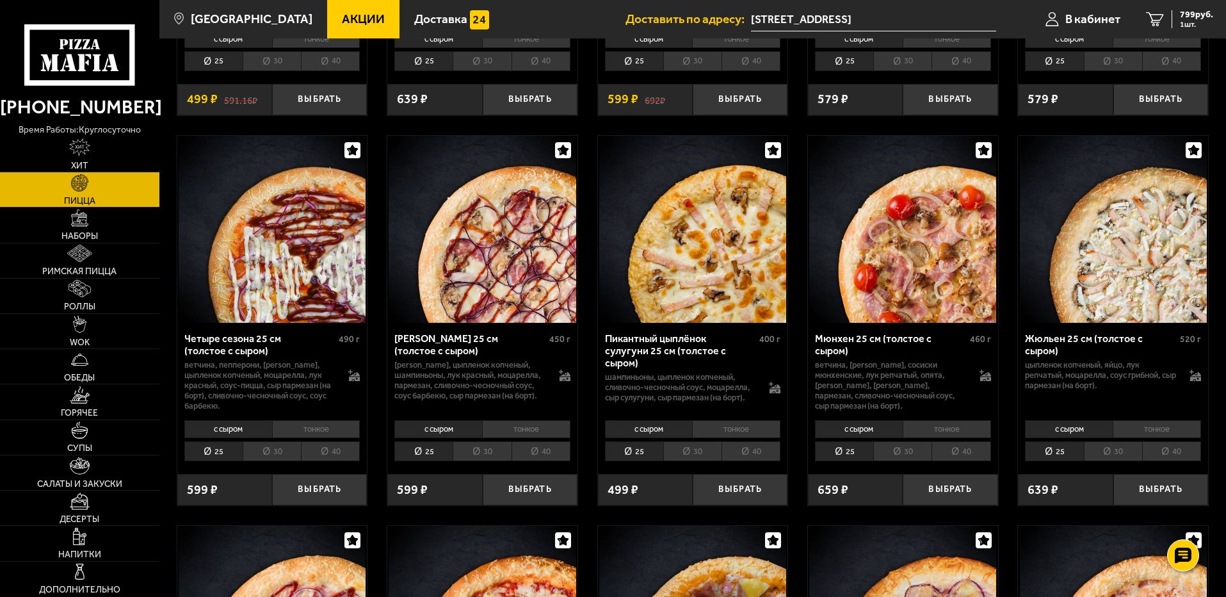
scroll to position [1985, 0]
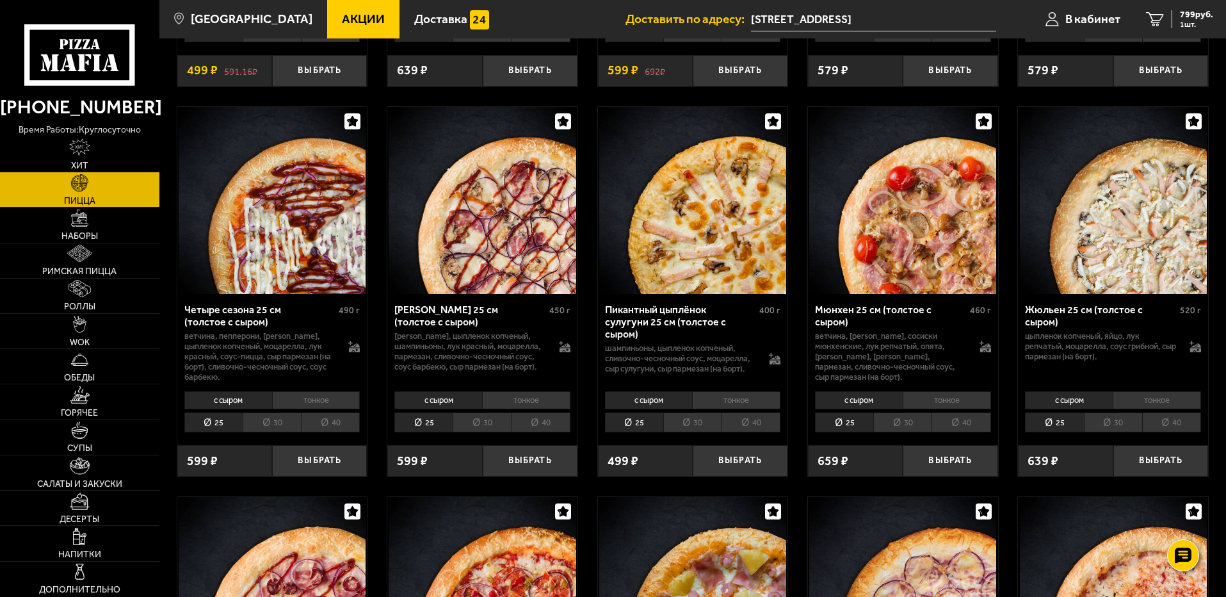
click at [1180, 426] on li "40" at bounding box center [1171, 422] width 59 height 20
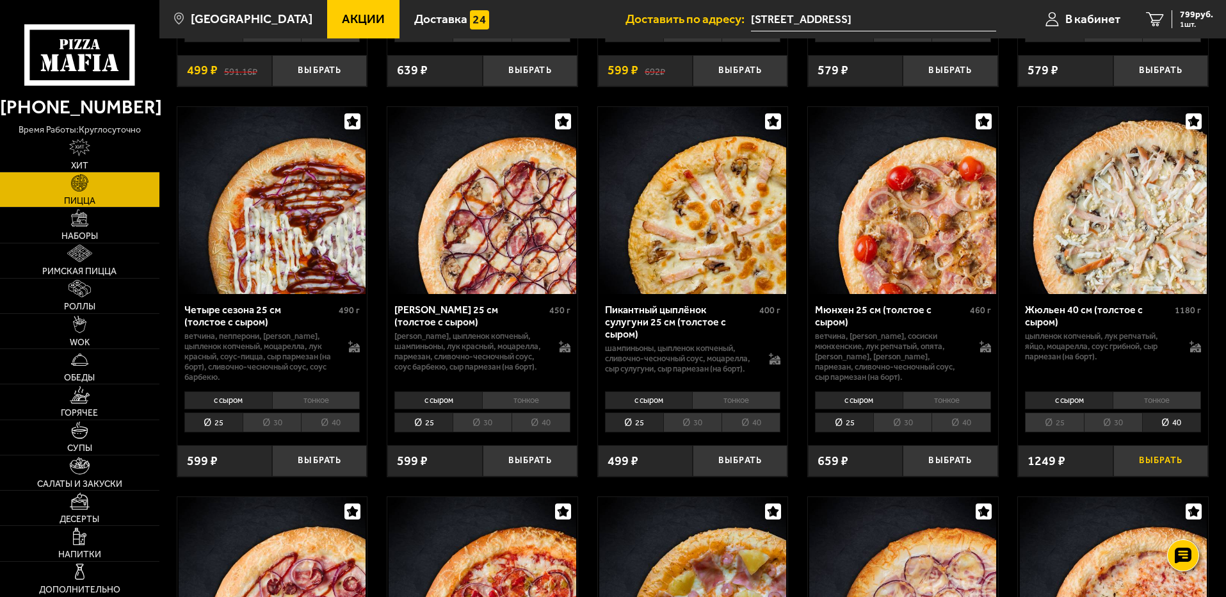
click at [1171, 466] on button "Выбрать" at bounding box center [1161, 460] width 95 height 31
click at [1187, 22] on span "2 шт." at bounding box center [1194, 24] width 38 height 8
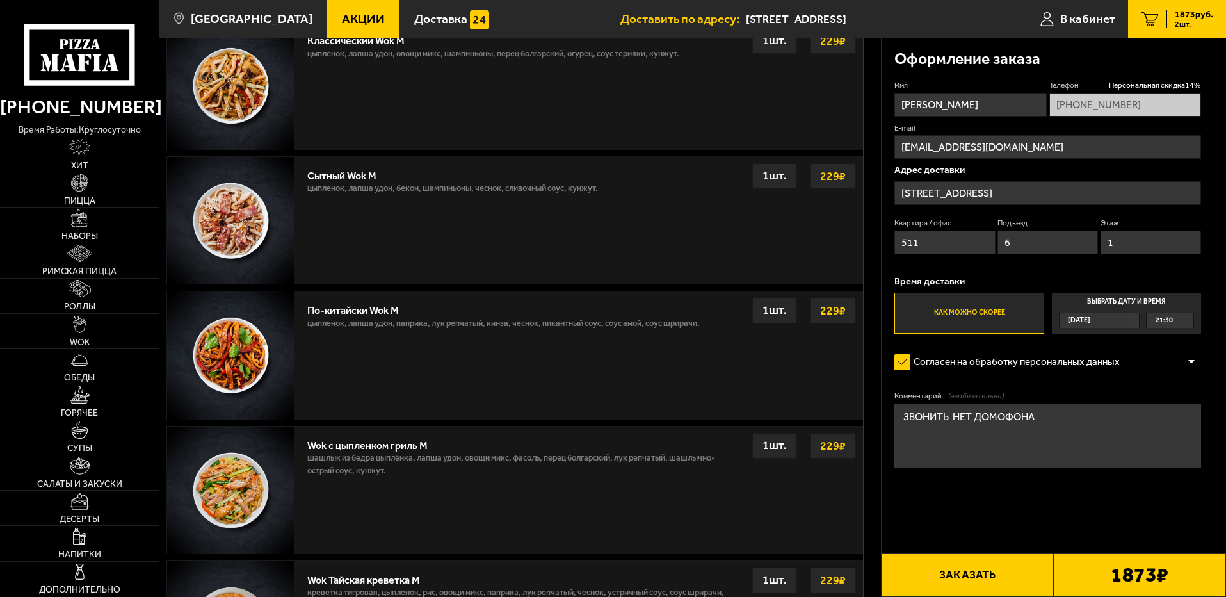
scroll to position [512, 0]
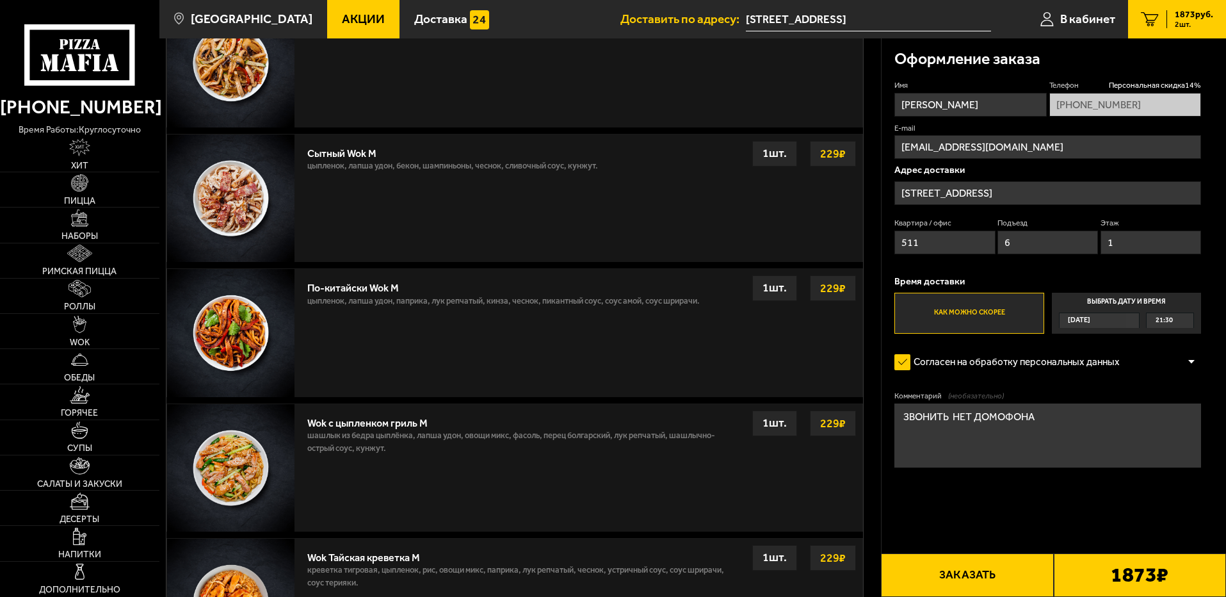
click at [842, 152] on strong "229 ₽" at bounding box center [833, 154] width 32 height 24
click at [830, 157] on strong "229 ₽" at bounding box center [833, 154] width 32 height 24
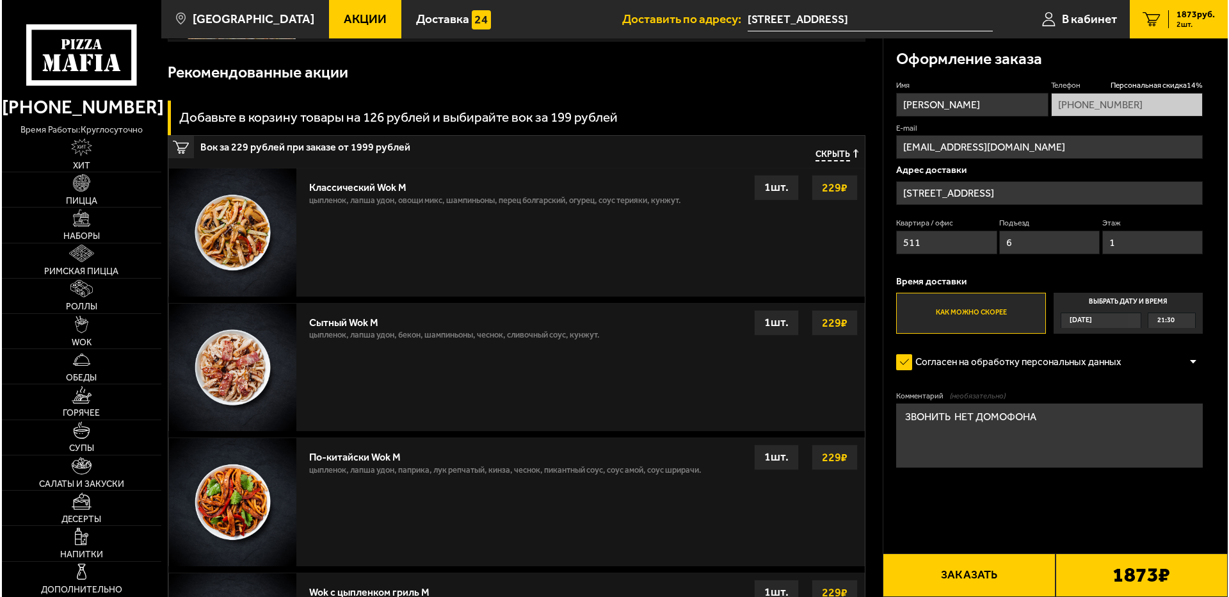
scroll to position [256, 0]
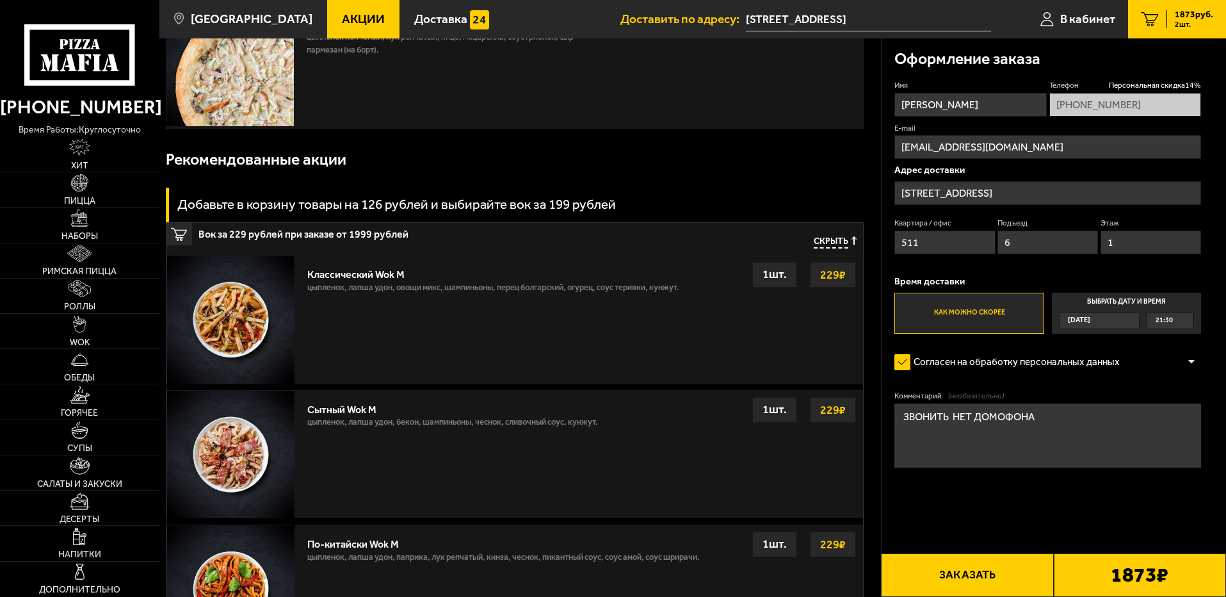
click at [984, 580] on button "Заказать" at bounding box center [967, 575] width 172 height 44
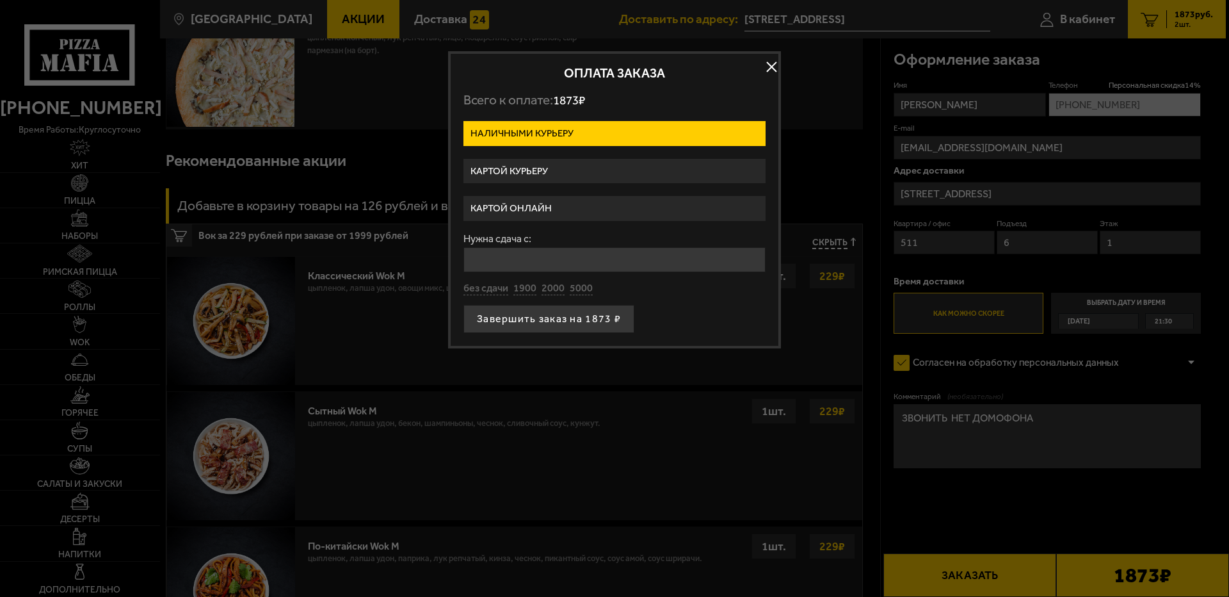
click at [537, 170] on label "Картой курьеру" at bounding box center [615, 171] width 302 height 25
click at [0, 0] on input "Картой курьеру" at bounding box center [0, 0] width 0 height 0
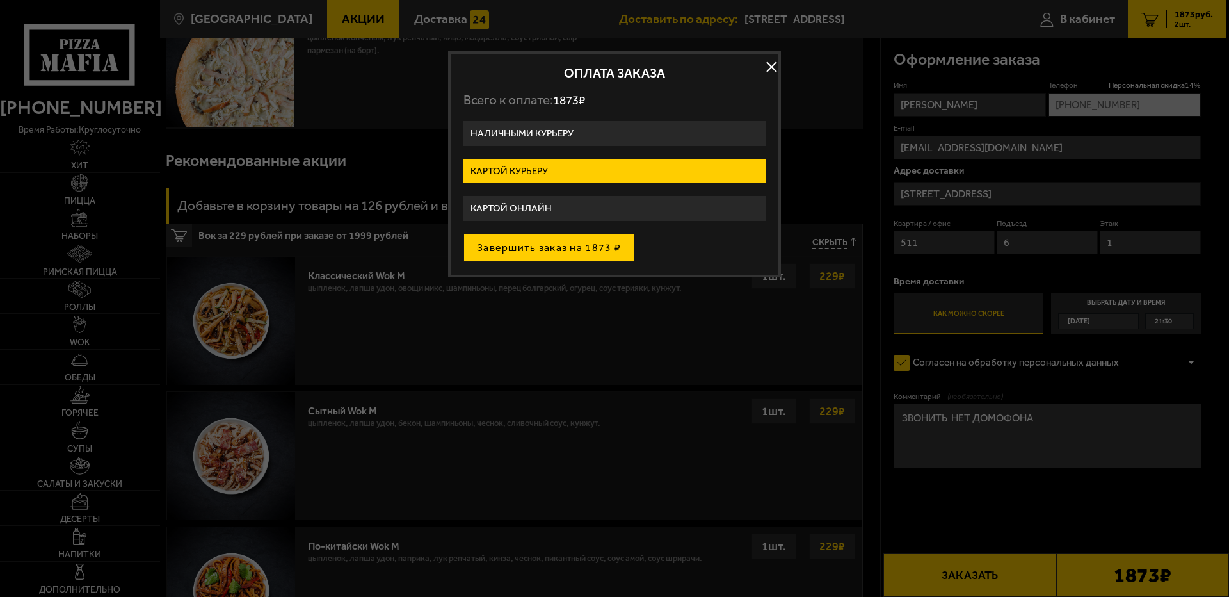
click at [539, 248] on button "Завершить заказ на 1873 ₽" at bounding box center [549, 248] width 171 height 28
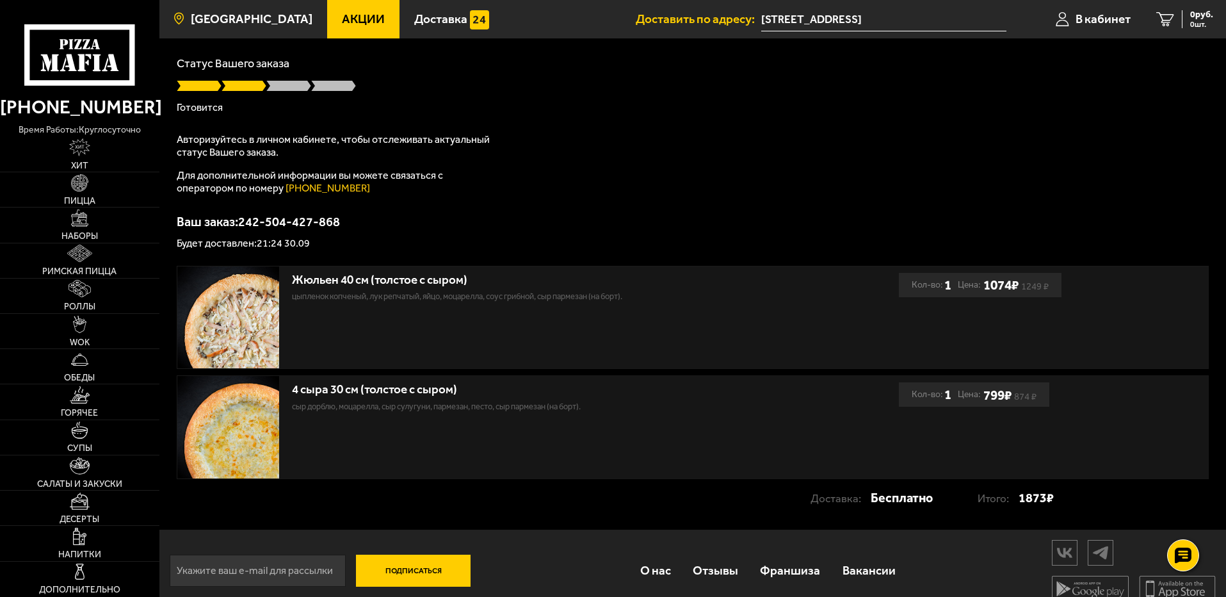
scroll to position [77, 0]
